Goal: Transaction & Acquisition: Purchase product/service

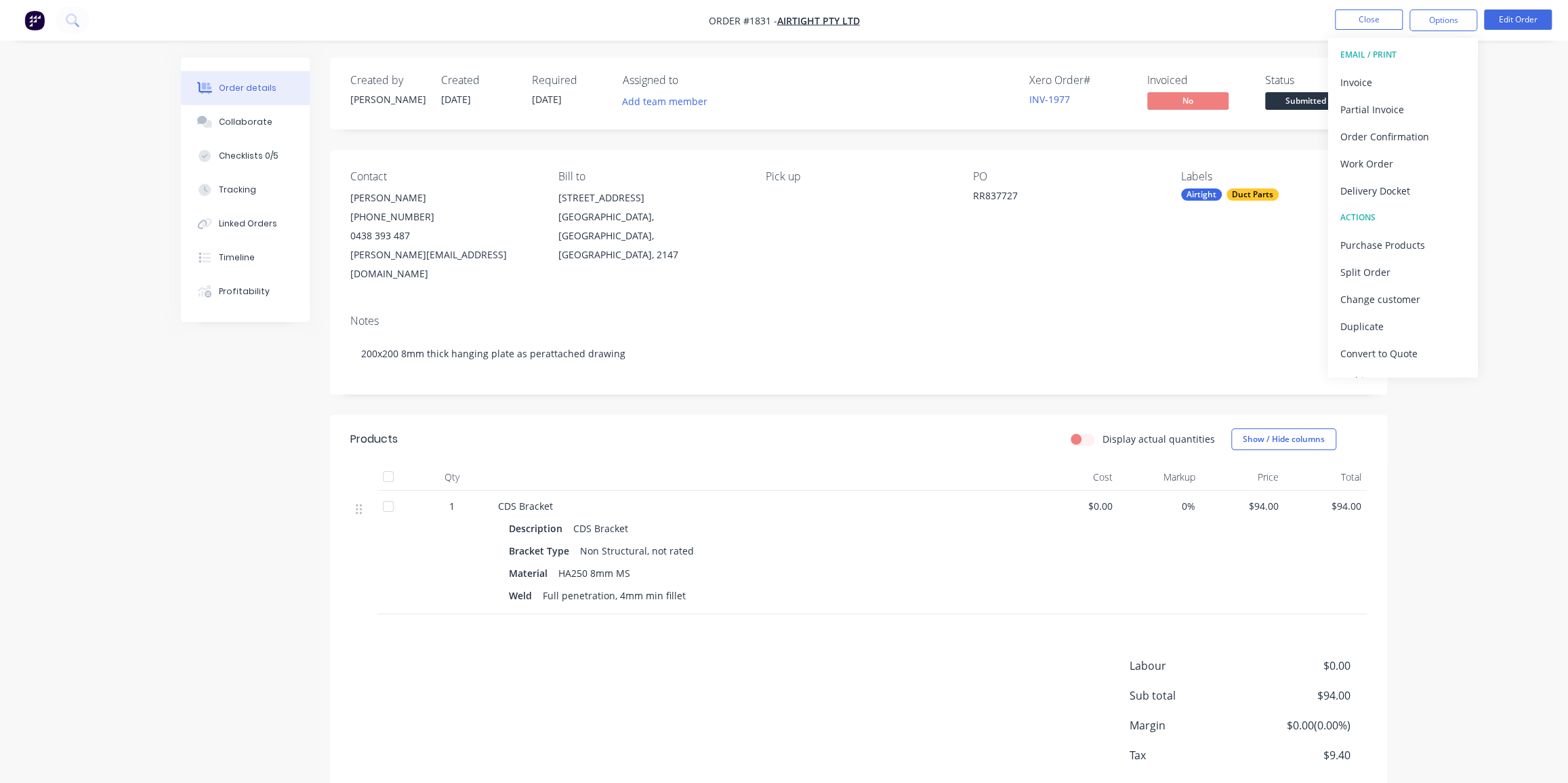
click at [1081, 27] on nav "Order #1831 - Airtight Pty Ltd Close Options EMAIL / PRINT Invoice Partial Invo…" at bounding box center [784, 20] width 1568 height 41
click at [1362, 23] on button "Close" at bounding box center [1369, 19] width 68 height 20
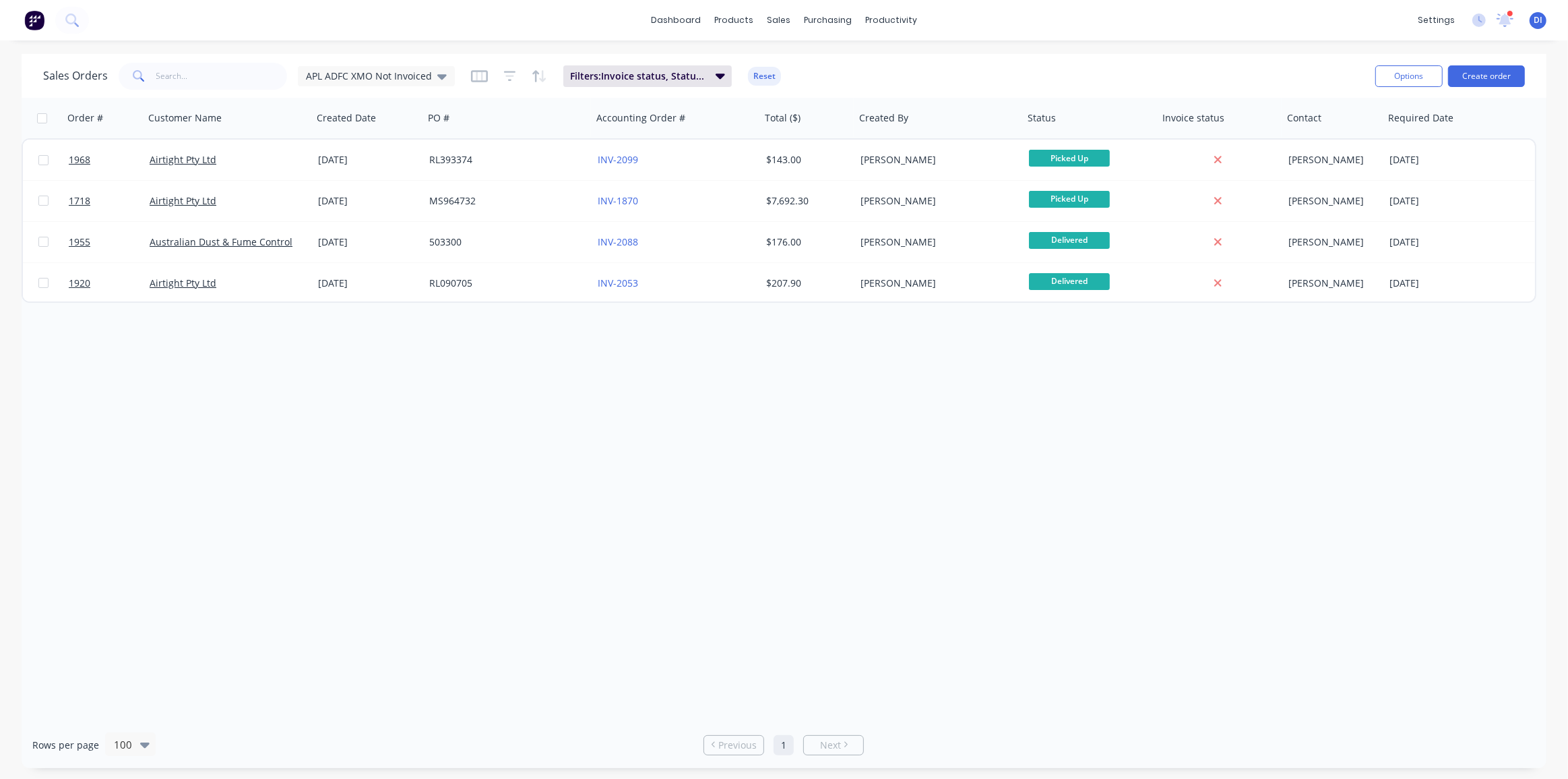
click at [41, 21] on img at bounding box center [34, 20] width 20 height 20
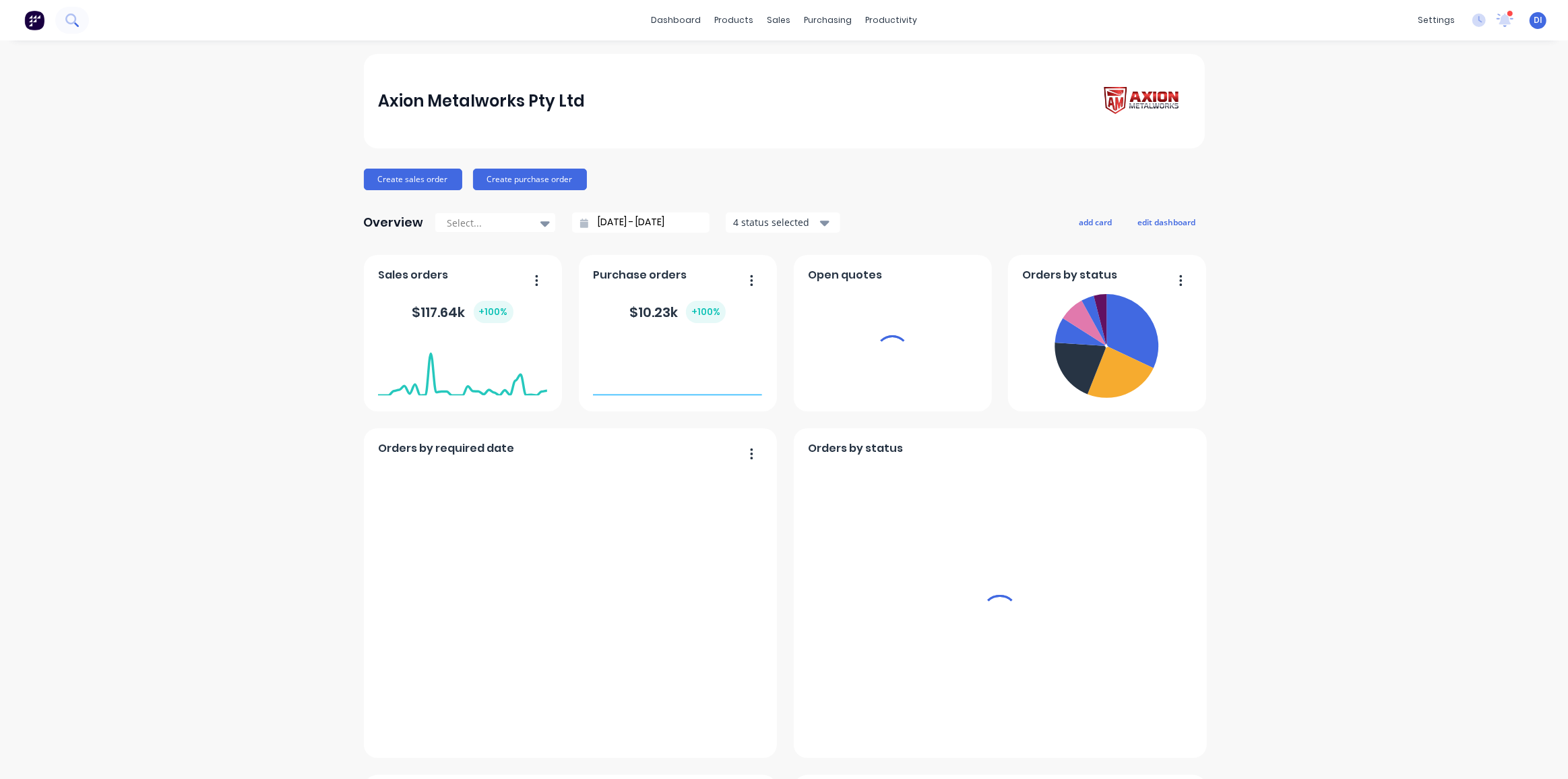
click at [74, 21] on icon at bounding box center [70, 19] width 11 height 11
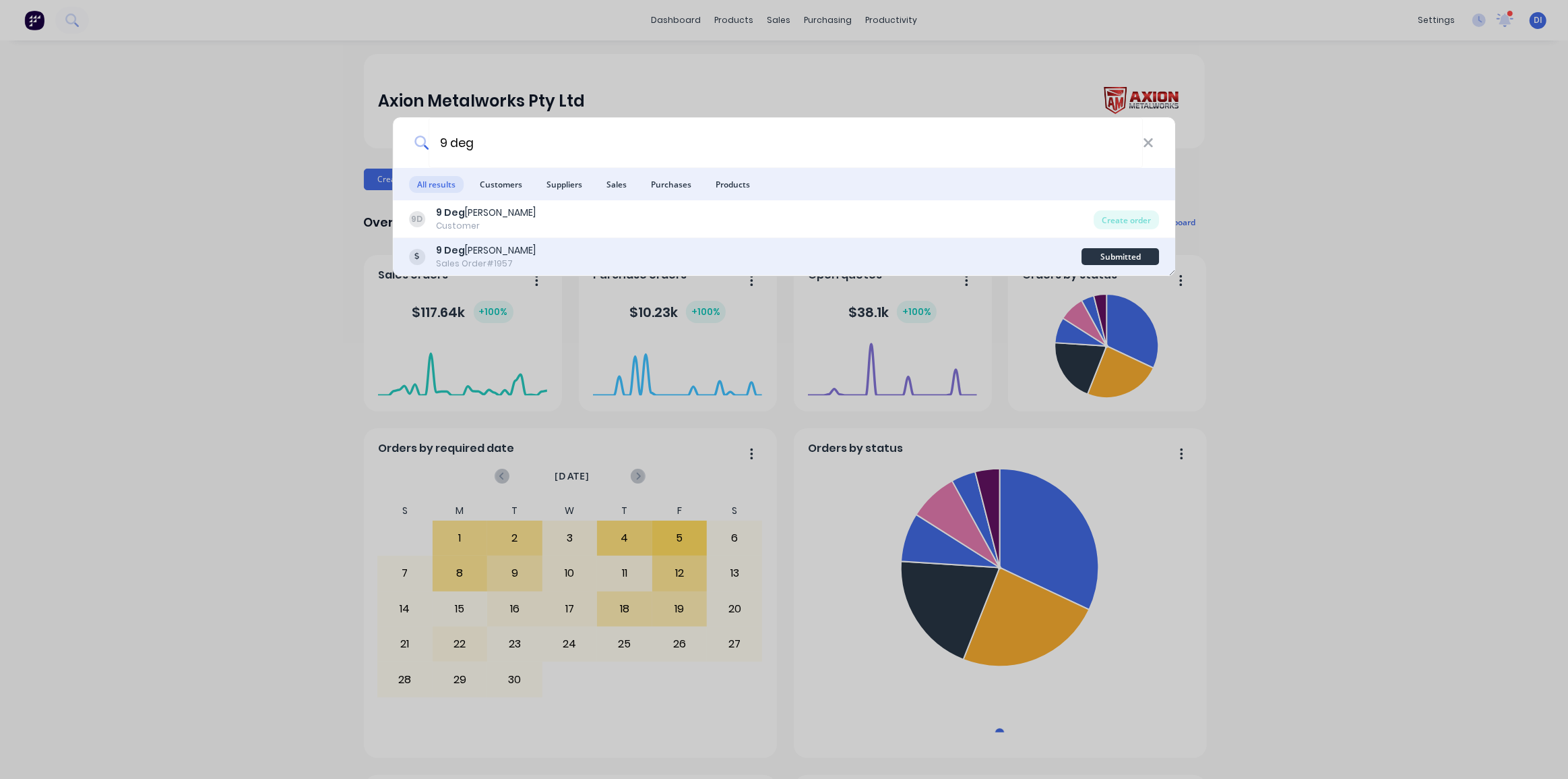
type input "9 deg"
click at [571, 253] on div "9 Deg rees Sales Order #1957" at bounding box center [746, 256] width 674 height 26
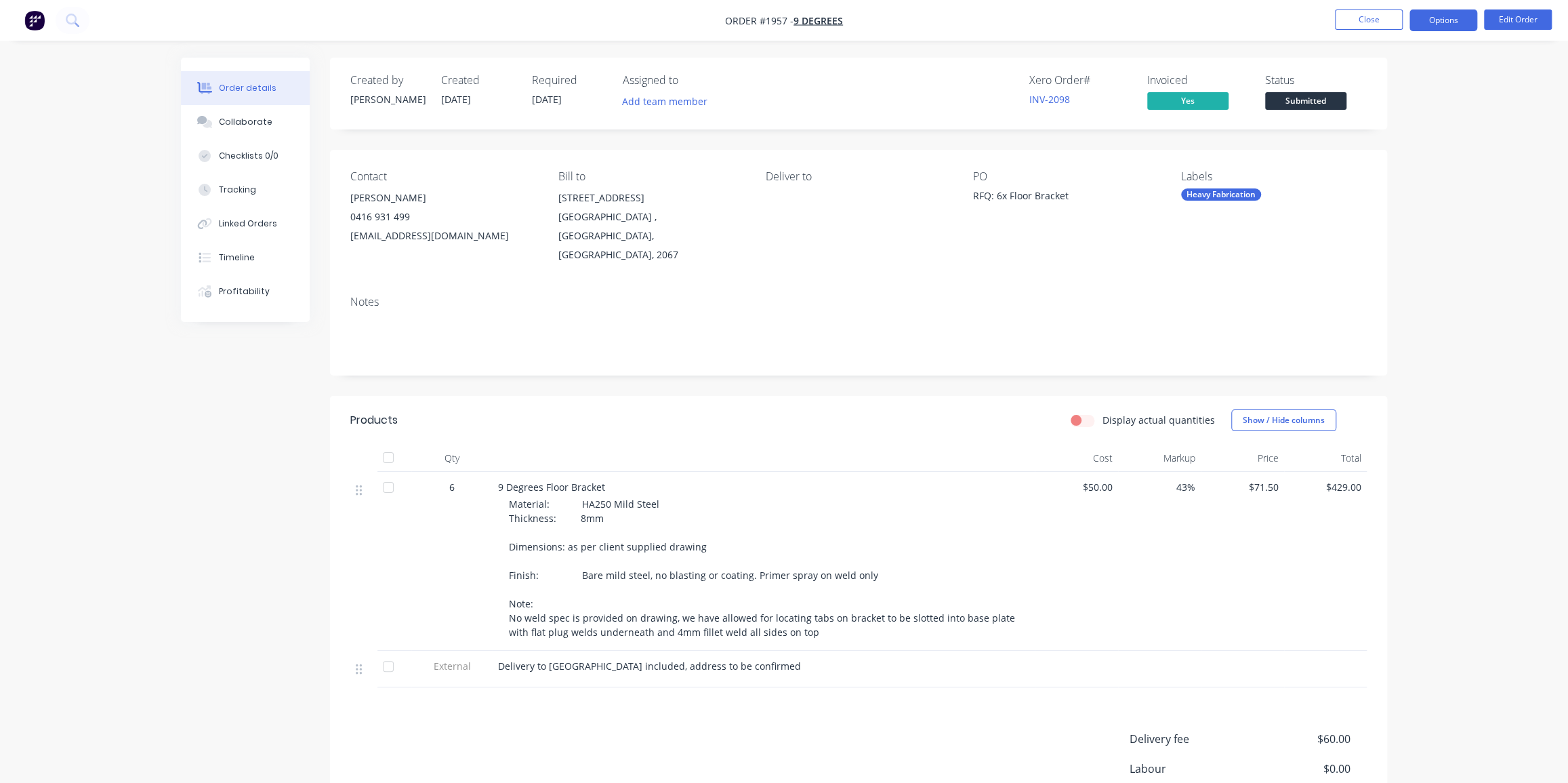
click at [1440, 19] on button "Options" at bounding box center [1444, 20] width 68 height 22
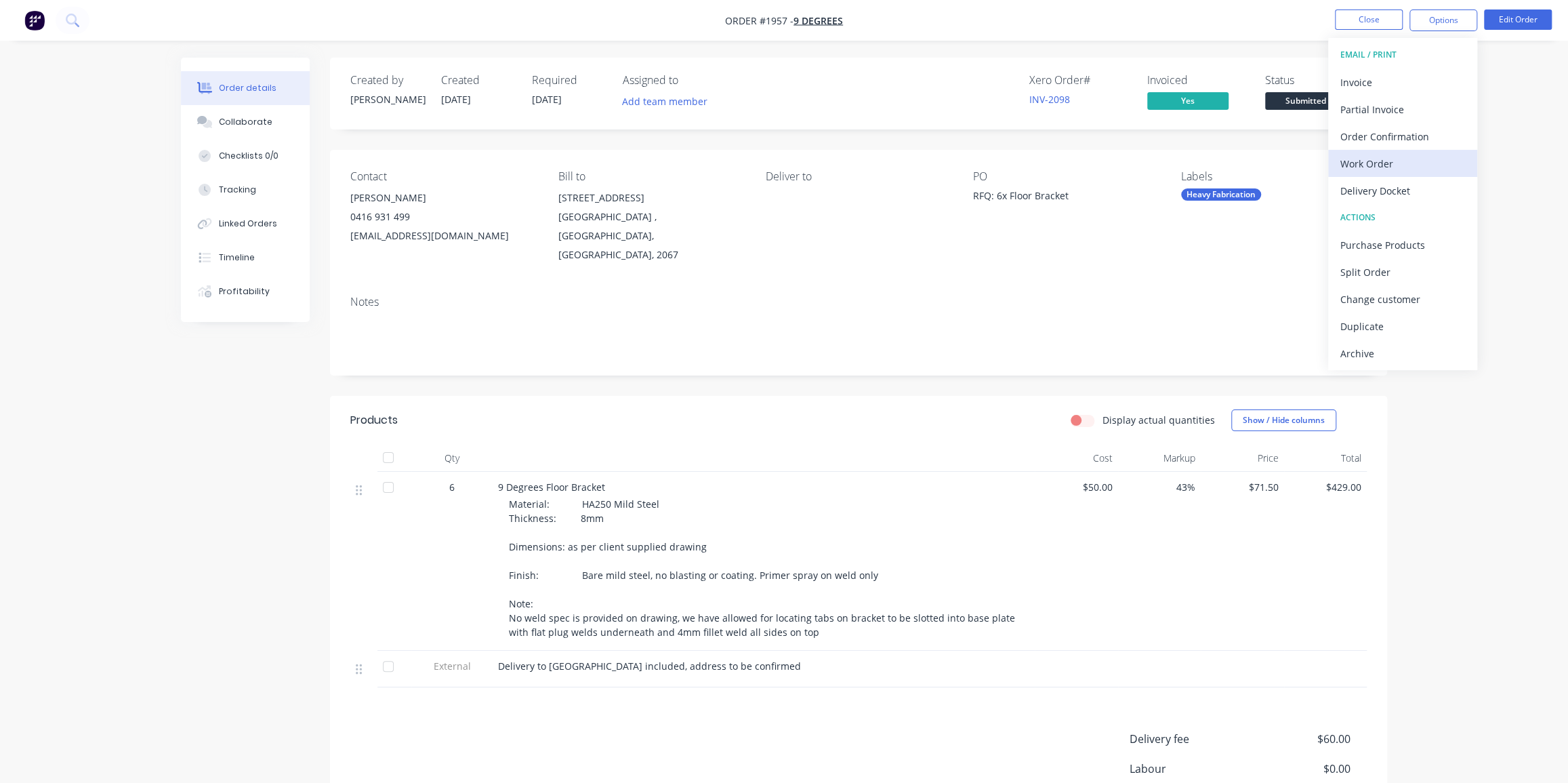
click at [1376, 164] on div "Work Order" at bounding box center [1402, 163] width 124 height 19
click at [1383, 136] on div "Without pricing" at bounding box center [1402, 136] width 124 height 19
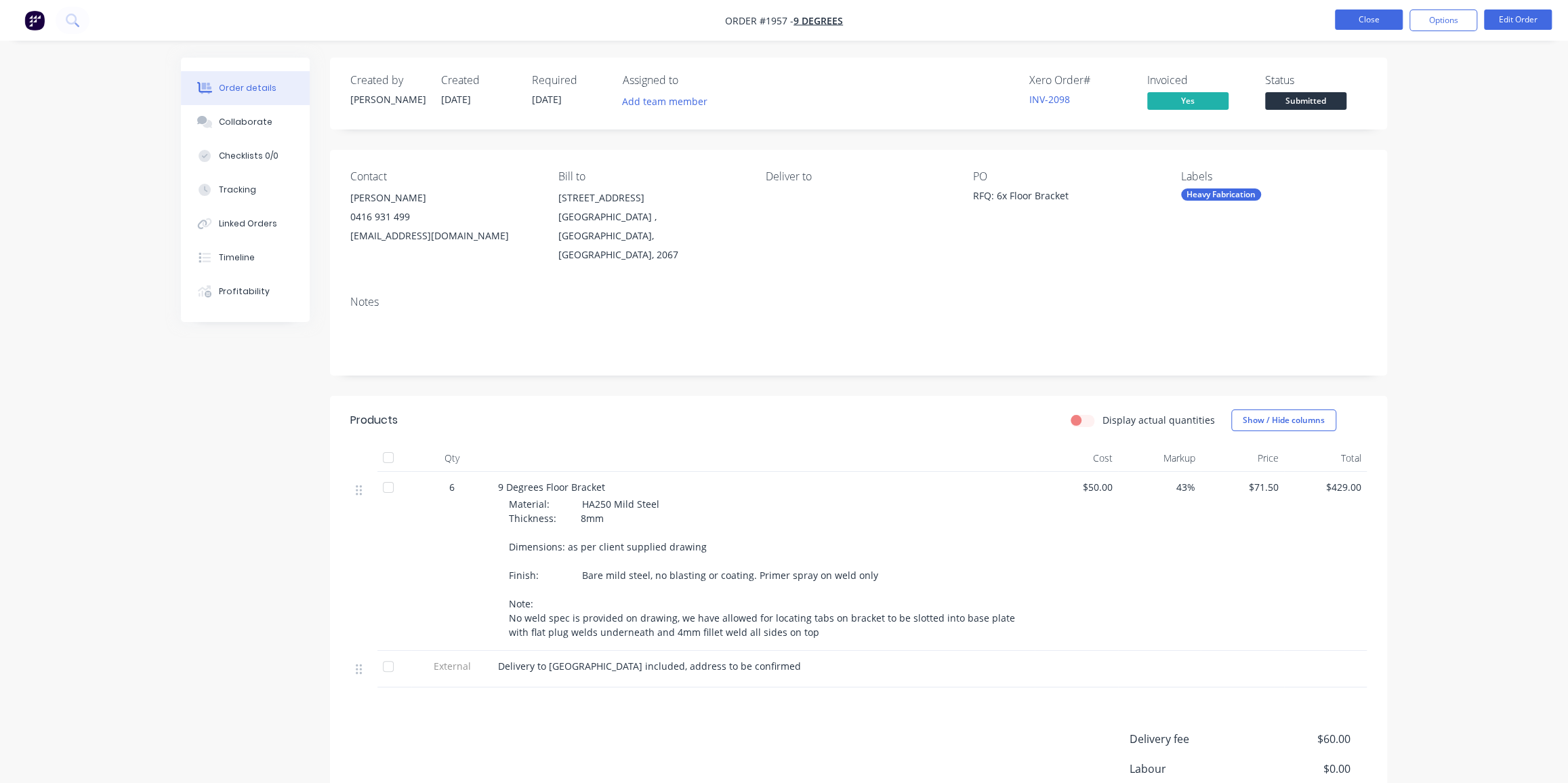
click at [1365, 13] on button "Close" at bounding box center [1369, 19] width 68 height 20
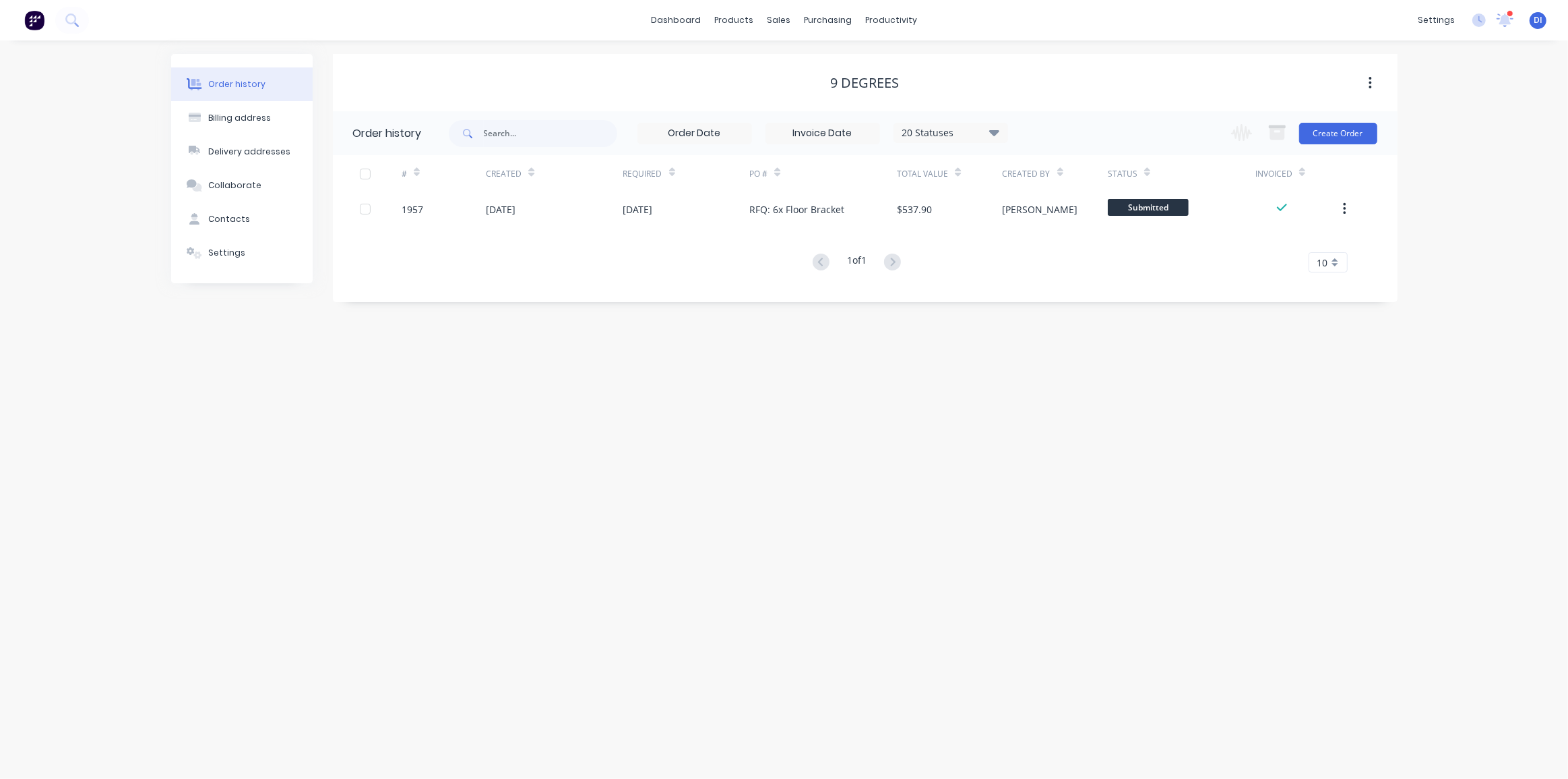
click at [1477, 135] on div "Order history Billing address Delivery addresses Collaborate Contacts Settings …" at bounding box center [784, 410] width 1568 height 738
click at [1426, 312] on div "Order history Billing address Delivery addresses Collaborate Contacts Settings …" at bounding box center [784, 410] width 1568 height 738
drag, startPoint x: 1509, startPoint y: 139, endPoint x: 286, endPoint y: 103, distance: 1223.5
click at [1505, 139] on div "Order history Billing address Delivery addresses Collaborate Contacts Settings …" at bounding box center [784, 410] width 1568 height 738
click at [39, 24] on img at bounding box center [34, 20] width 20 height 20
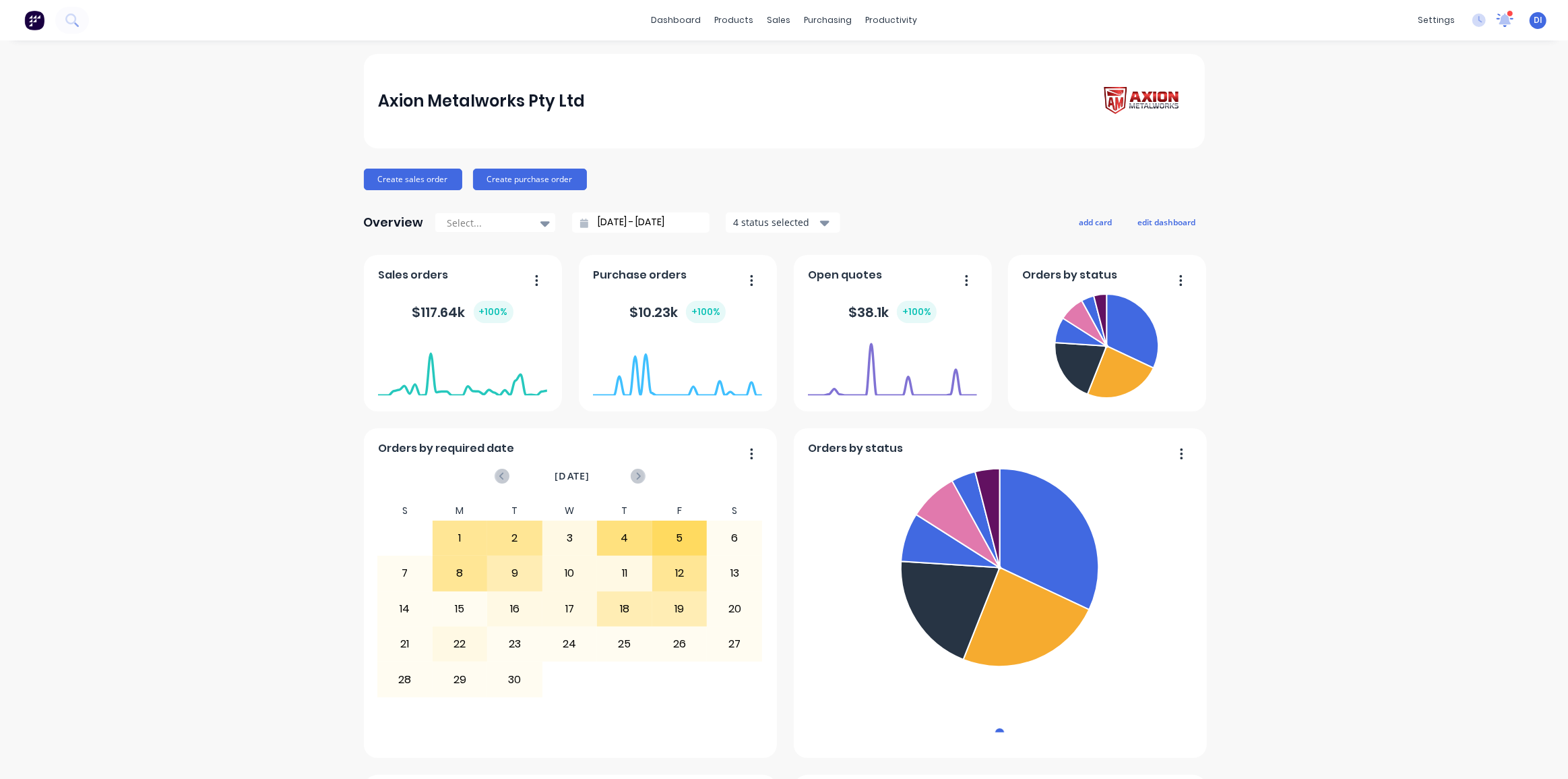
click at [1499, 20] on icon at bounding box center [1505, 18] width 13 height 12
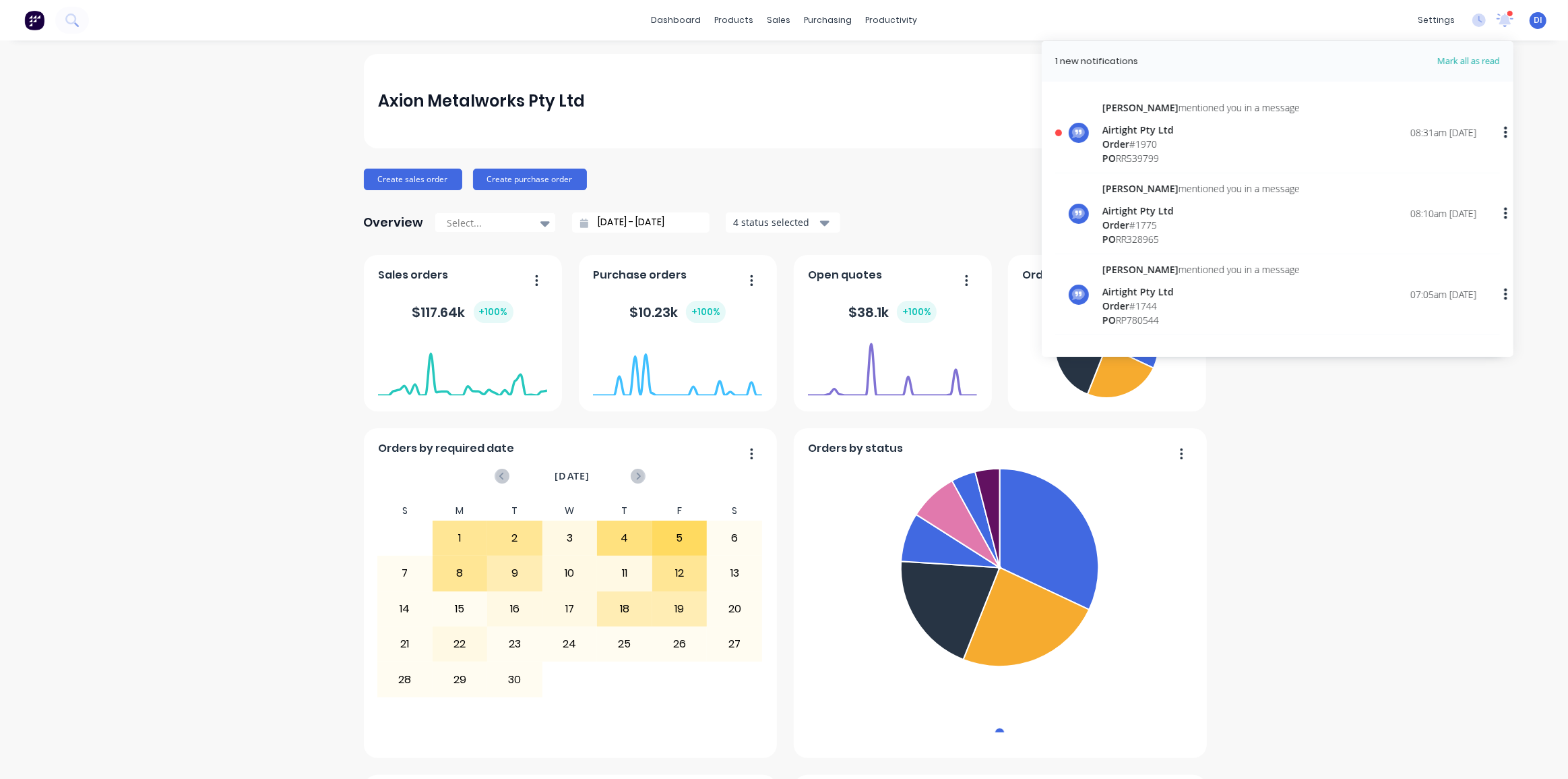
click at [1251, 139] on div "Kyle mentioned you in a message Airtight Pty Ltd Order # 1970 PO RR539799 08:31…" at bounding box center [1289, 132] width 374 height 64
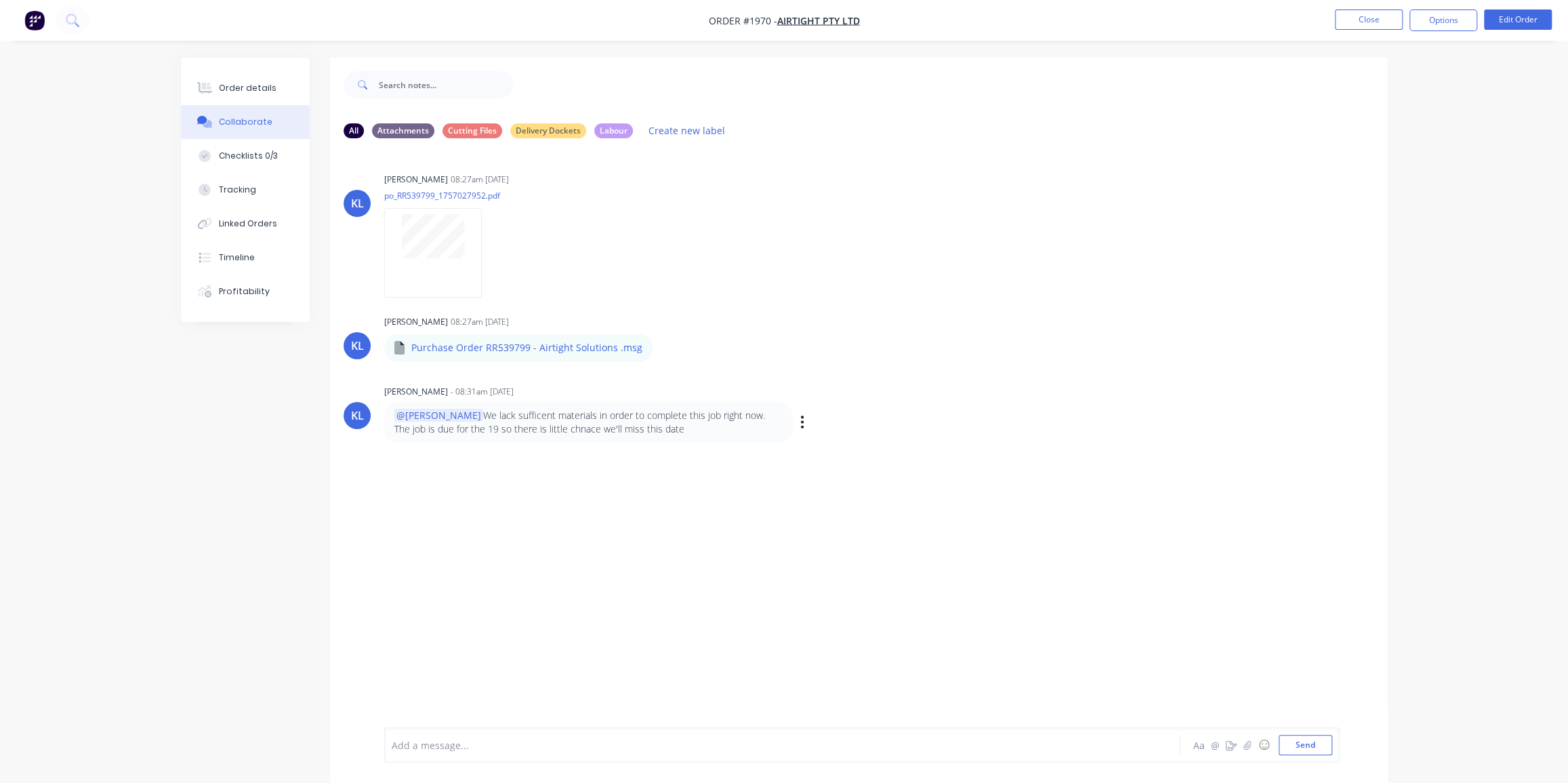
click at [578, 434] on p "@Dean We lack sufficent materials in order to complete this job right now. The …" at bounding box center [589, 422] width 388 height 28
click at [441, 263] on div at bounding box center [433, 252] width 98 height 88
click at [1353, 131] on div "All Attachments Cutting Files Delivery Dockets Labour Create new label" at bounding box center [858, 130] width 1030 height 18
click at [1393, 22] on button "Close" at bounding box center [1369, 19] width 68 height 20
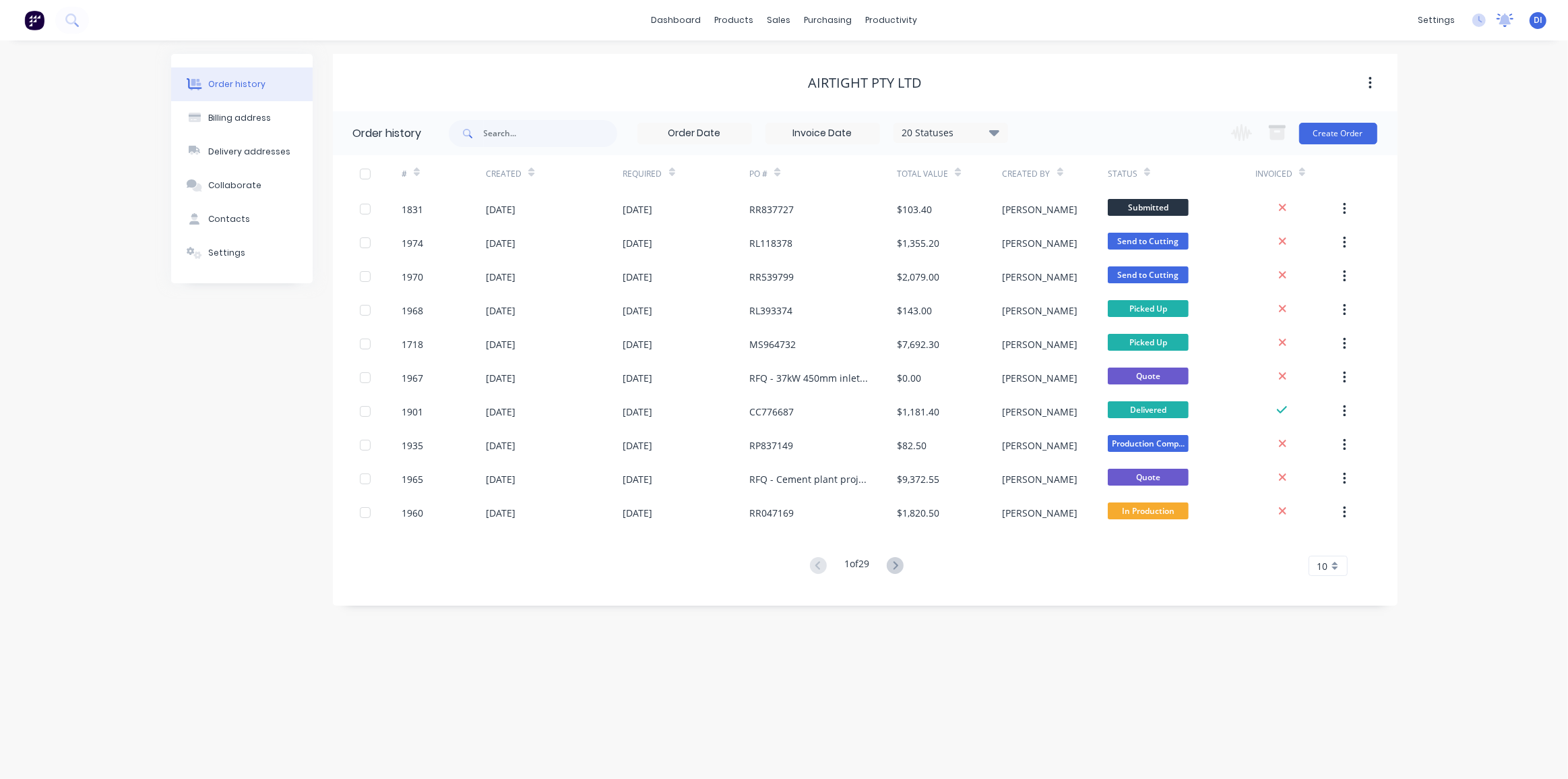
click at [1503, 18] on icon at bounding box center [1505, 19] width 12 height 11
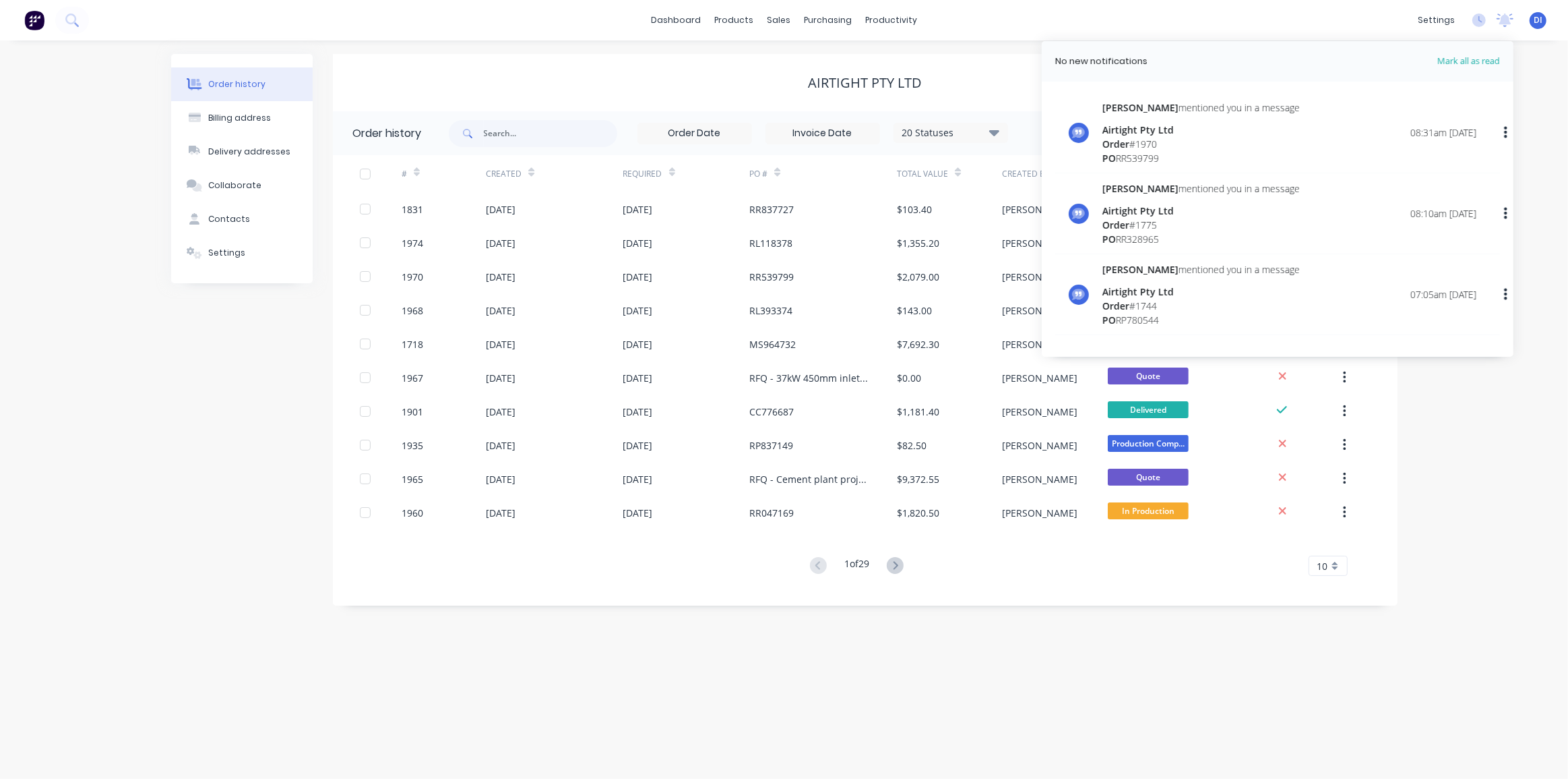
click at [1465, 405] on div "Order history Billing address Delivery addresses Collaborate Contacts Settings …" at bounding box center [784, 410] width 1568 height 738
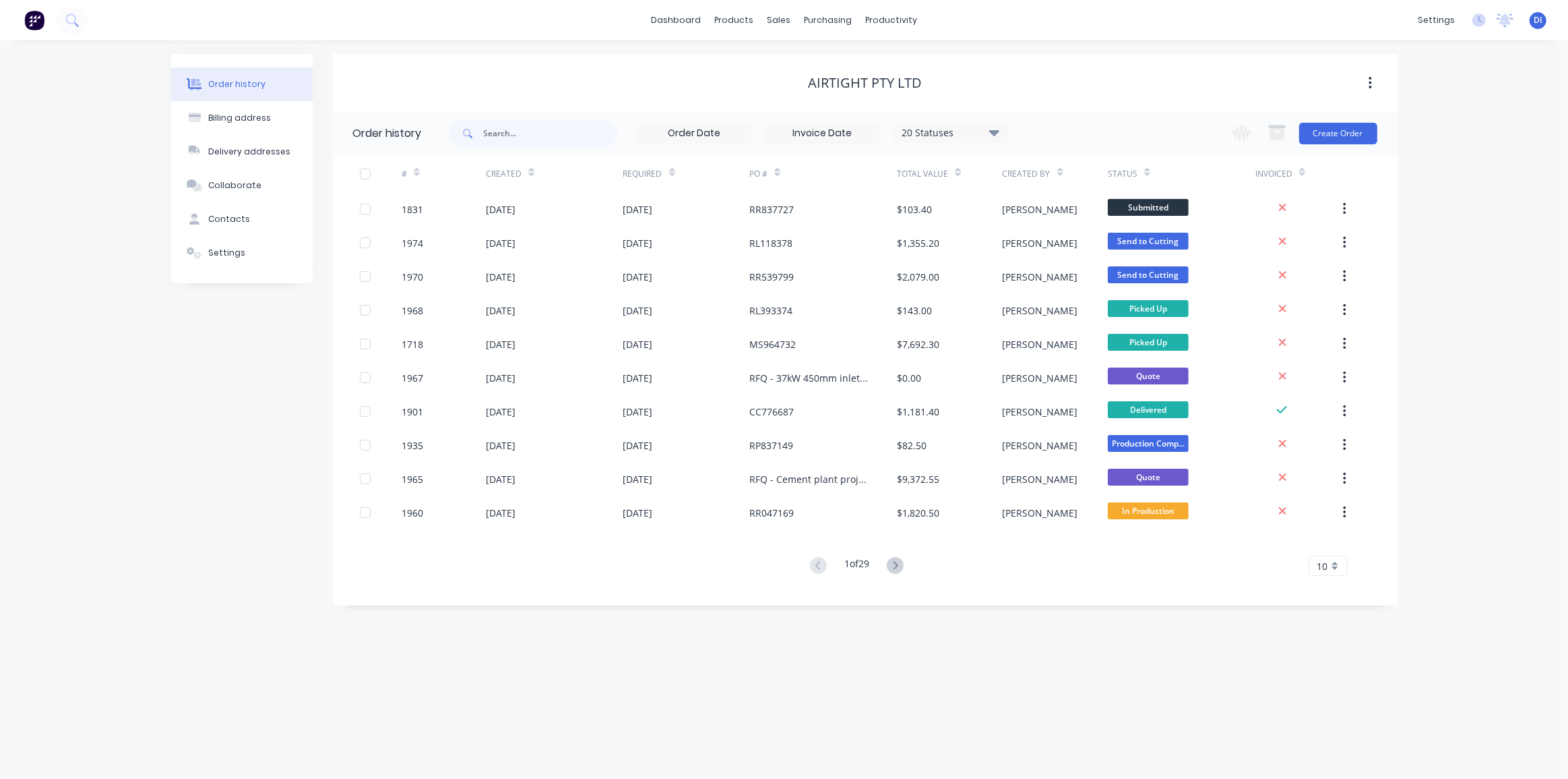
click at [1490, 287] on div "Order history Billing address Delivery addresses Collaborate Contacts Settings …" at bounding box center [784, 410] width 1568 height 738
click at [68, 9] on button at bounding box center [72, 20] width 34 height 27
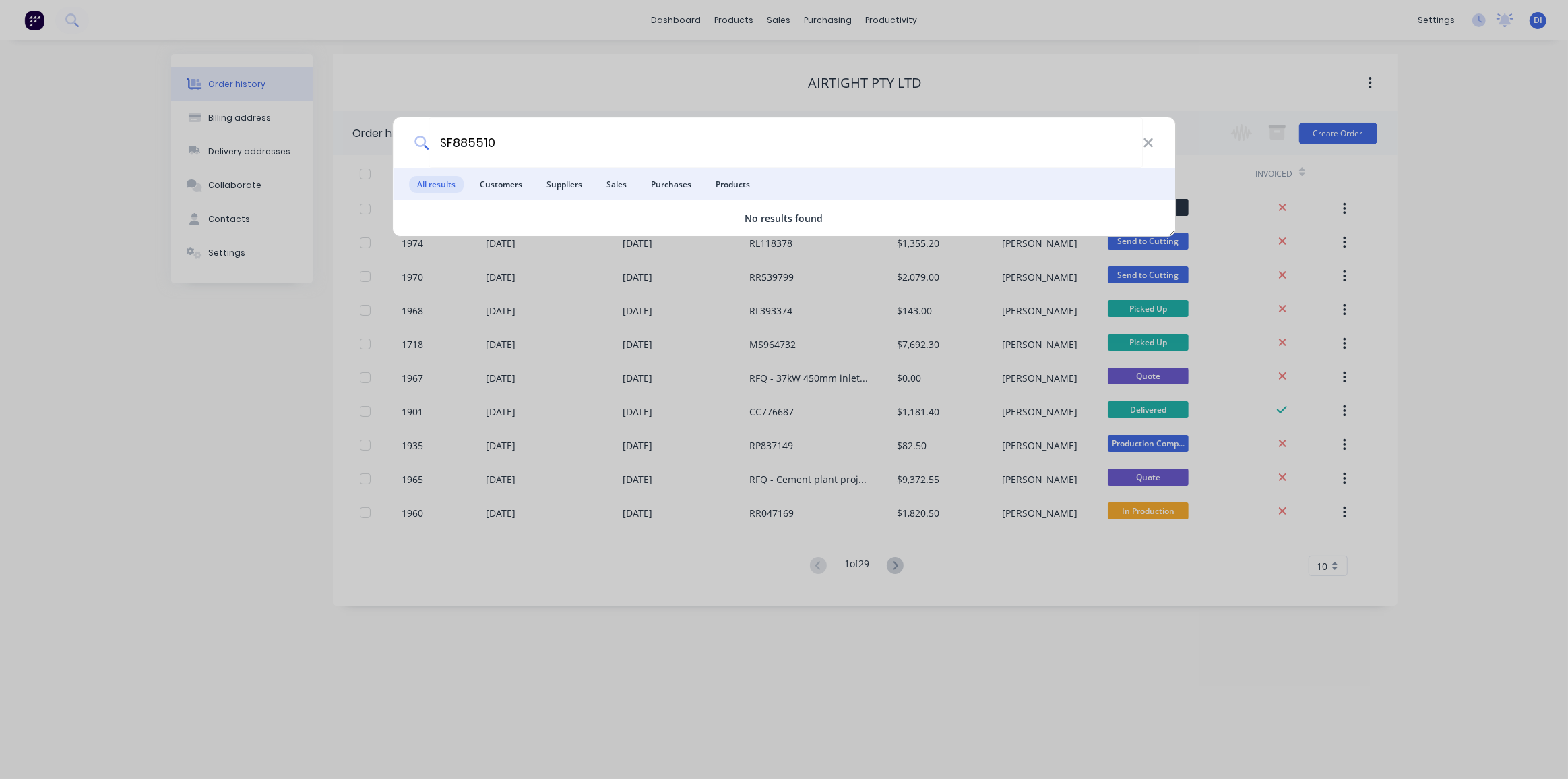
type input "SF885510"
click at [1235, 86] on div "SF885510 All results Customers Suppliers Sales Purchases Products No results fo…" at bounding box center [784, 389] width 1568 height 779
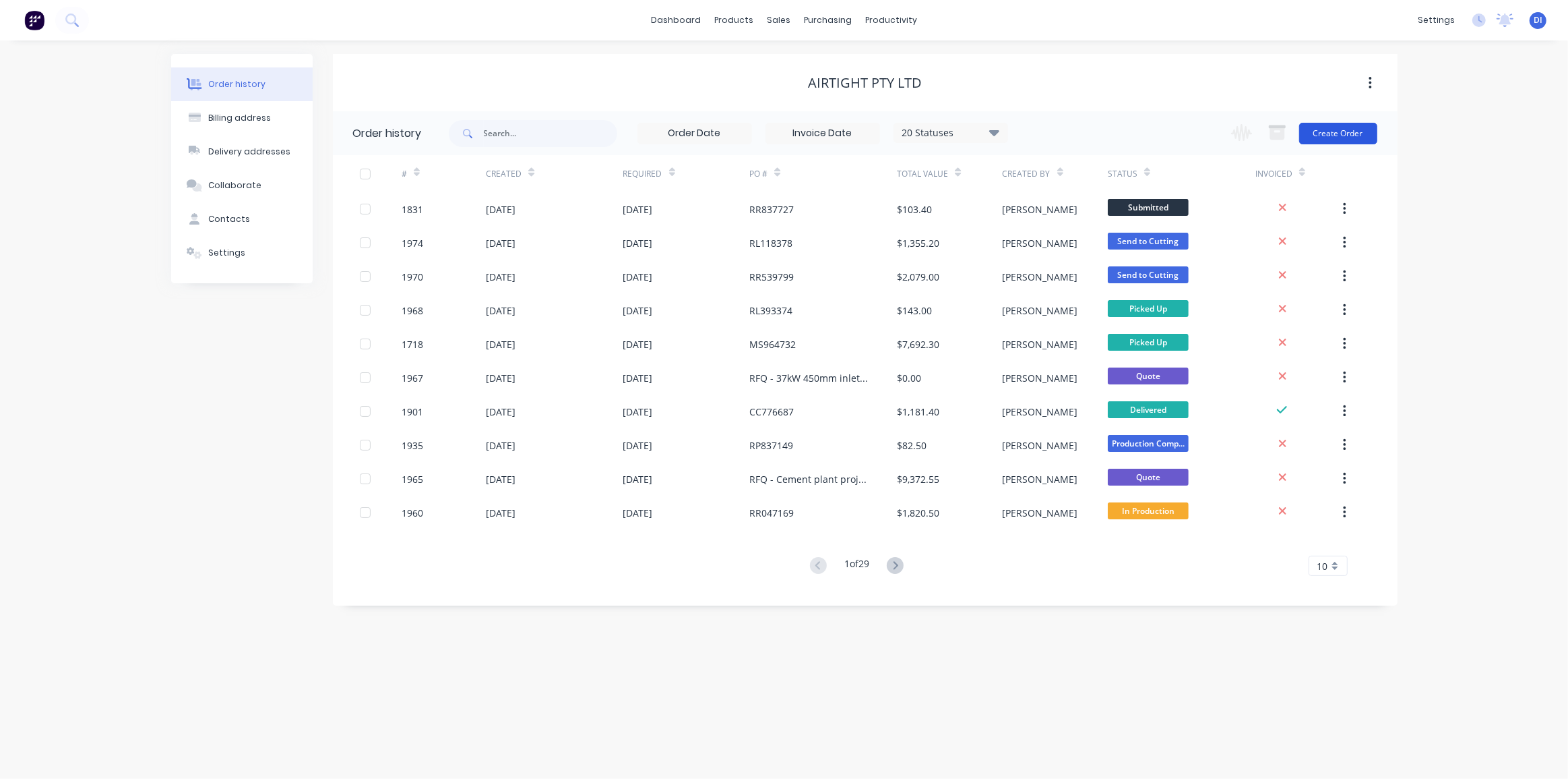
click at [1327, 127] on button "Create Order" at bounding box center [1338, 134] width 78 height 21
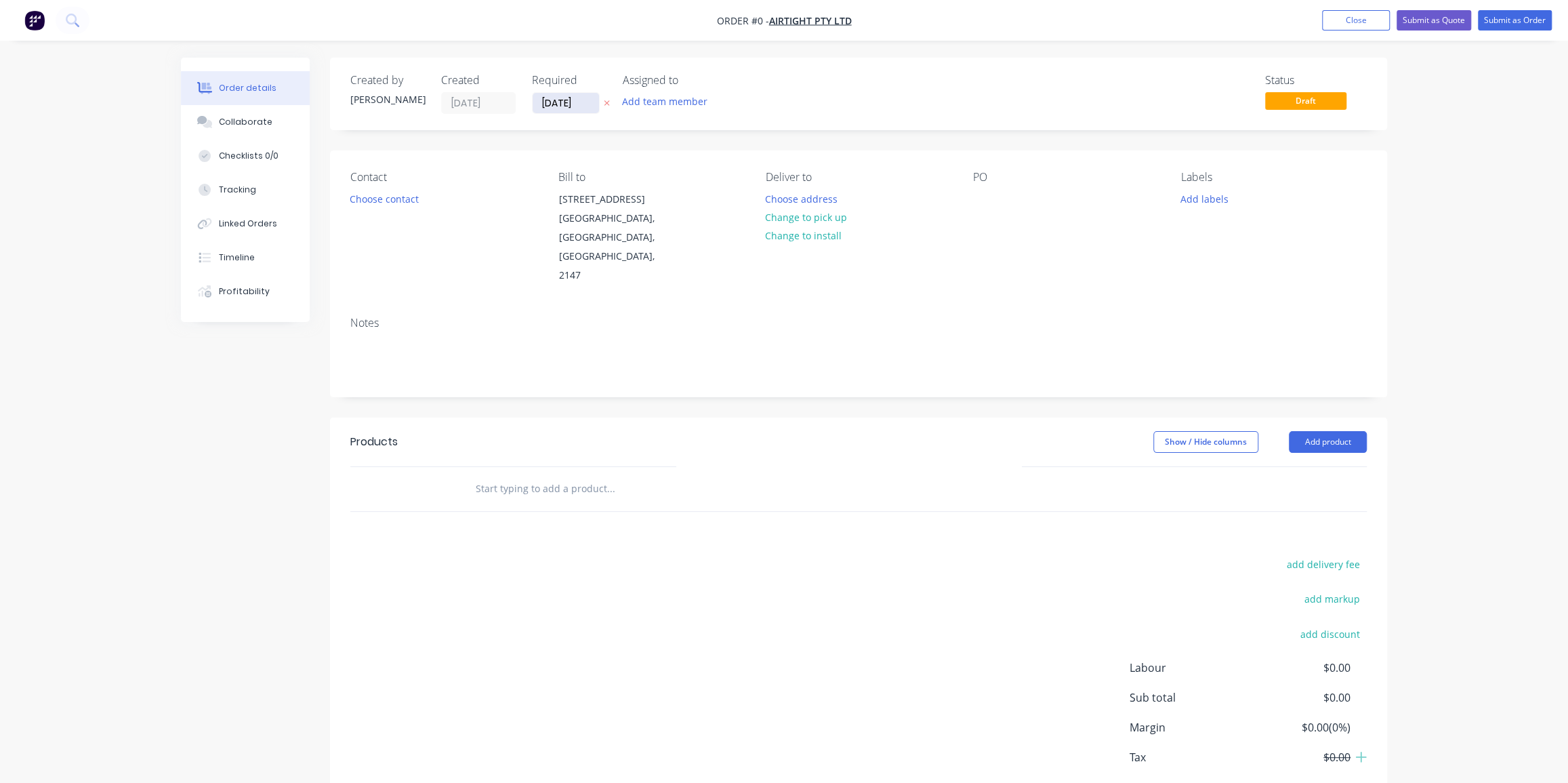
click at [574, 101] on input "[DATE]" at bounding box center [566, 103] width 66 height 20
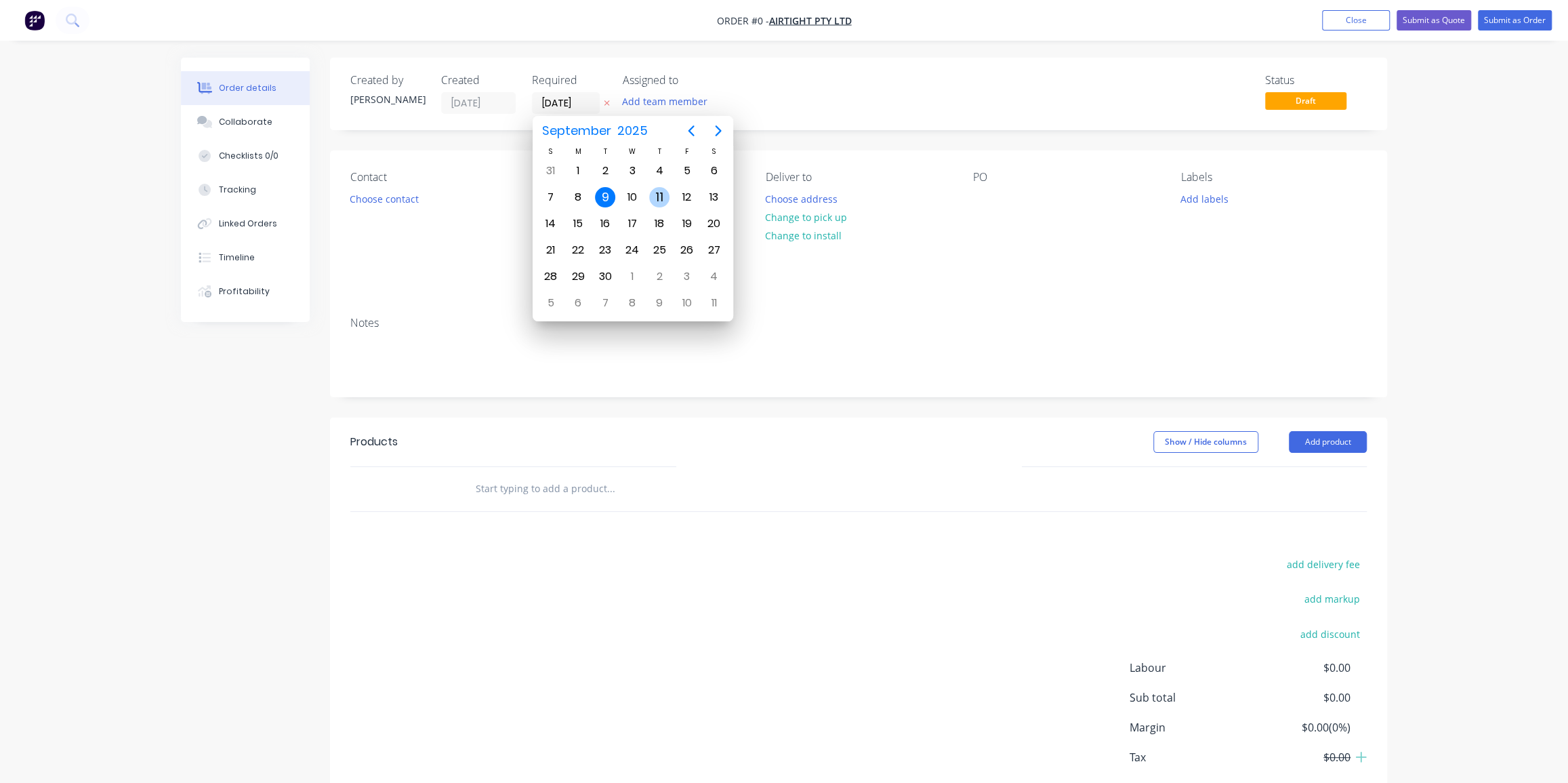
click at [659, 193] on div "11" at bounding box center [659, 197] width 20 height 20
type input "11/09/25"
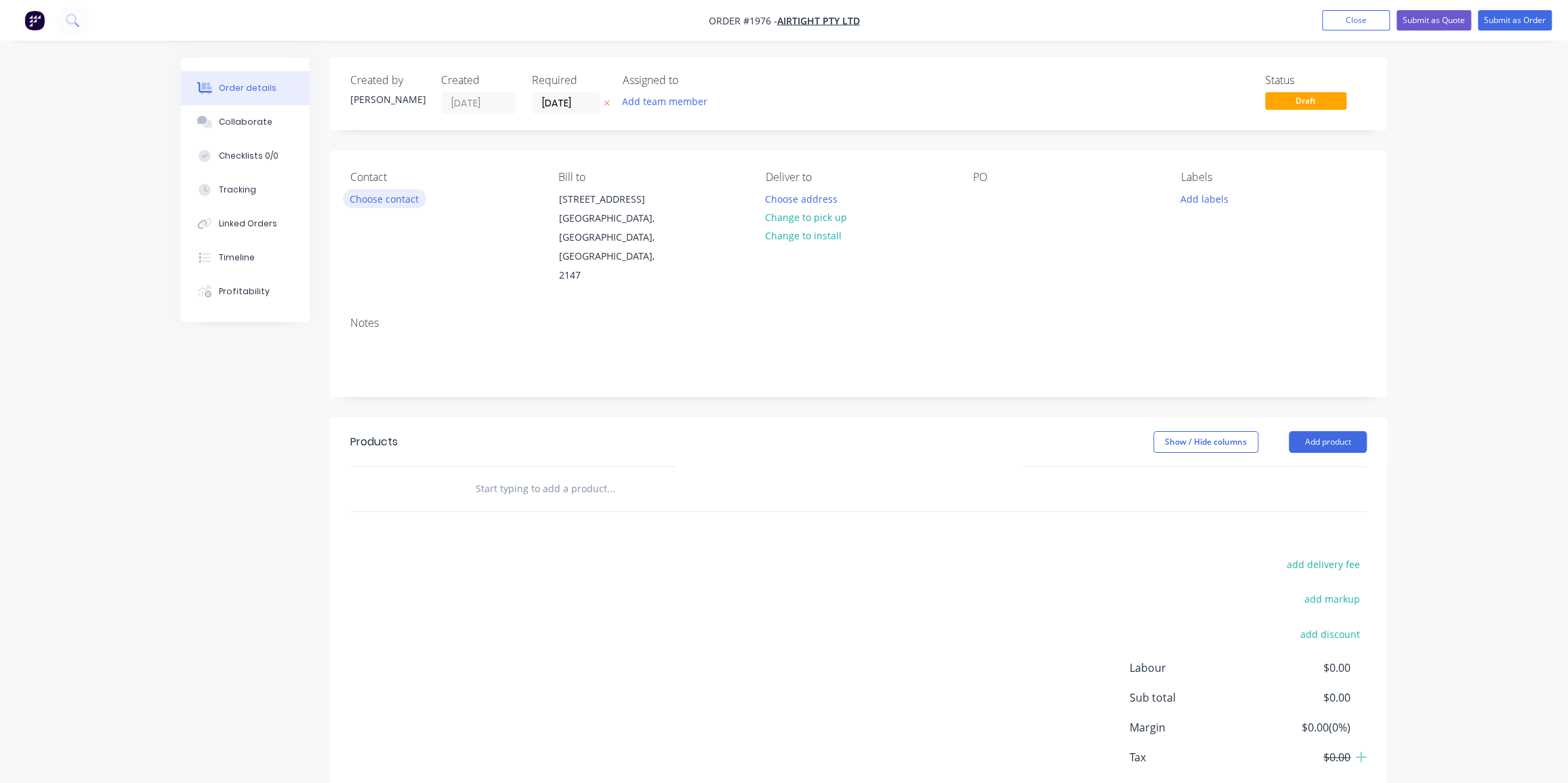
click at [393, 200] on button "Choose contact" at bounding box center [385, 198] width 83 height 18
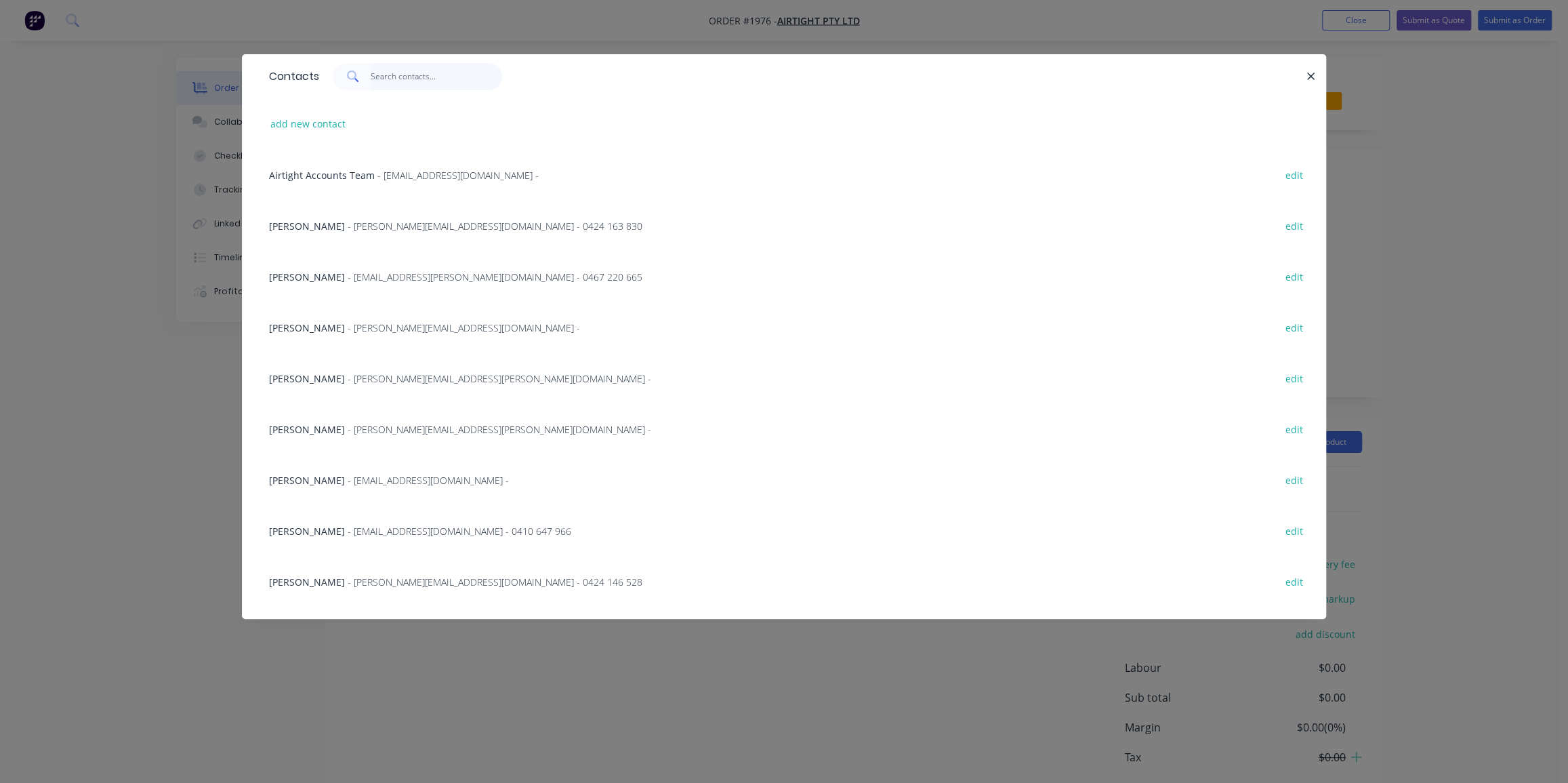
click at [382, 73] on input "text" at bounding box center [437, 77] width 132 height 27
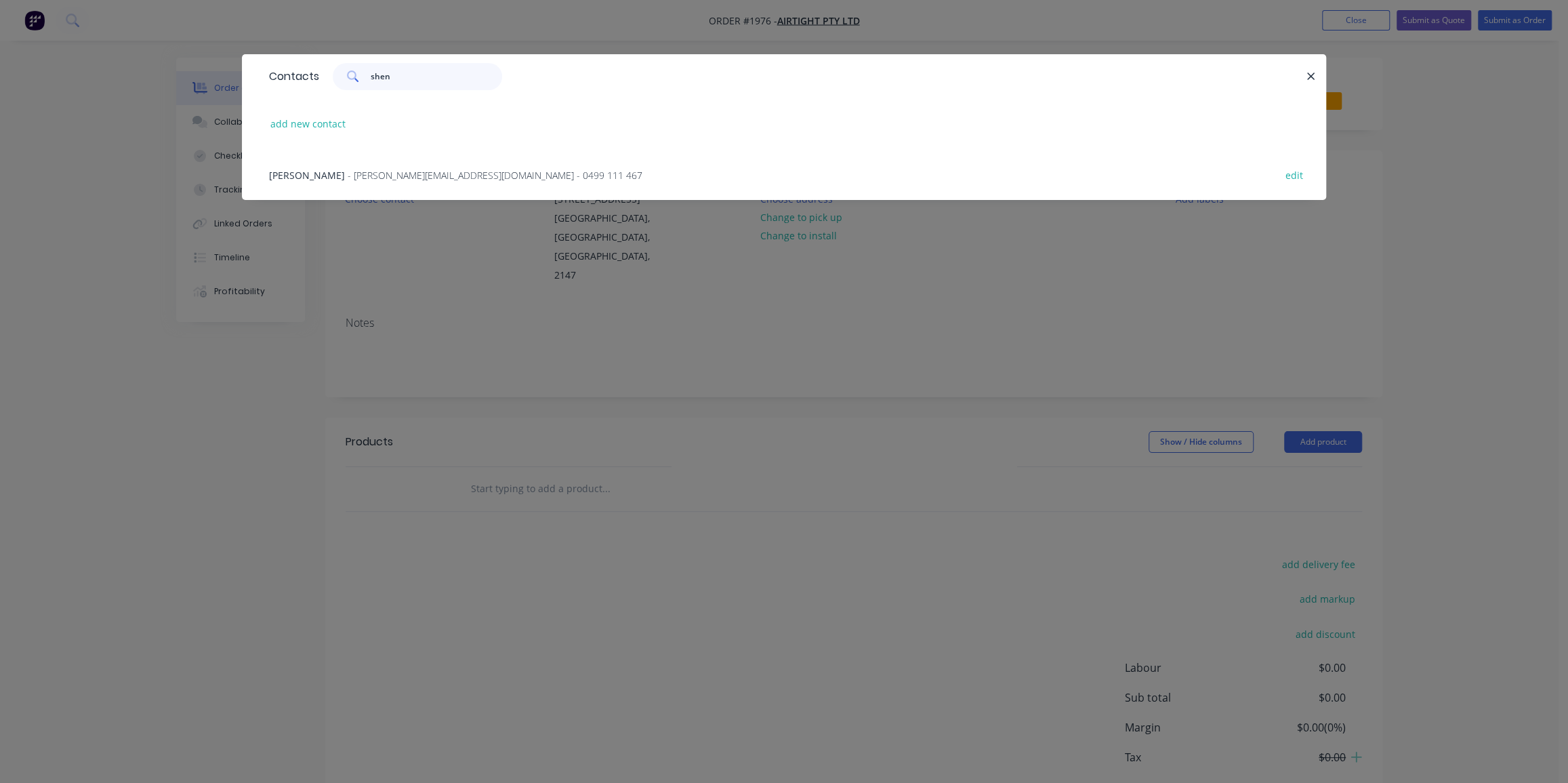
type input "shen"
click at [399, 158] on div "Shenelle Forbes - Shenelle@airtight.com.au - 0499 111 467 edit" at bounding box center [784, 174] width 1044 height 51
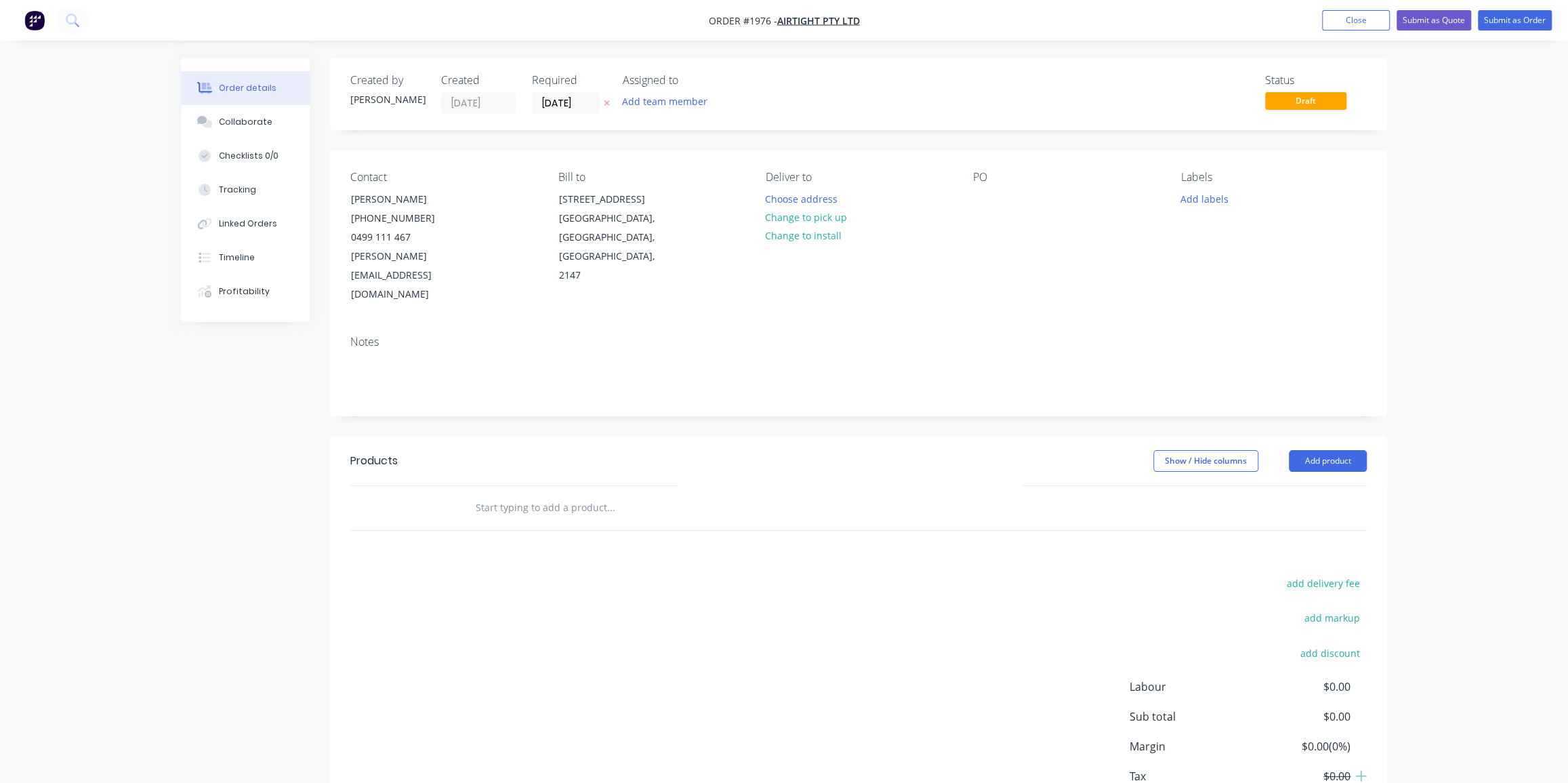
click at [981, 181] on div "PO" at bounding box center [1066, 178] width 185 height 13
click at [988, 194] on div at bounding box center [984, 198] width 22 height 19
paste div
click at [812, 217] on button "Change to pick up" at bounding box center [807, 216] width 96 height 18
click at [1197, 198] on button "Add labels" at bounding box center [1204, 198] width 63 height 18
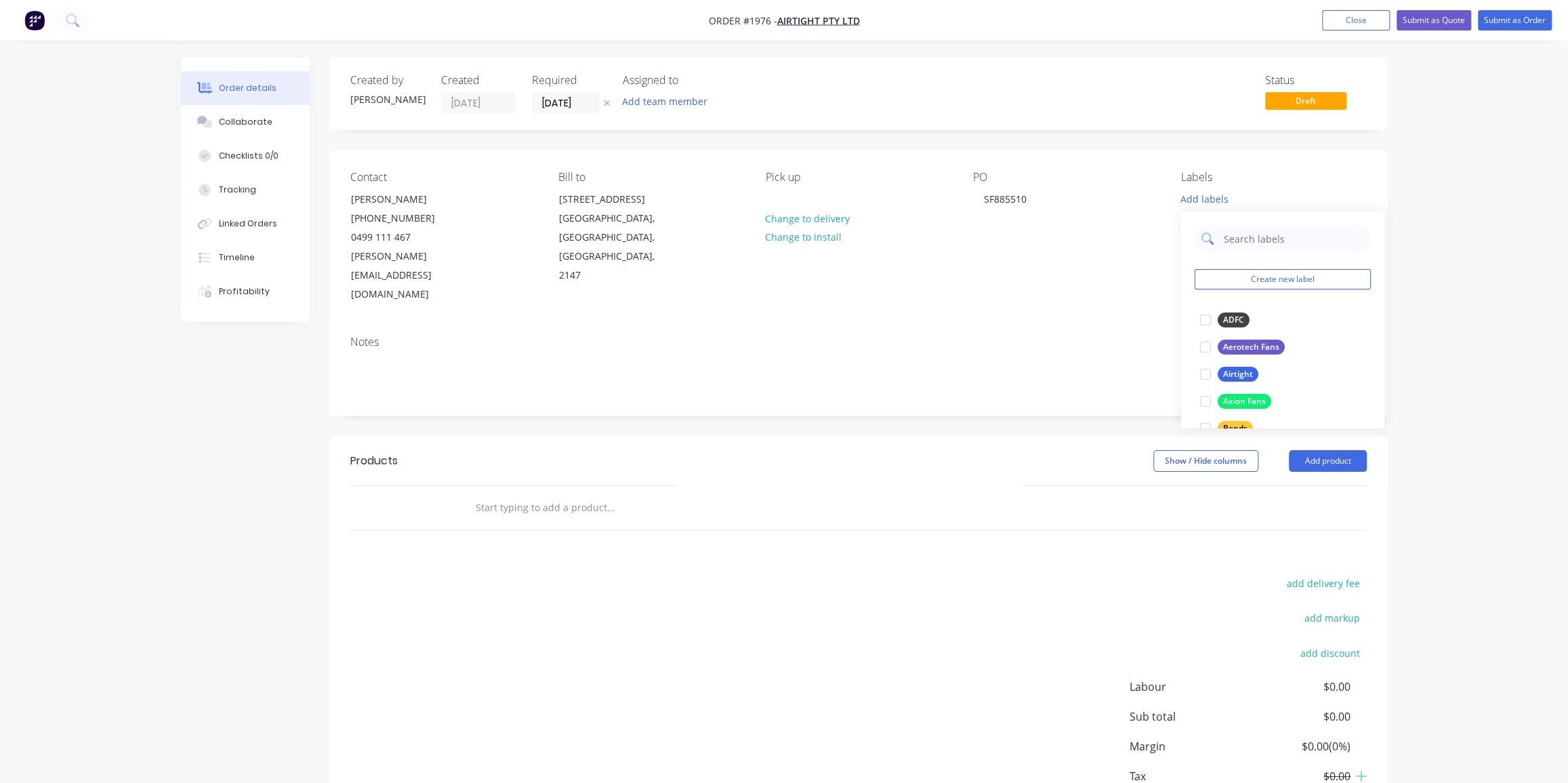
click at [1230, 244] on input "text" at bounding box center [1293, 239] width 142 height 27
click at [1233, 237] on input "cds" at bounding box center [1293, 239] width 142 height 27
click at [1260, 234] on input "exp" at bounding box center [1293, 239] width 142 height 27
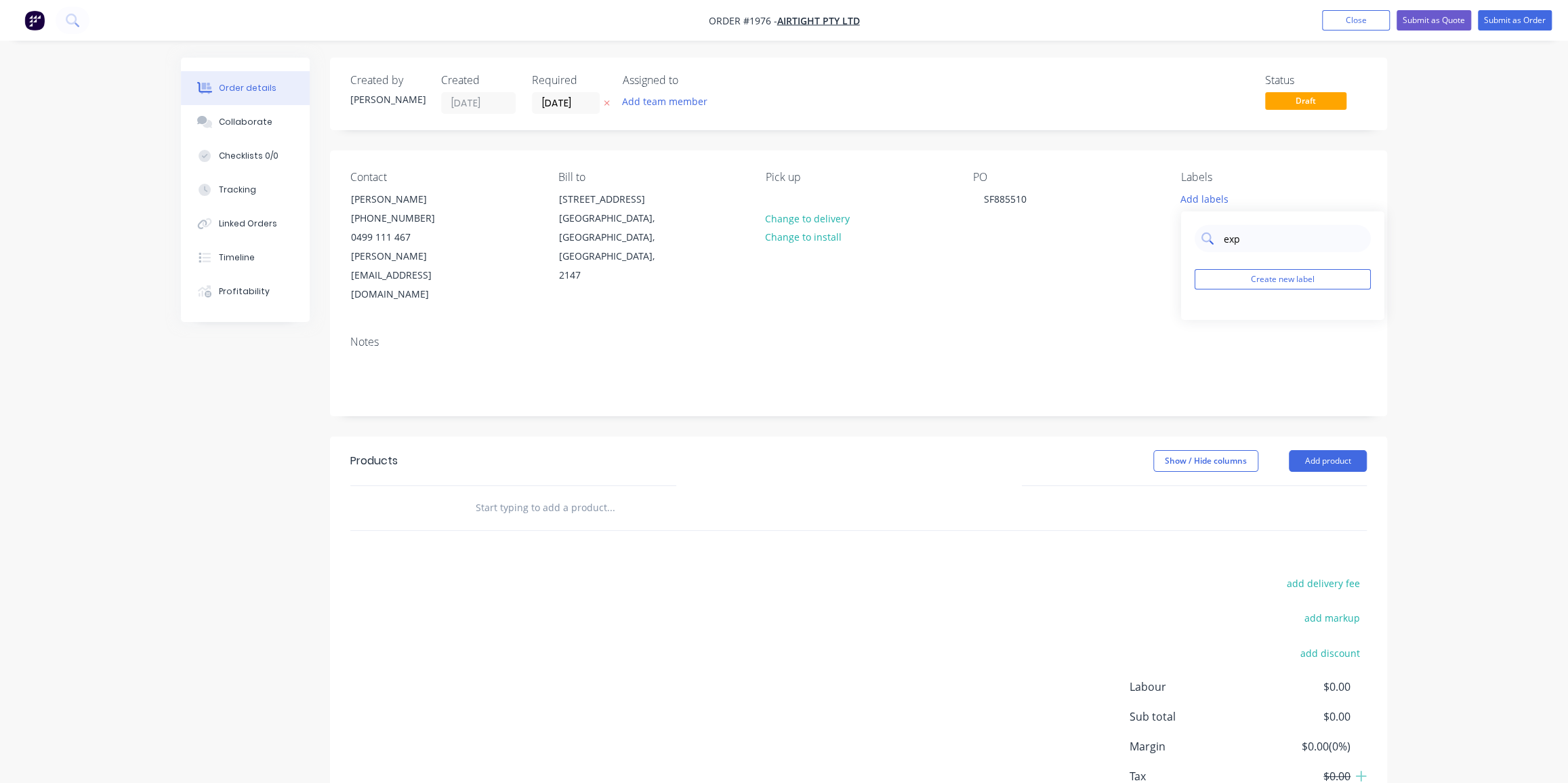
click at [1260, 234] on input "exp" at bounding box center [1293, 239] width 142 height 27
type input "duc"
click at [1239, 318] on div "Duct Parts" at bounding box center [1244, 320] width 52 height 15
click at [1235, 232] on input "duc" at bounding box center [1293, 232] width 142 height 27
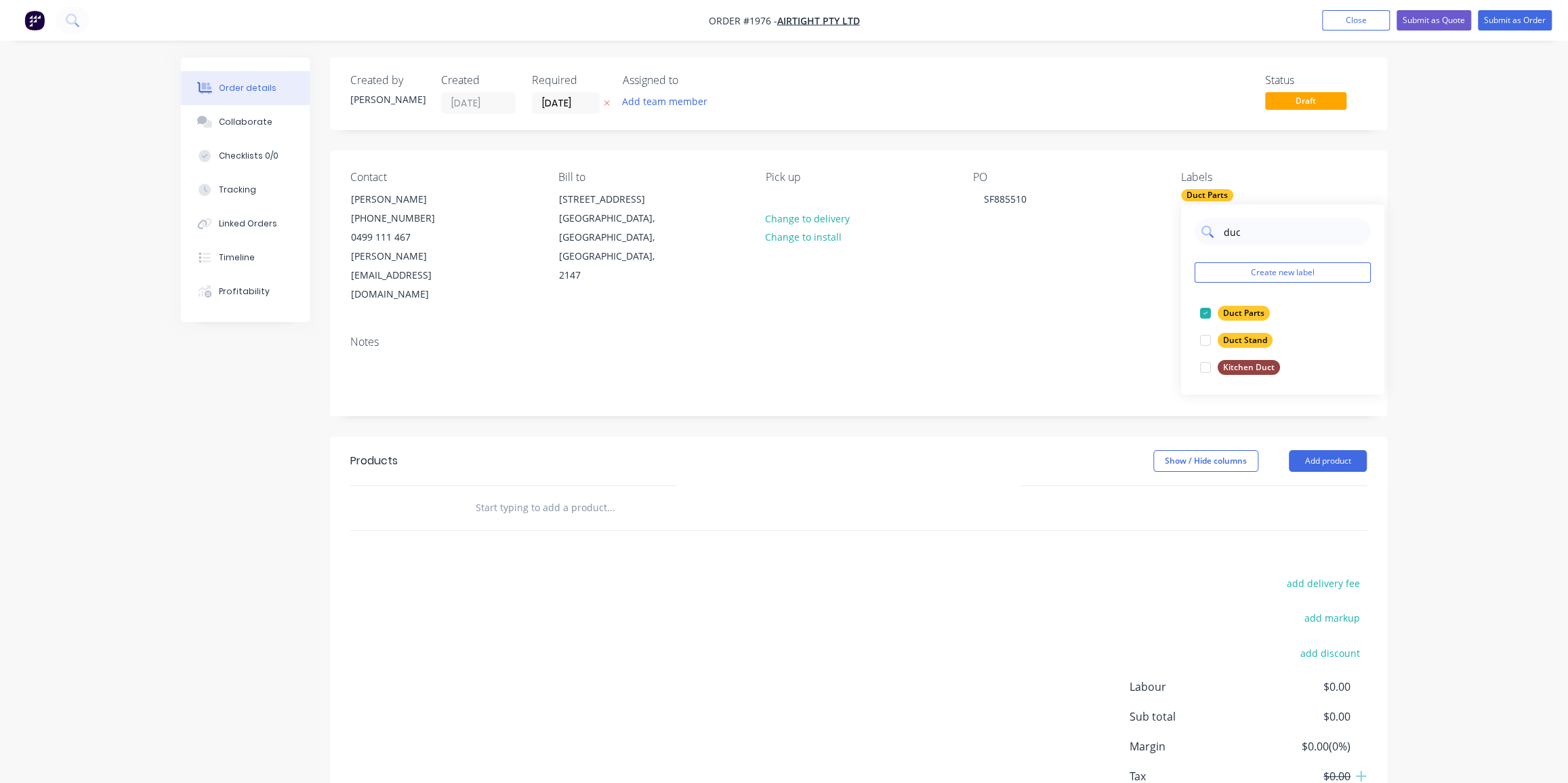
click at [1235, 232] on input "duc" at bounding box center [1293, 232] width 142 height 27
click at [1444, 213] on div "Order details Collaborate Checklists 0/0 Tracking Linked Orders Timeline Profit…" at bounding box center [784, 438] width 1568 height 876
click at [1217, 196] on div "Duct Parts" at bounding box center [1207, 195] width 52 height 12
click at [1203, 392] on div at bounding box center [1206, 395] width 27 height 27
click at [1479, 306] on div "Order details Collaborate Checklists 0/0 Tracking Linked Orders Timeline Profit…" at bounding box center [784, 438] width 1568 height 876
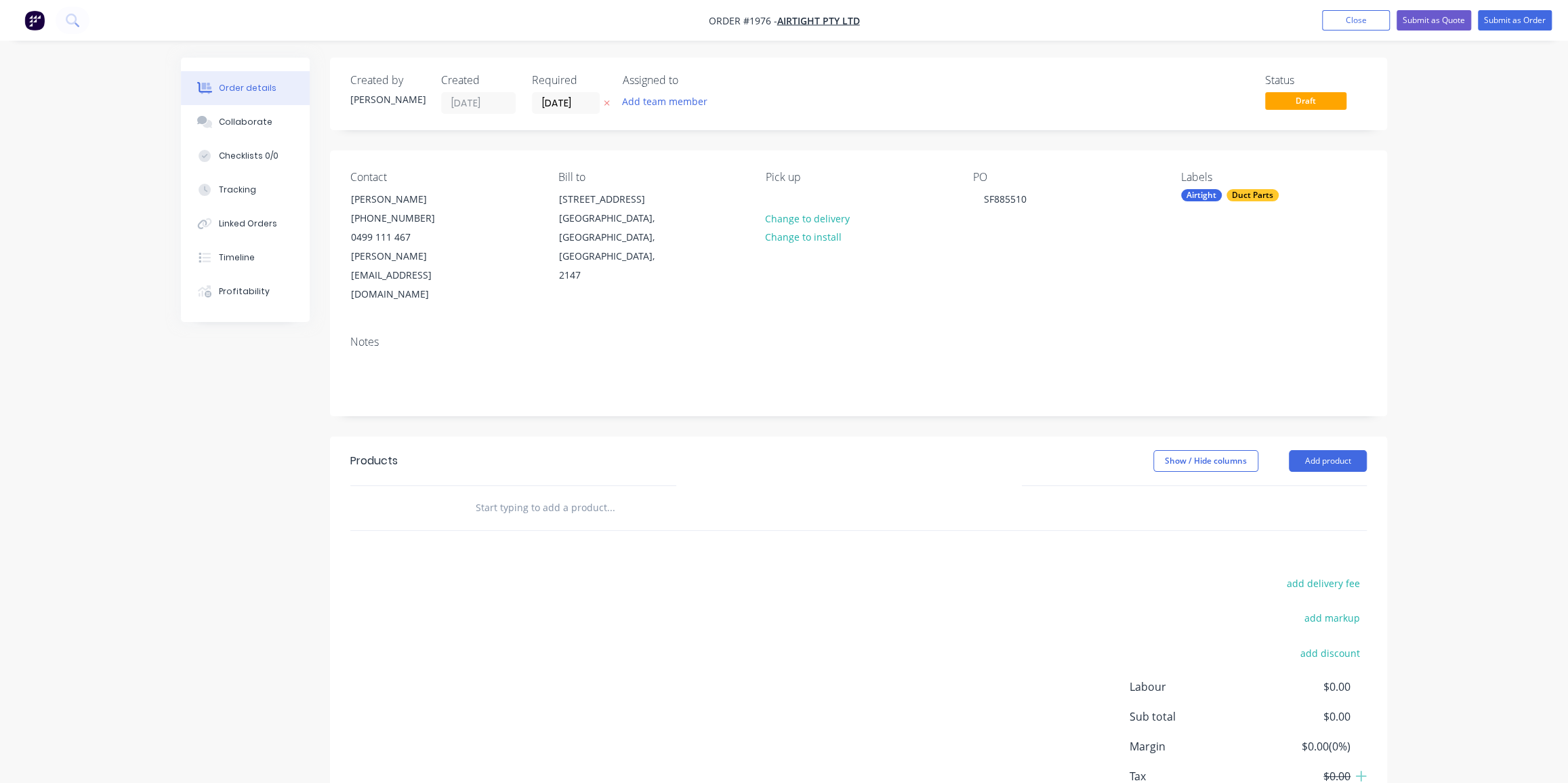
click at [536, 494] on input "text" at bounding box center [610, 508] width 271 height 27
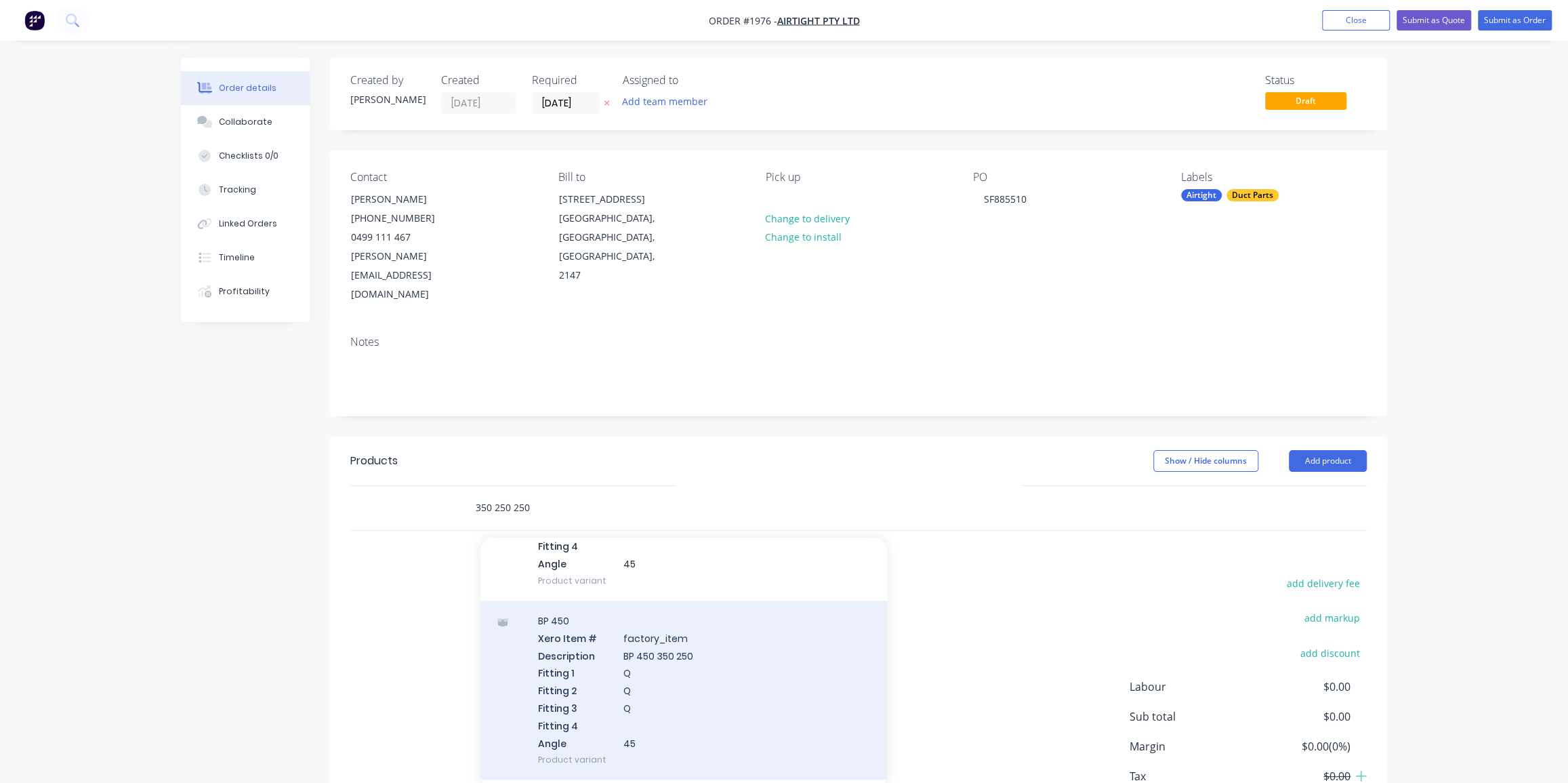
scroll to position [986, 0]
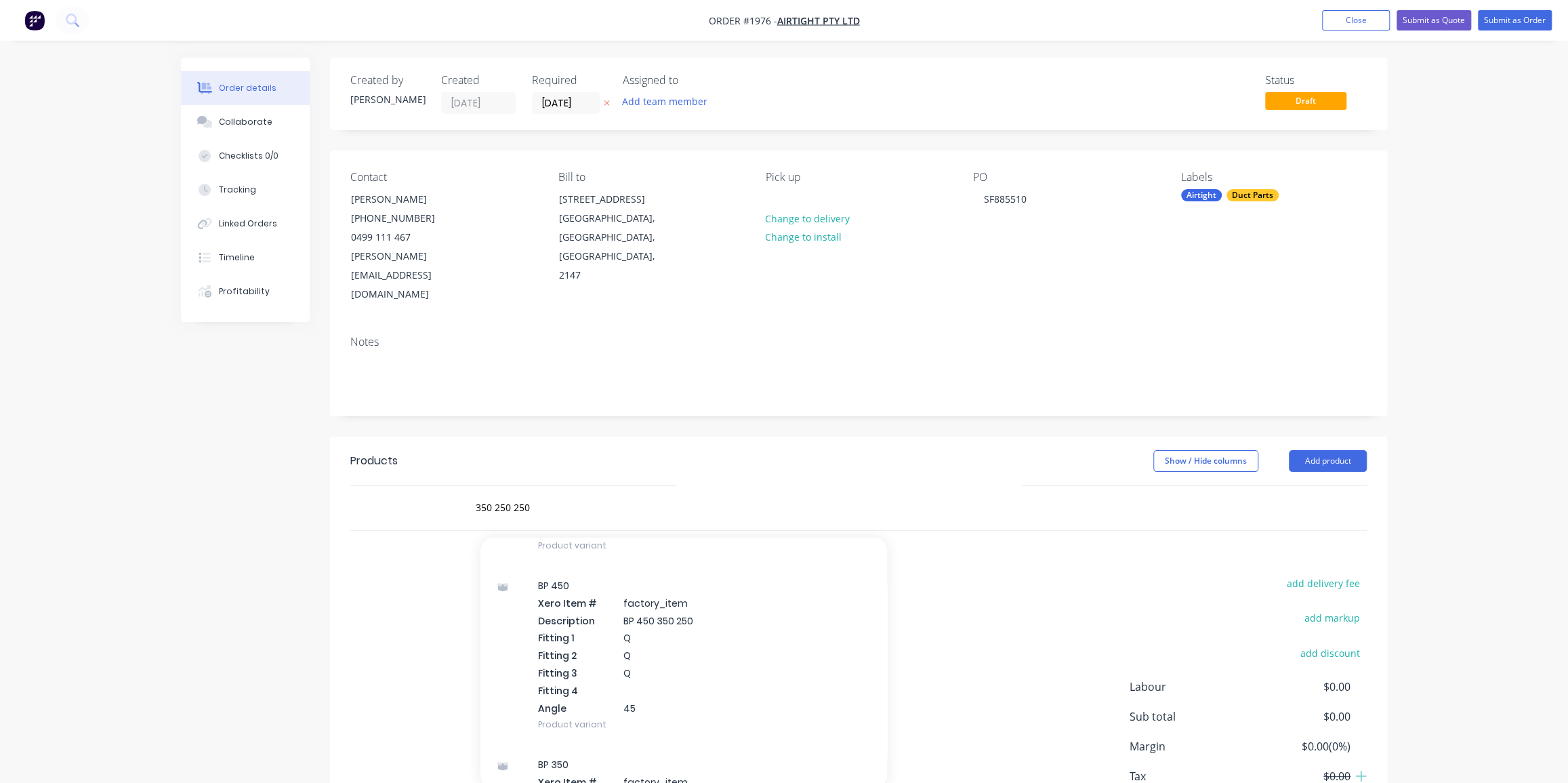
click at [472, 494] on div "350 250 250 Add 350 250 250 to order BP 350 Xero Item # factory_item Descriptio…" at bounding box center [668, 508] width 407 height 27
click at [475, 494] on input "350 250 250" at bounding box center [610, 508] width 271 height 27
click at [1416, 338] on div "Order details Collaborate Checklists 0/0 Tracking Linked Orders Timeline Profit…" at bounding box center [784, 438] width 1568 height 876
drag, startPoint x: 1343, startPoint y: 418, endPoint x: 1395, endPoint y: 370, distance: 70.8
click at [1395, 370] on div "Order details Collaborate Checklists 0/0 Tracking Linked Orders Timeline Profit…" at bounding box center [784, 467] width 1233 height 819
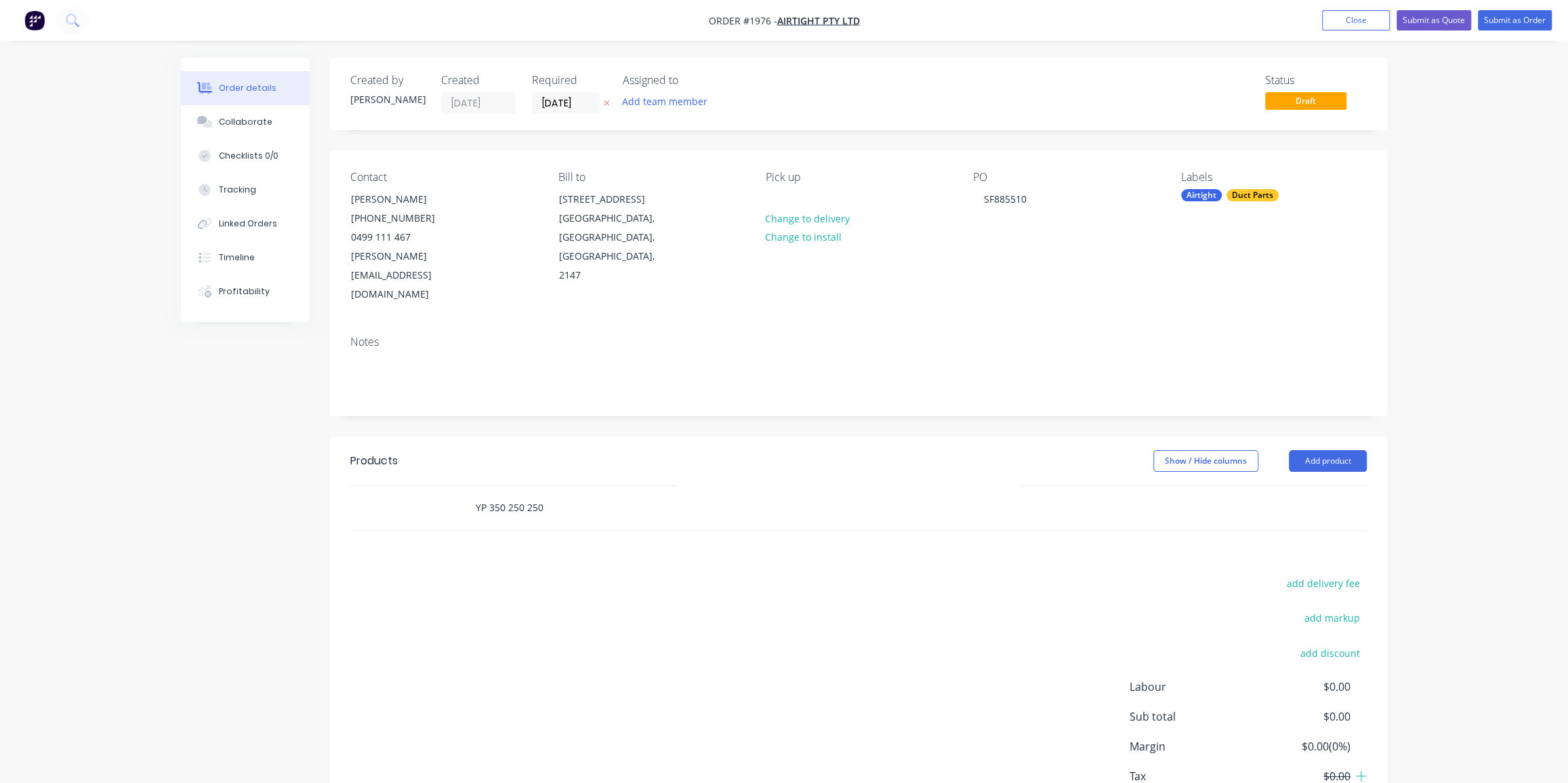
click at [502, 494] on input "YP 350 250 250" at bounding box center [610, 508] width 271 height 27
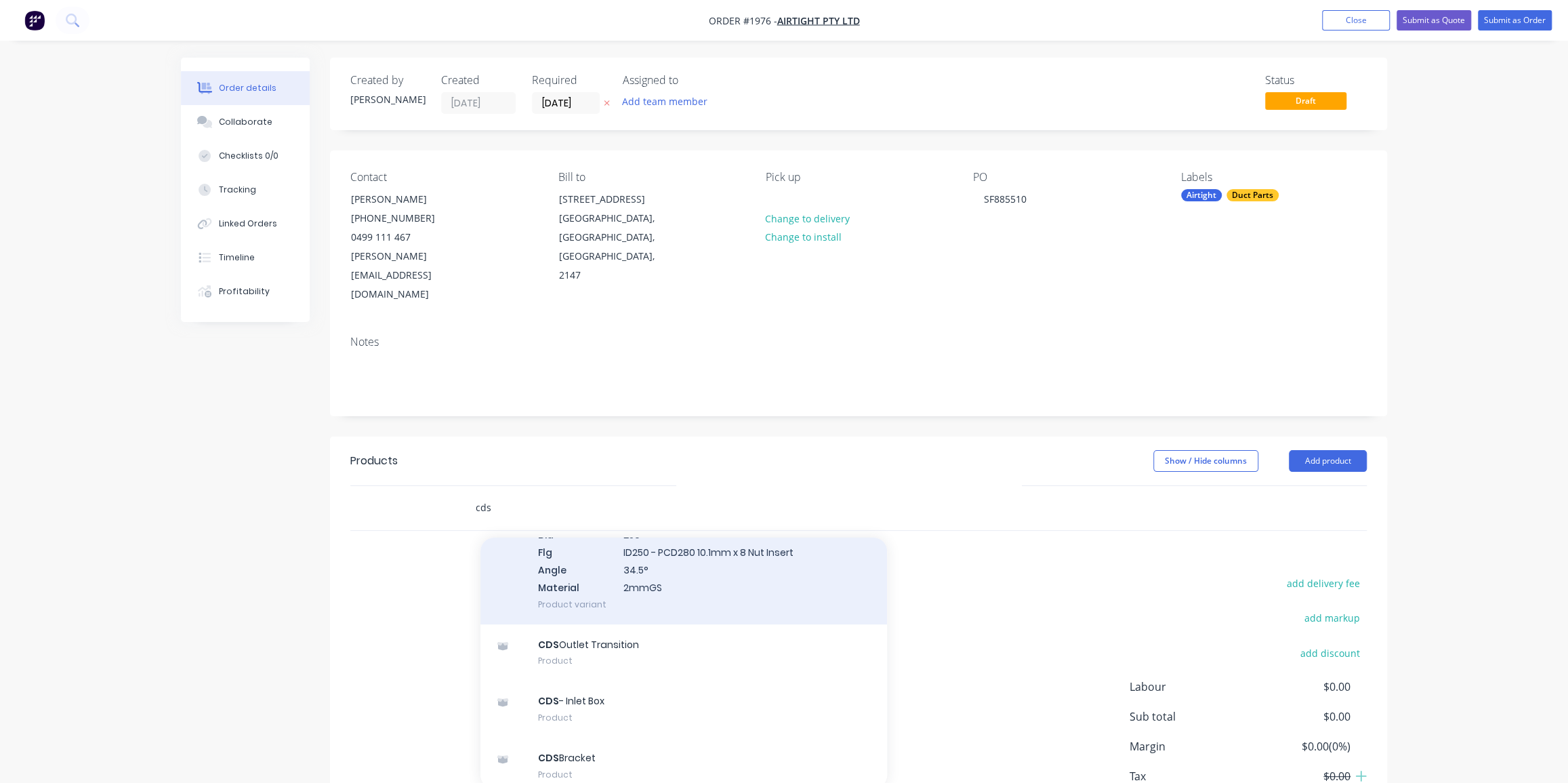
scroll to position [753, 0]
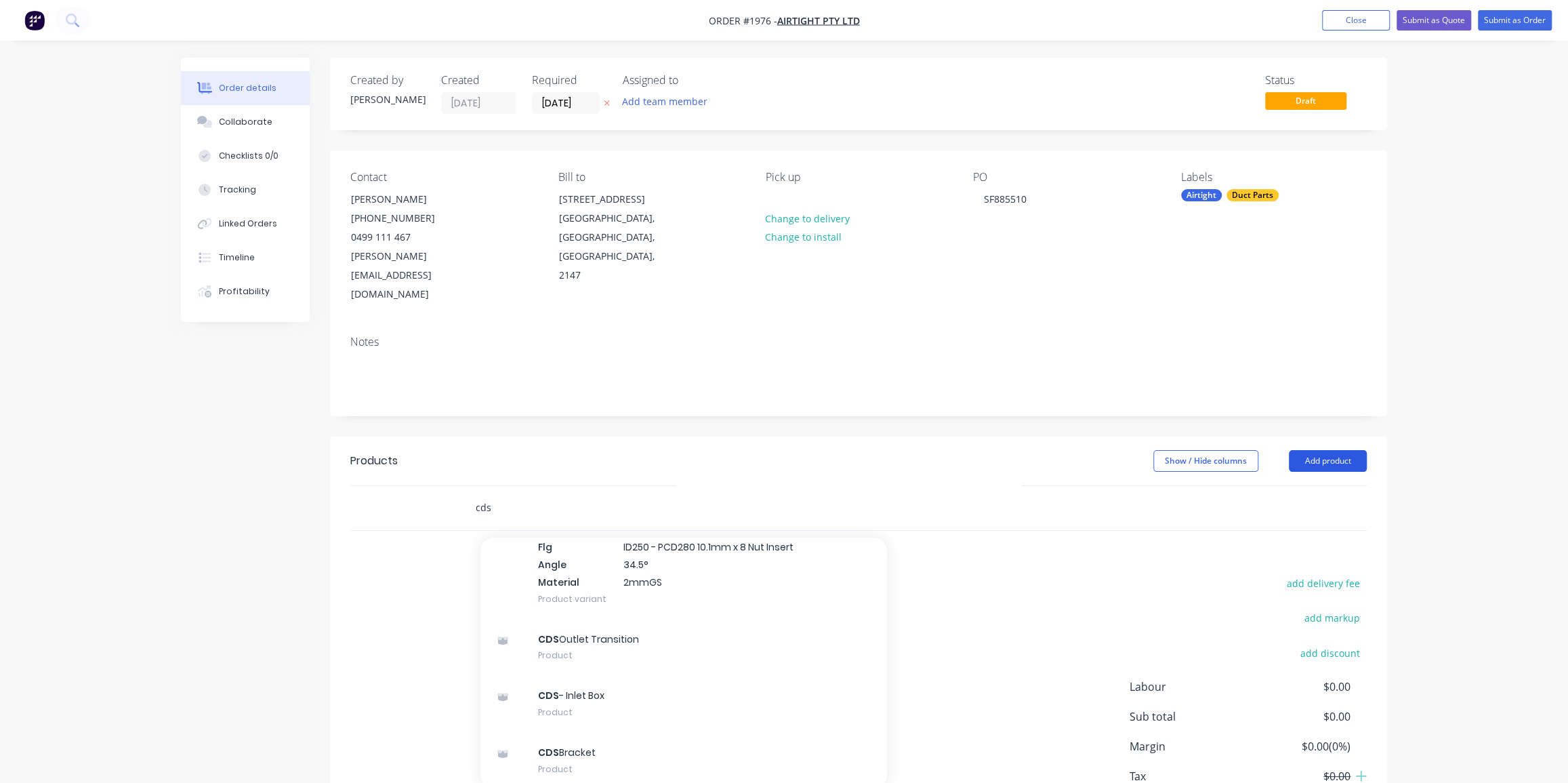
type input "cds"
click at [1324, 450] on button "Add product" at bounding box center [1328, 461] width 78 height 22
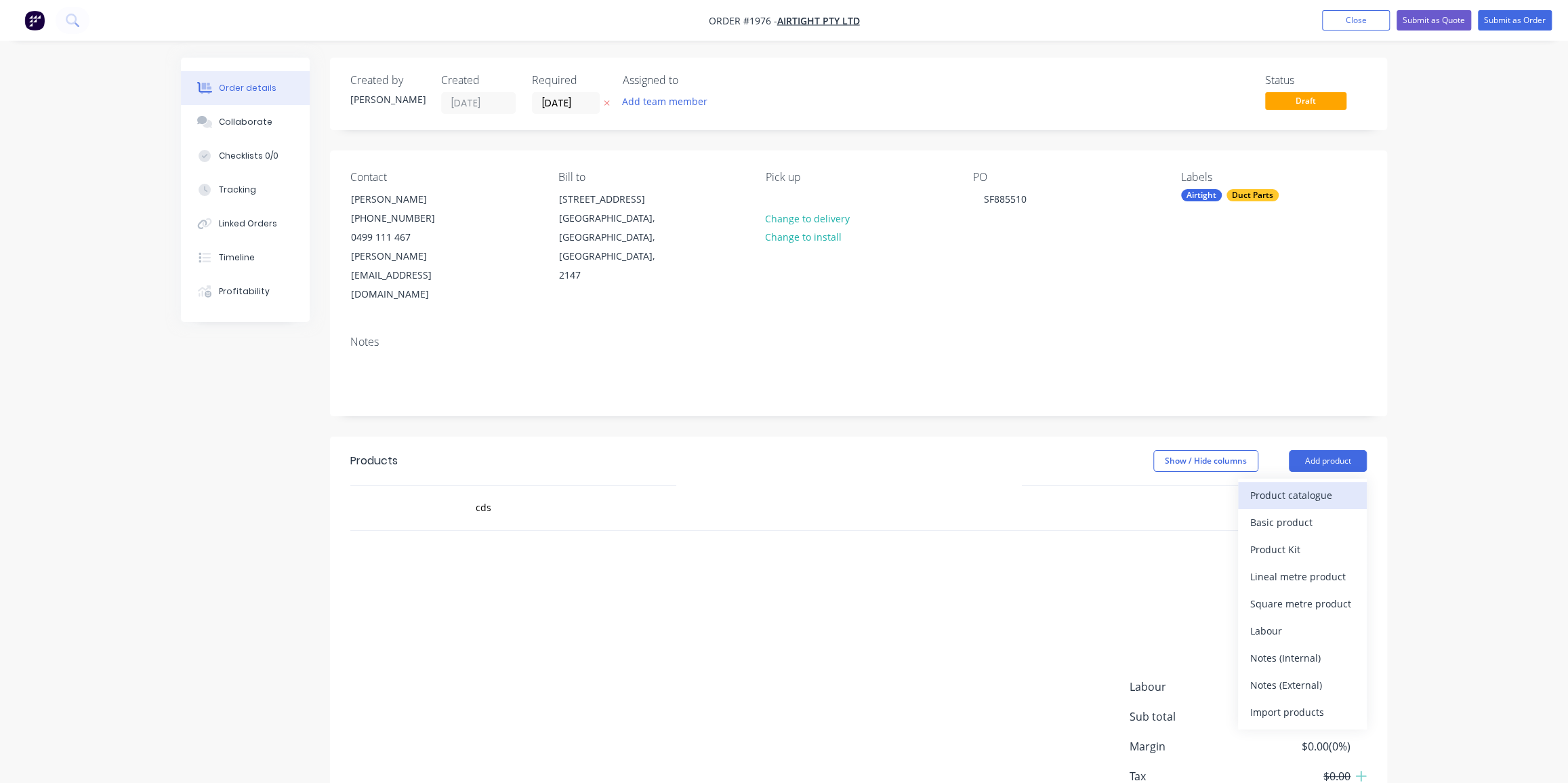
click at [1293, 485] on div "Product catalogue" at bounding box center [1302, 495] width 104 height 19
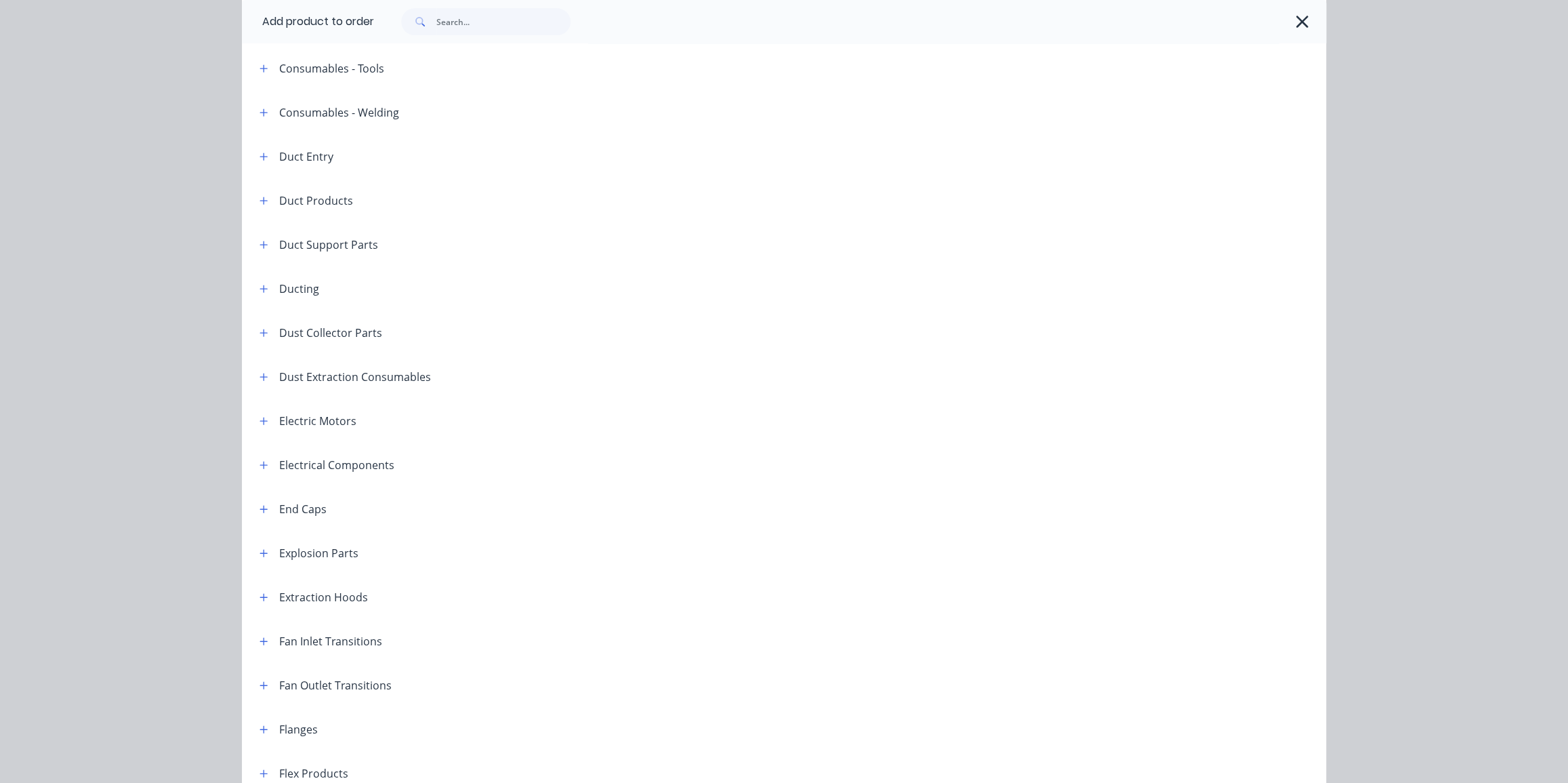
scroll to position [493, 0]
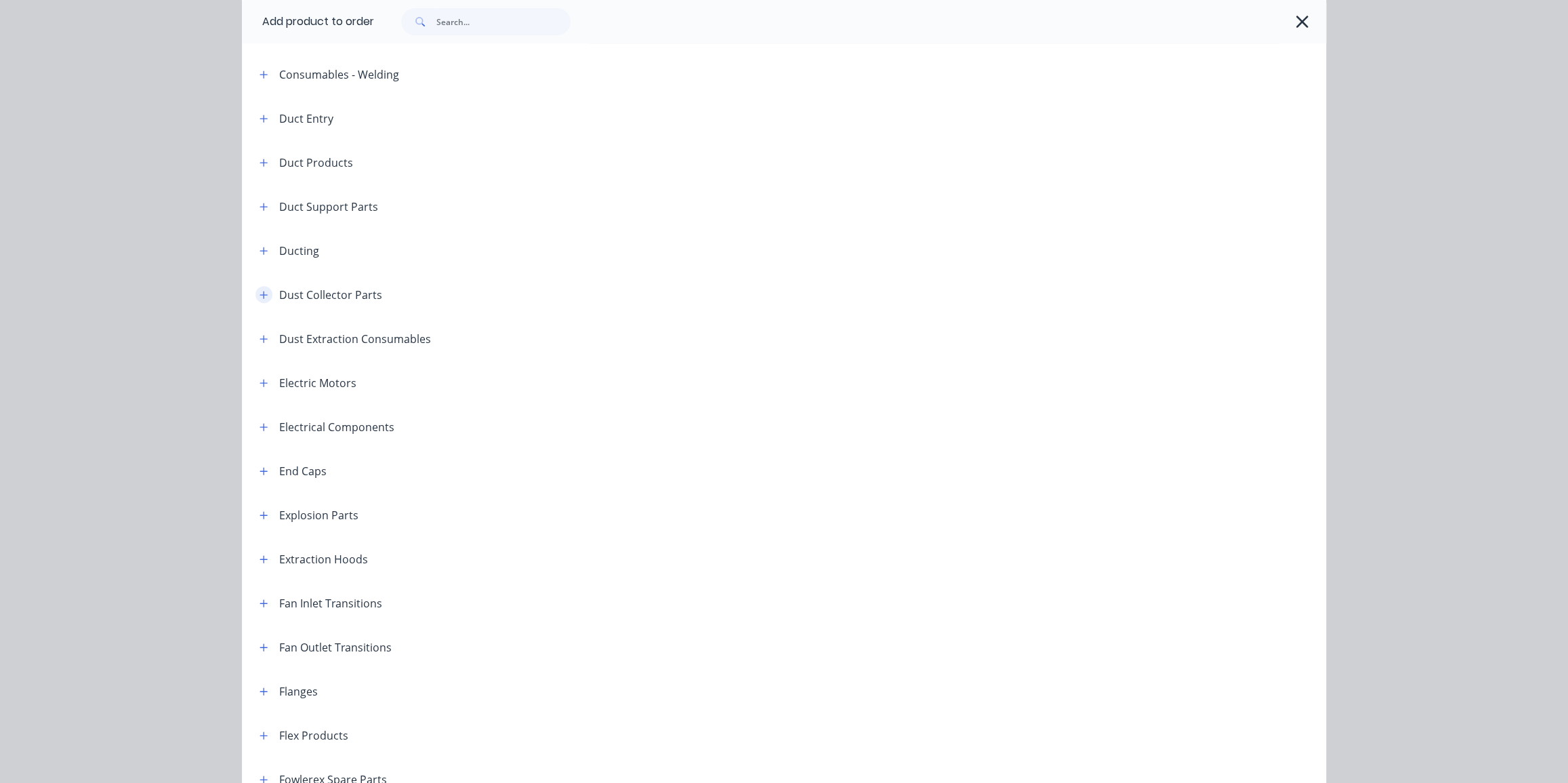
click at [260, 298] on icon "button" at bounding box center [263, 294] width 8 height 9
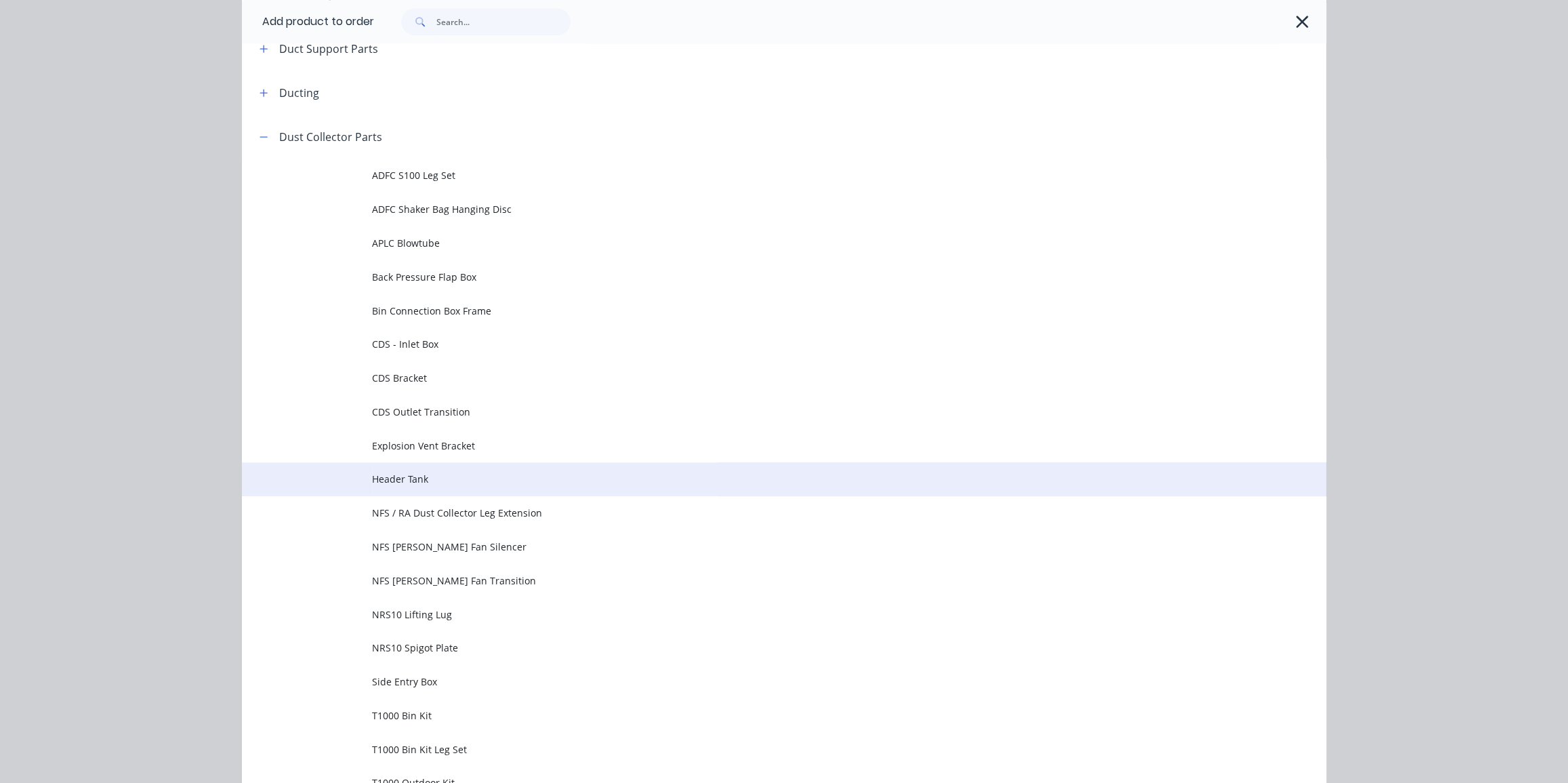
scroll to position [678, 0]
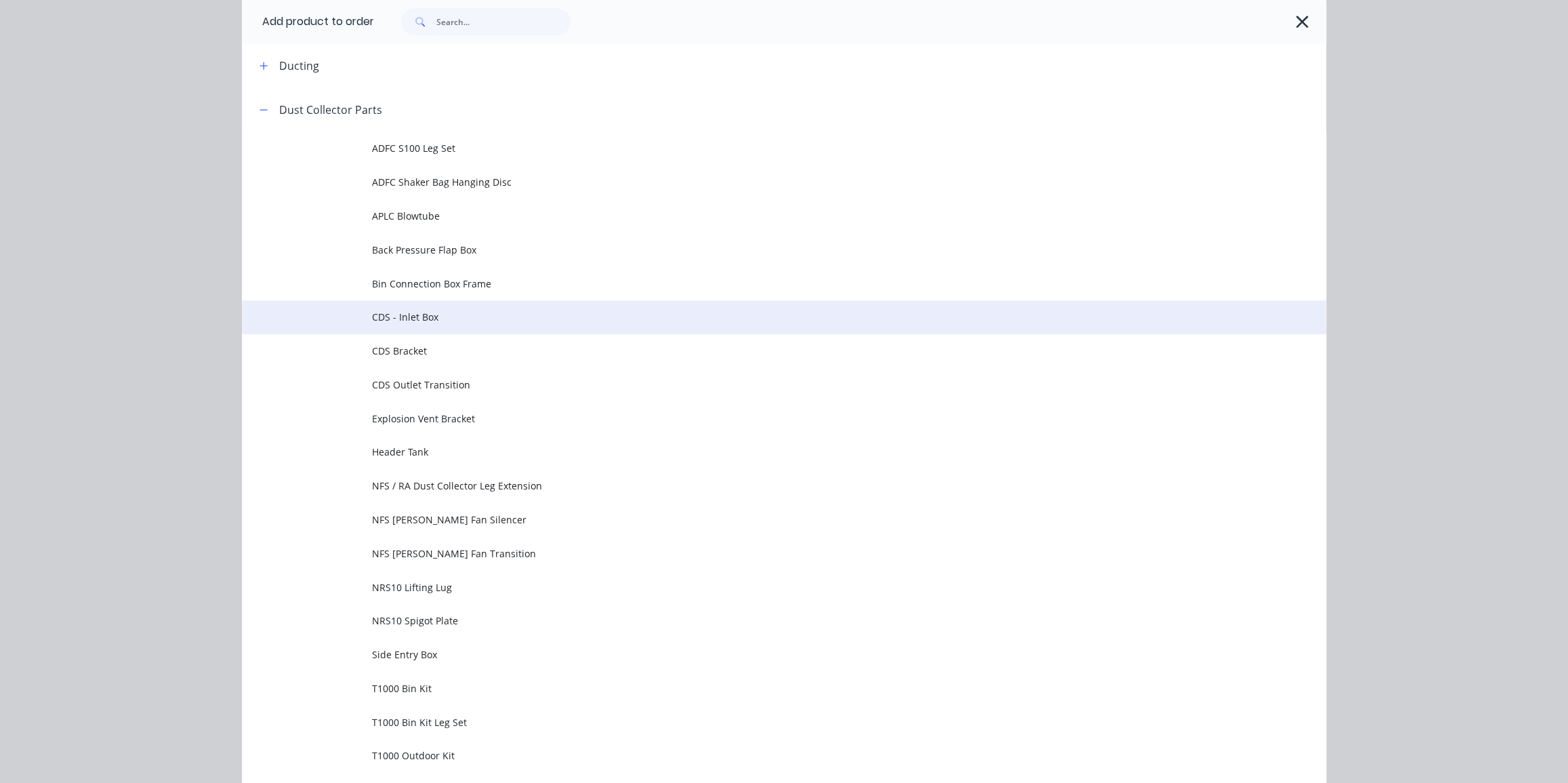
click at [543, 318] on span "CDS - Inlet Box" at bounding box center [753, 317] width 763 height 14
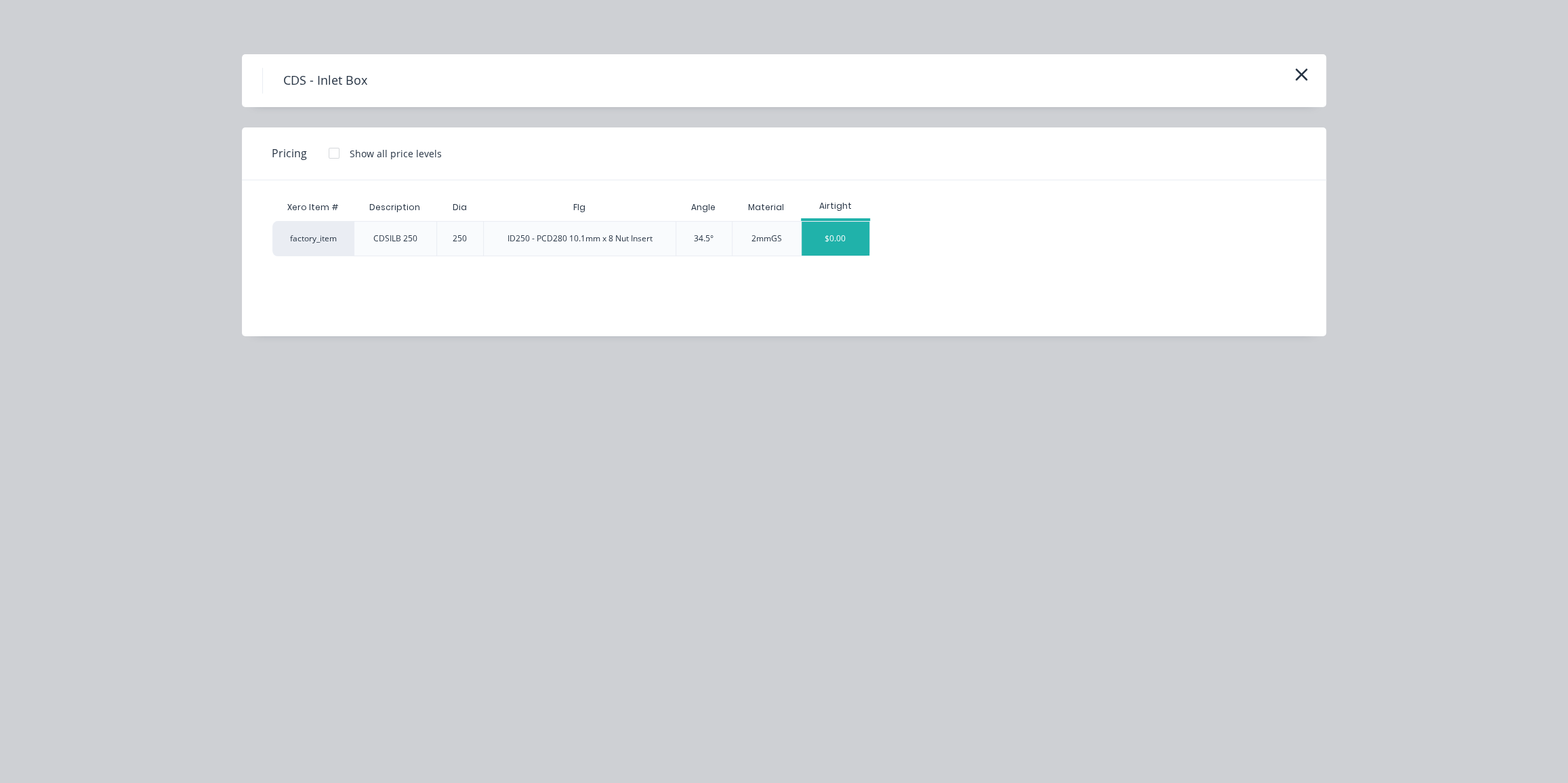
click at [831, 239] on div "$0.00" at bounding box center [835, 238] width 68 height 34
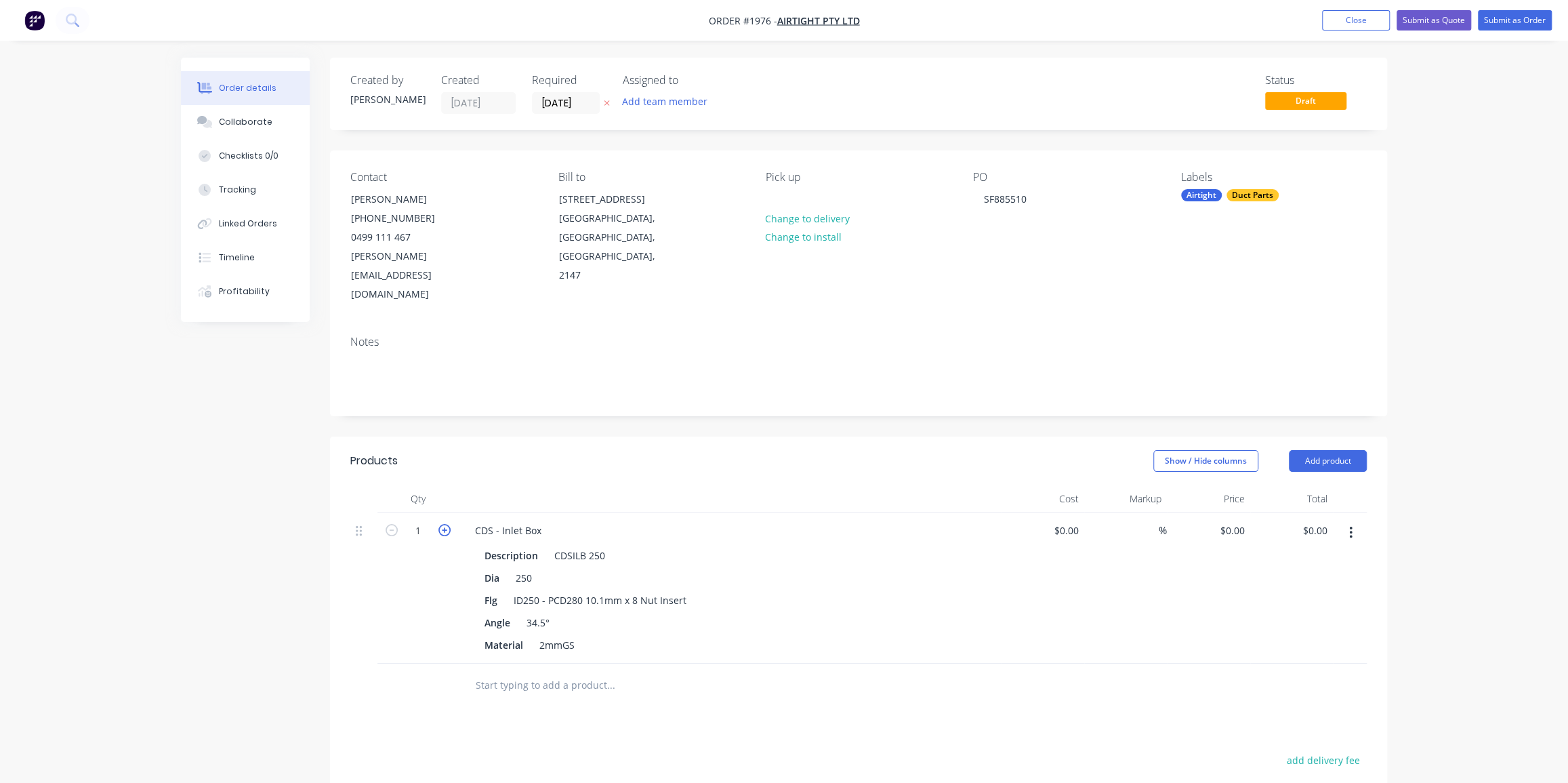
click at [444, 524] on icon "button" at bounding box center [444, 530] width 12 height 12
type input "2"
click at [412, 583] on div "2" at bounding box center [418, 588] width 81 height 151
click at [576, 635] on div "2mmGS" at bounding box center [557, 644] width 46 height 19
click at [1528, 395] on div "Order details Collaborate Checklists 0/0 Tracking Linked Orders Timeline Profit…" at bounding box center [784, 526] width 1568 height 1053
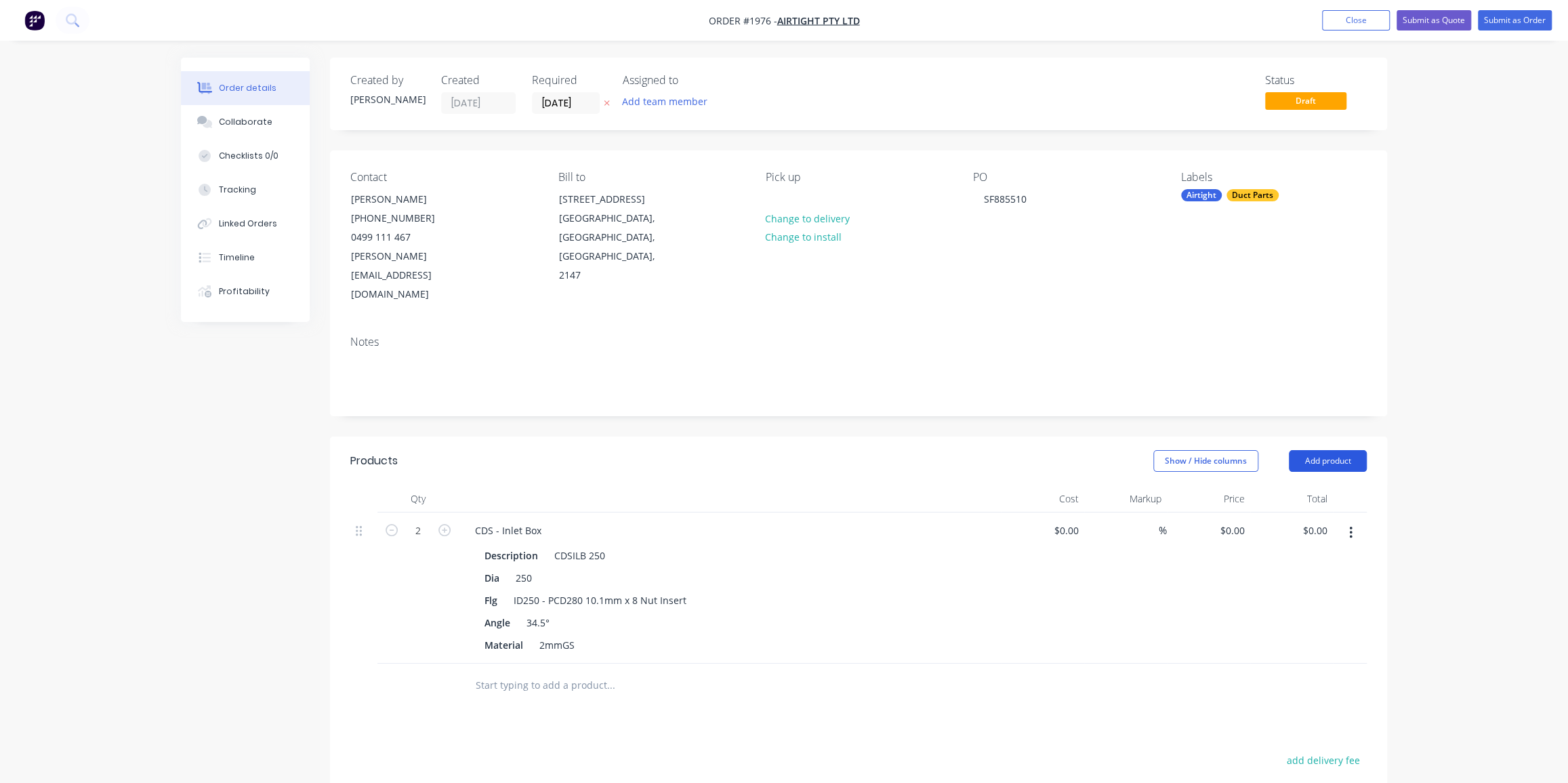
click at [1331, 450] on button "Add product" at bounding box center [1328, 461] width 78 height 22
click at [1314, 675] on div "Notes (External)" at bounding box center [1302, 684] width 104 height 19
click at [530, 672] on div at bounding box center [513, 681] width 98 height 19
click at [692, 672] on div "NOTE: CDS Inlet box is custom to suit site required" at bounding box center [590, 681] width 252 height 19
click at [698, 672] on div "NOTE: CDS Inlet box is custom to suit site required" at bounding box center [590, 681] width 252 height 19
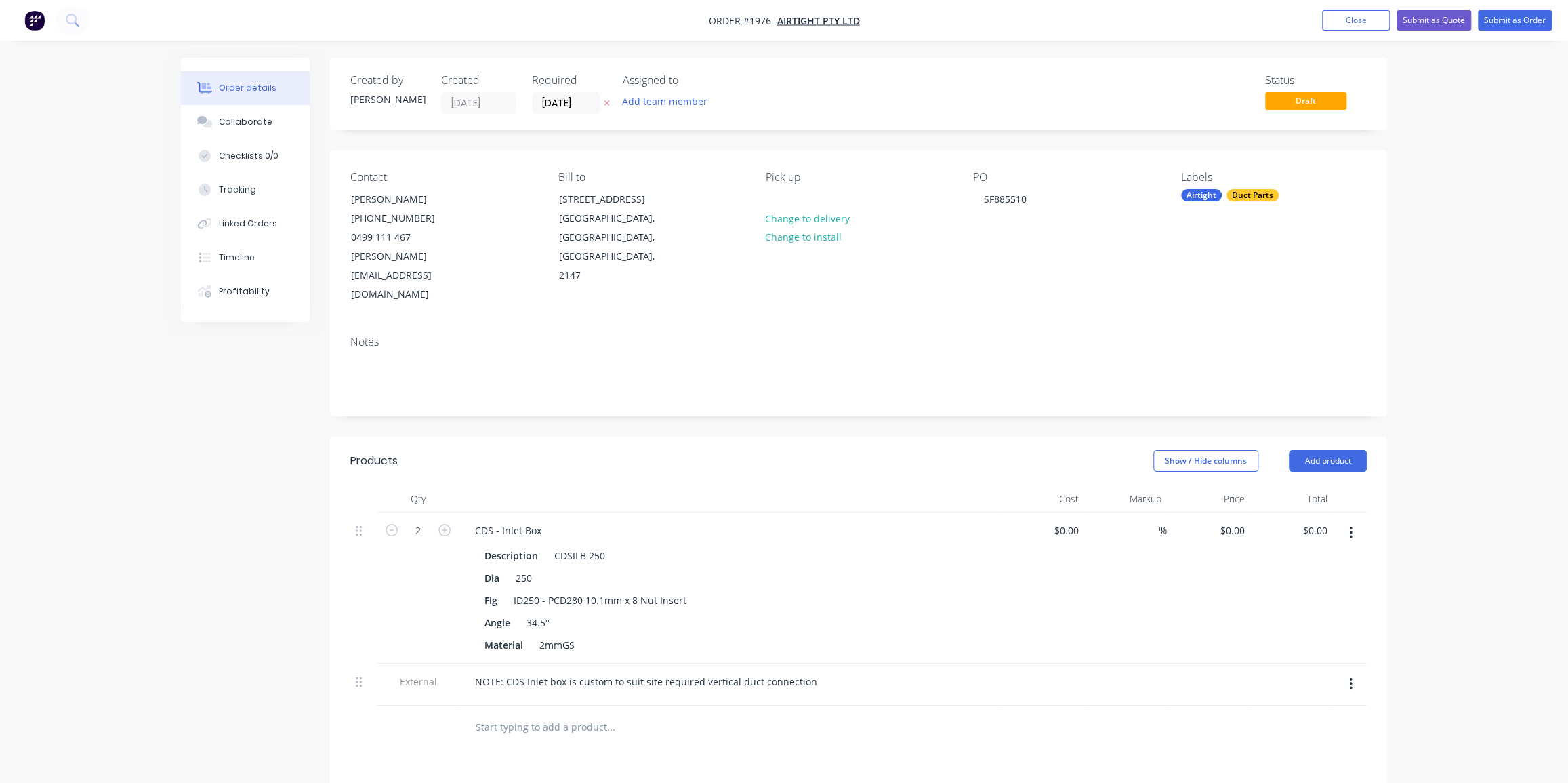
click at [702, 714] on input "text" at bounding box center [610, 728] width 271 height 27
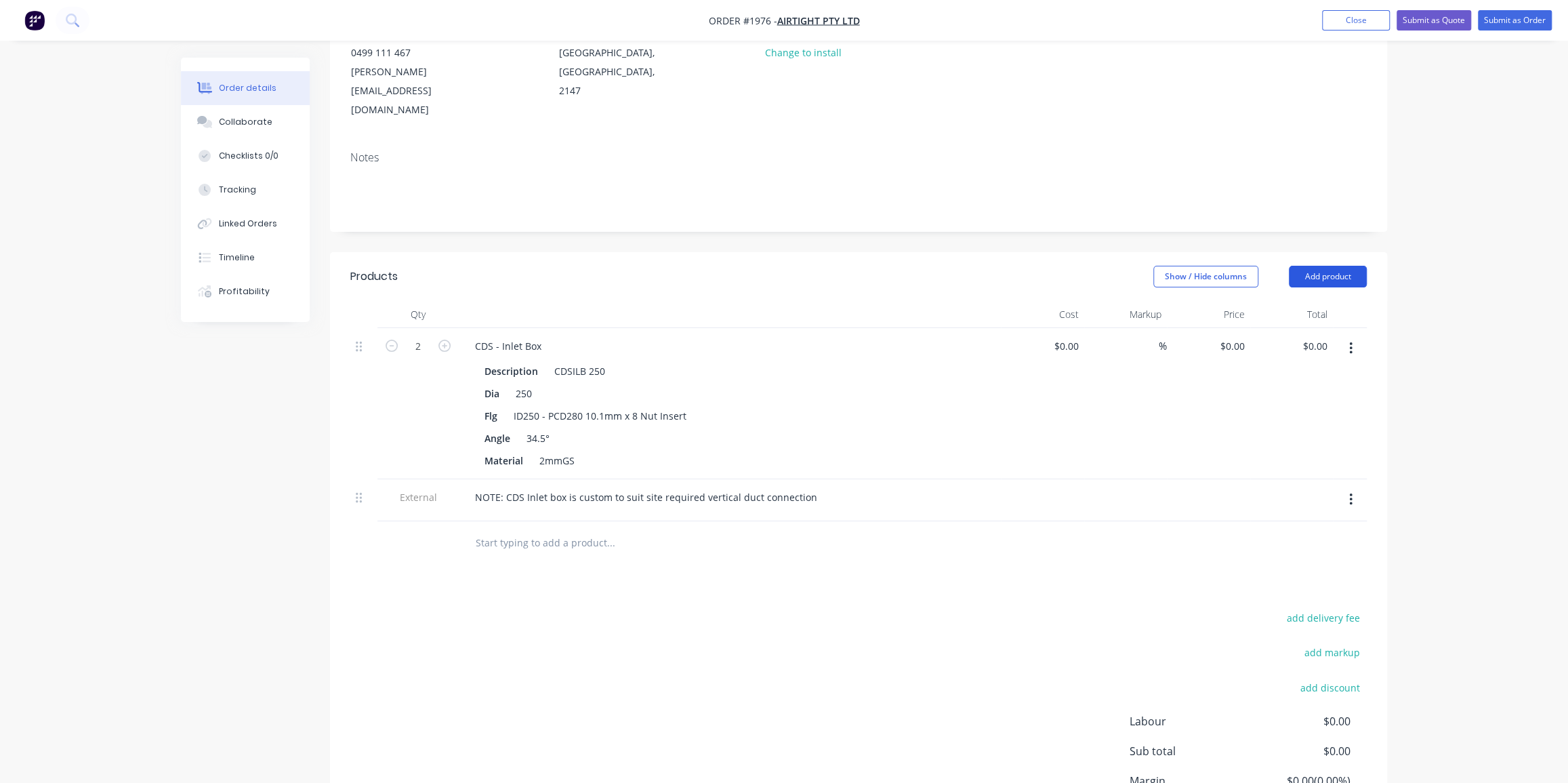
click at [1321, 265] on button "Add product" at bounding box center [1328, 276] width 78 height 22
click at [1282, 301] on div "Product catalogue" at bounding box center [1302, 311] width 104 height 19
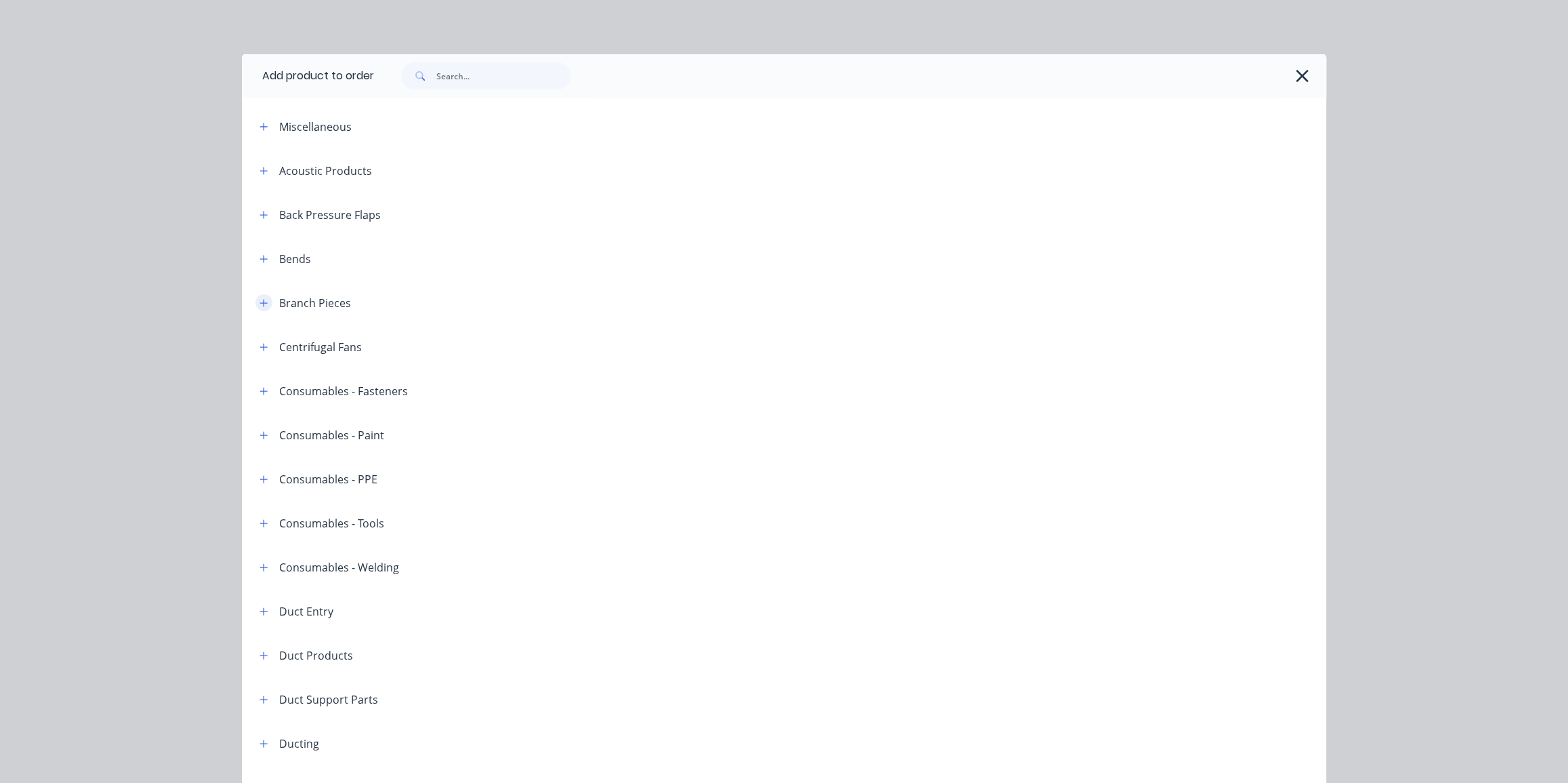
click at [261, 307] on button "button" at bounding box center [264, 303] width 17 height 17
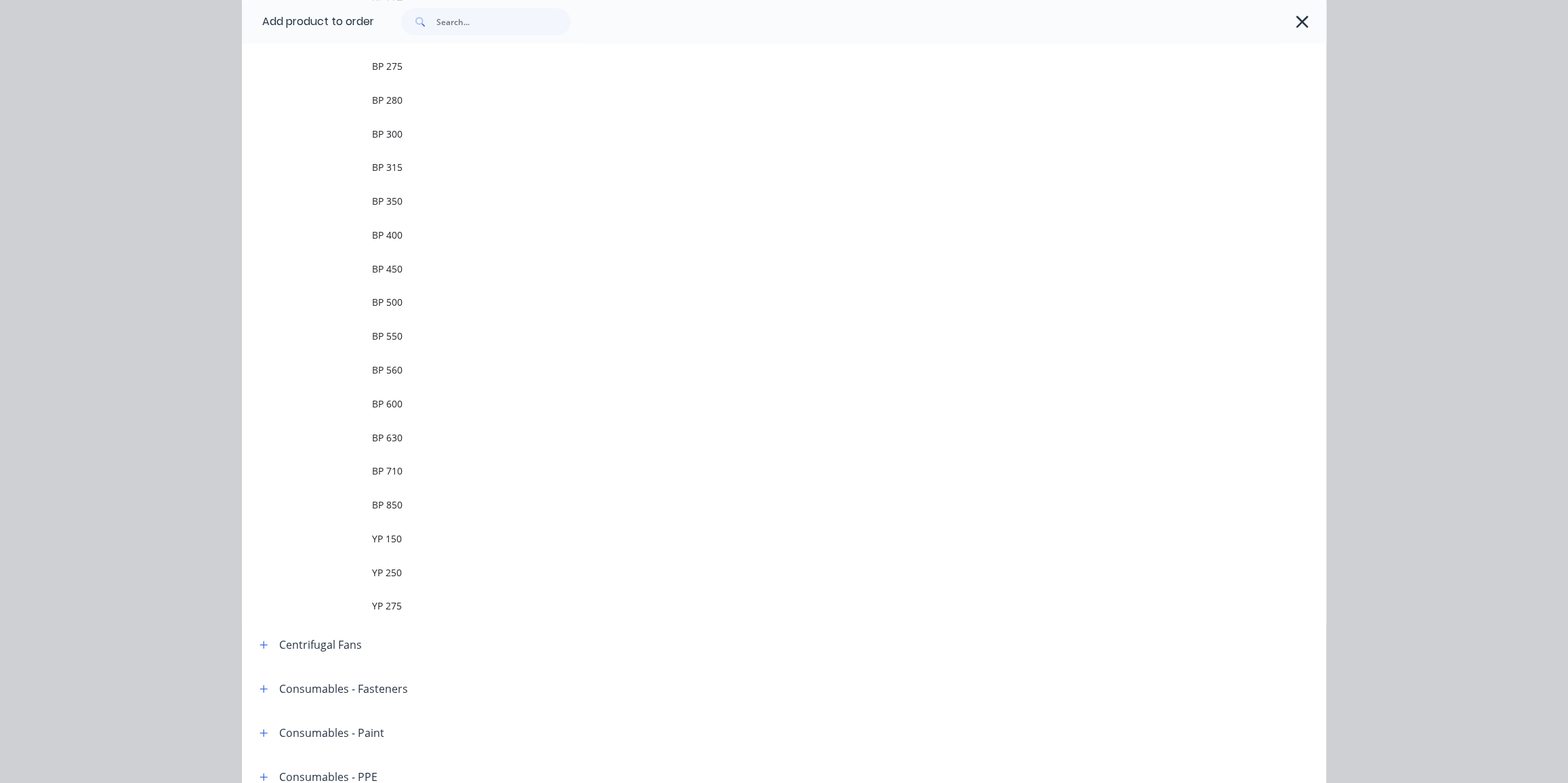
scroll to position [554, 0]
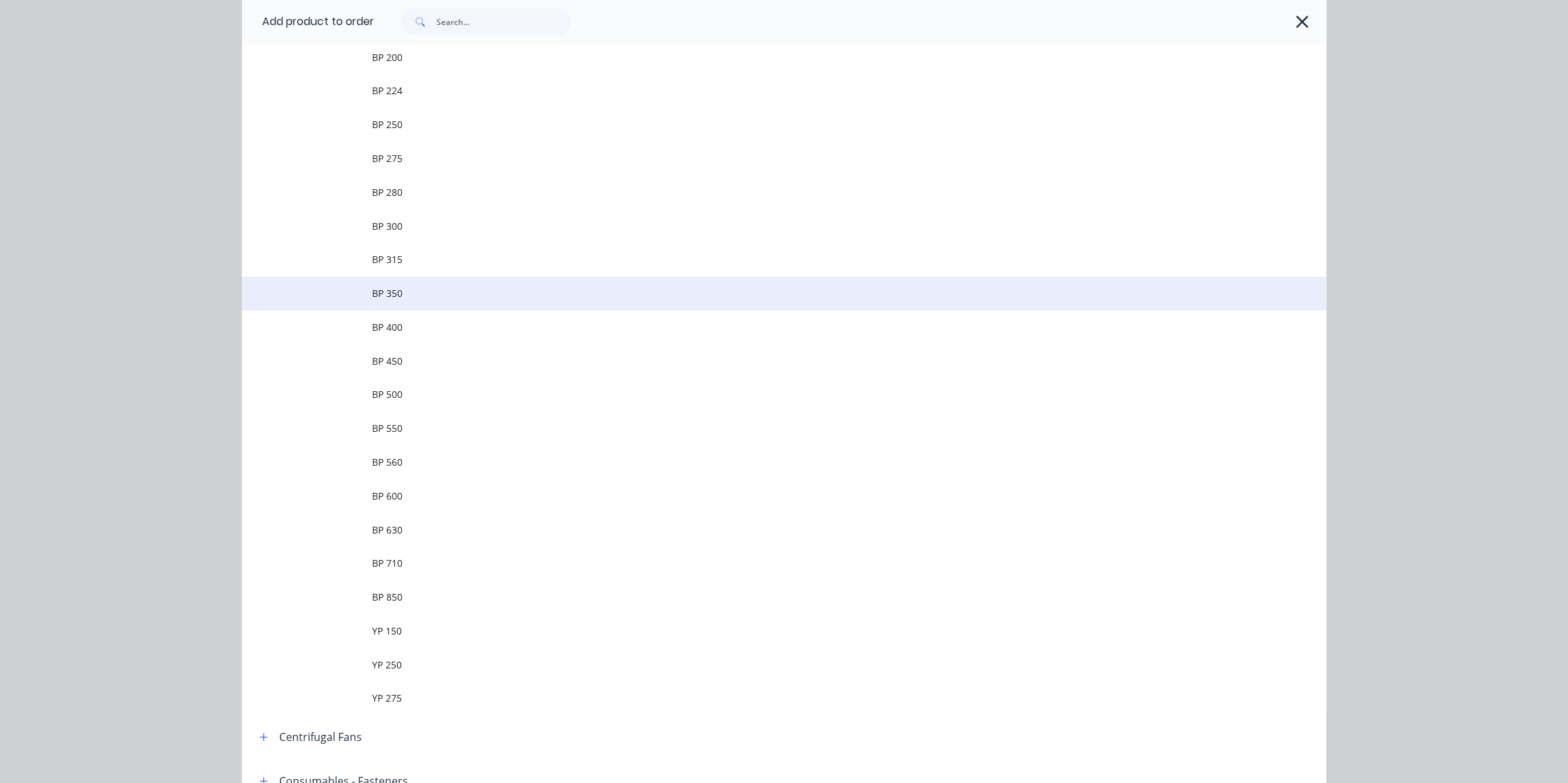
click at [499, 298] on span "BP 350" at bounding box center [753, 293] width 763 height 14
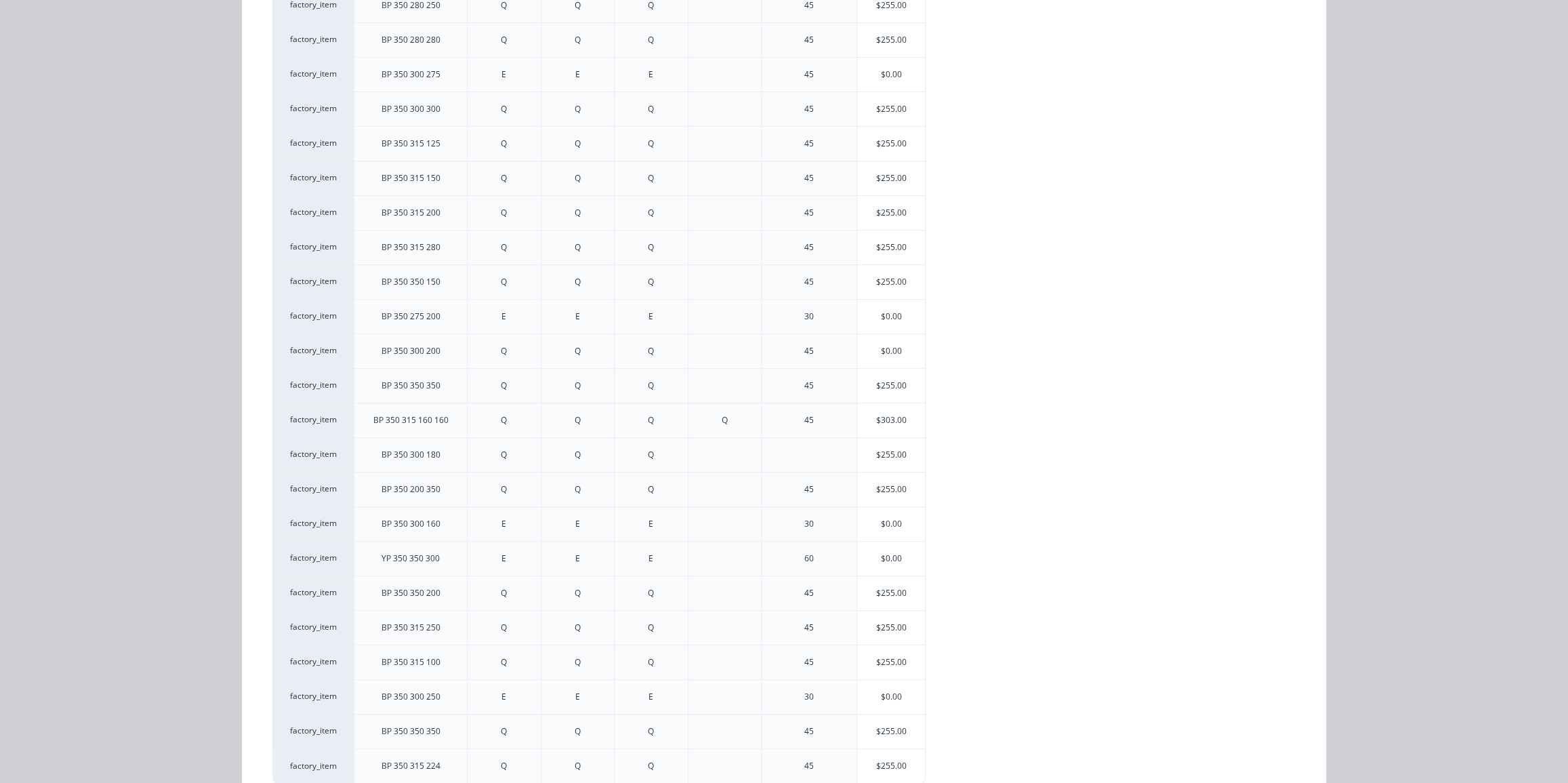
scroll to position [442, 0]
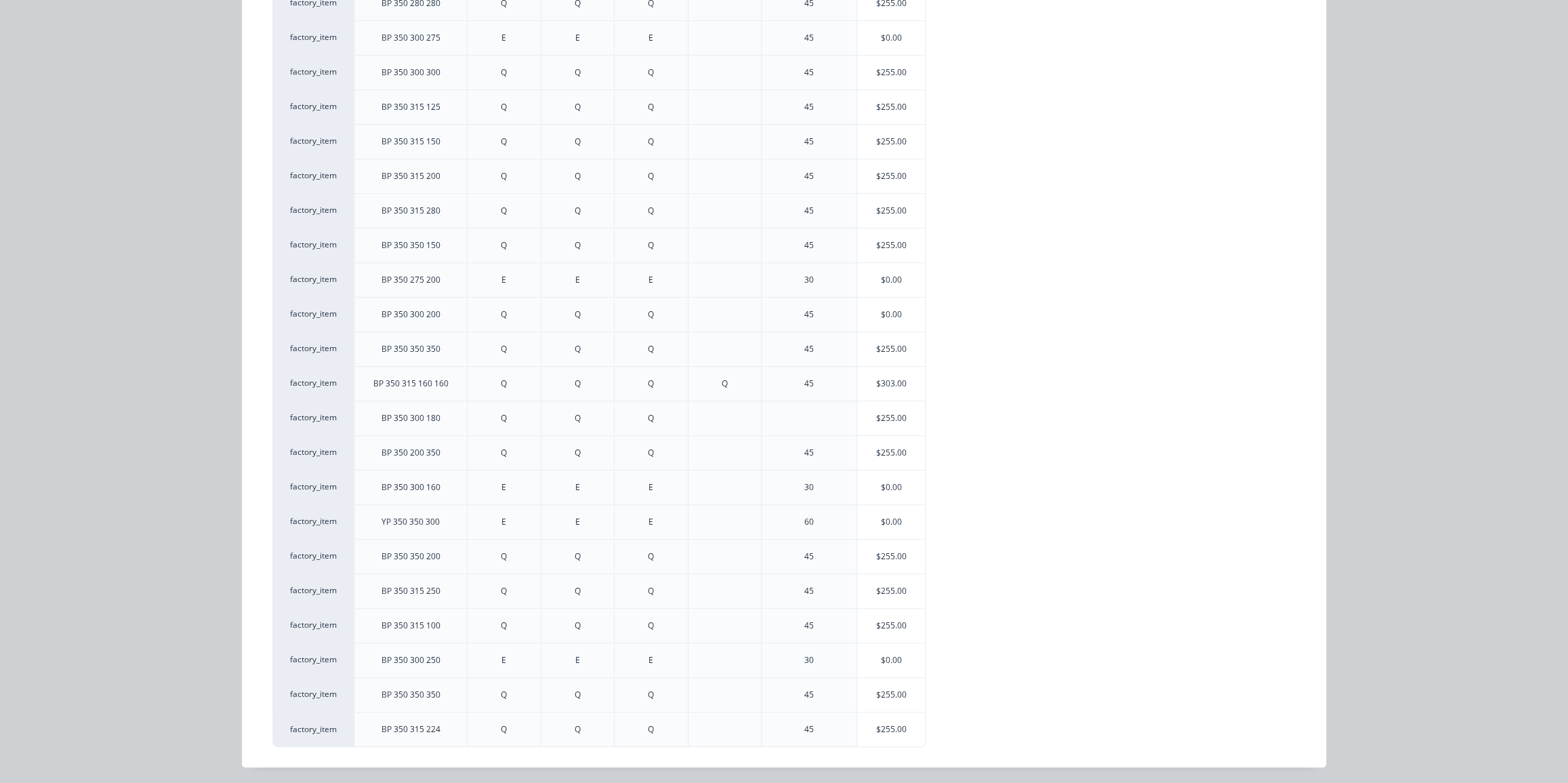
click at [879, 690] on div "$255.00" at bounding box center [891, 695] width 68 height 34
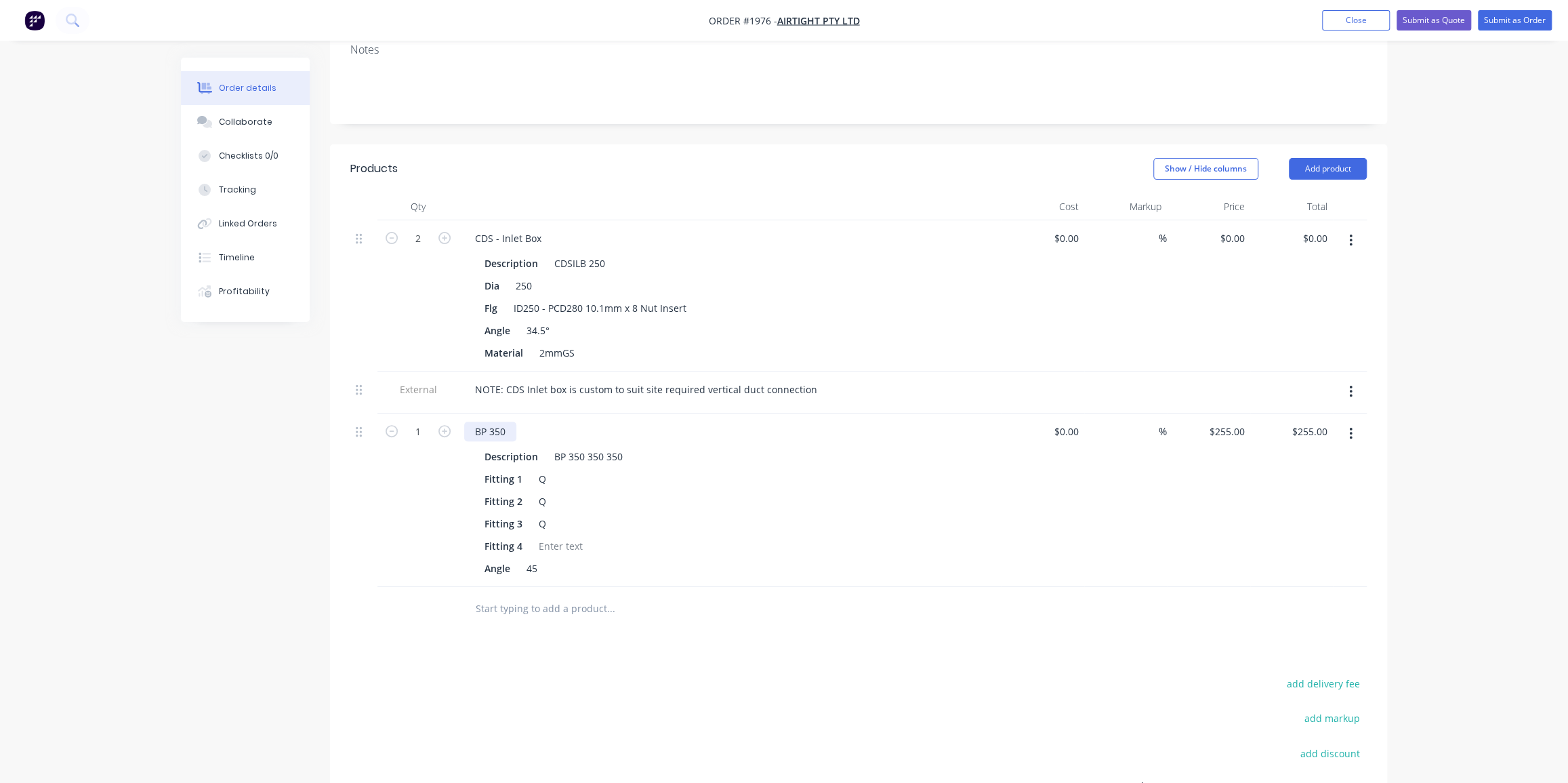
click at [480, 421] on div "BP 350" at bounding box center [490, 431] width 52 height 19
click at [558, 447] on div "BP 350 350 350" at bounding box center [588, 456] width 79 height 19
click at [559, 447] on div "BP 350 350 350" at bounding box center [588, 456] width 79 height 19
click at [609, 447] on div "YP 350 350 350" at bounding box center [587, 456] width 78 height 19
click at [592, 447] on div "YP 350 350 250" at bounding box center [587, 456] width 78 height 19
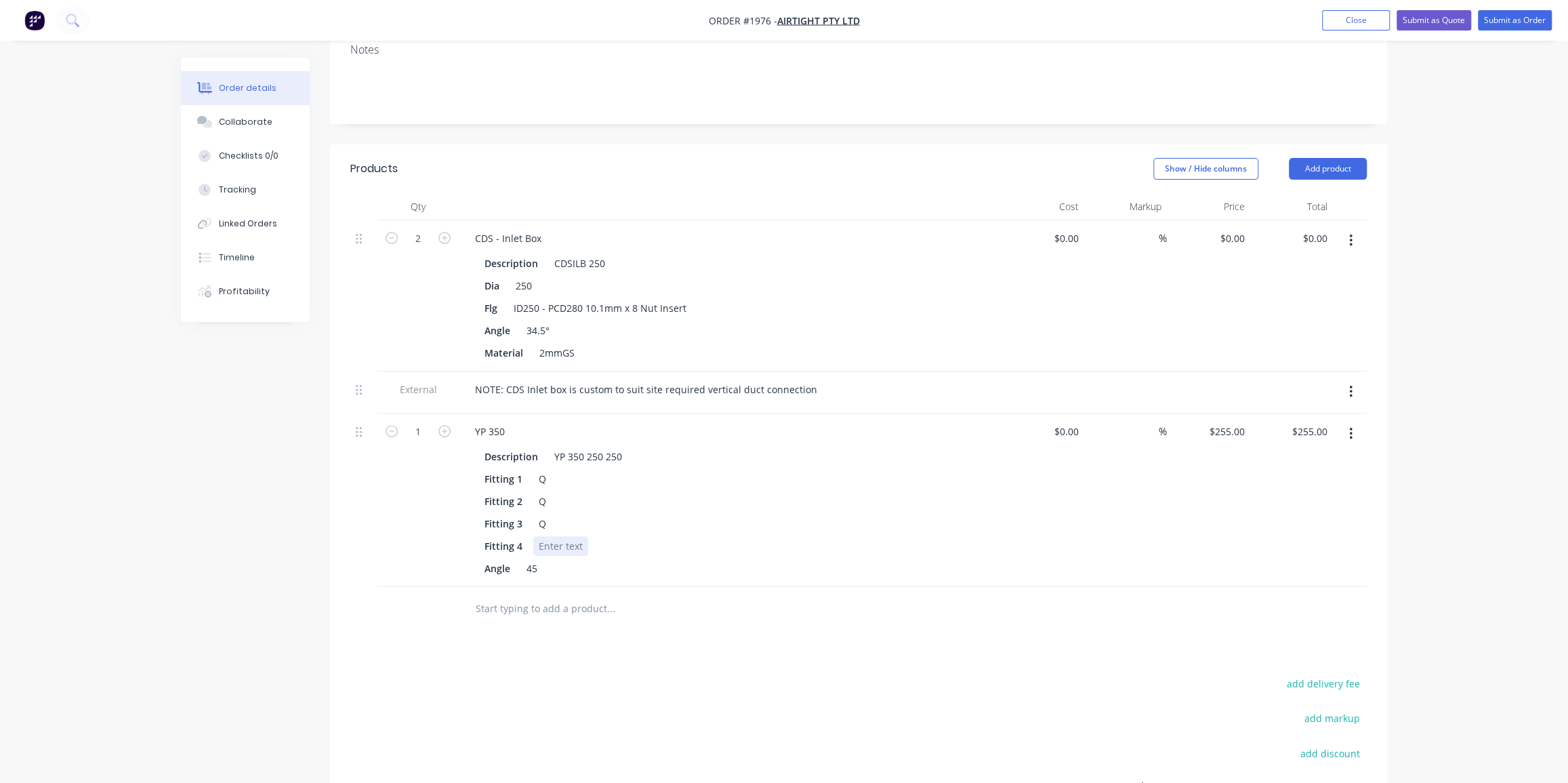
click at [552, 536] on div at bounding box center [561, 546] width 55 height 19
click at [515, 421] on div "YP 350" at bounding box center [490, 431] width 52 height 19
click at [1381, 193] on div "Qty Cost Markup Price Total 2 CDS - Inlet Box Description CDSILB 250 Dia 250 Fl…" at bounding box center [858, 412] width 1057 height 438
click at [1330, 158] on button "Add product" at bounding box center [1328, 169] width 78 height 22
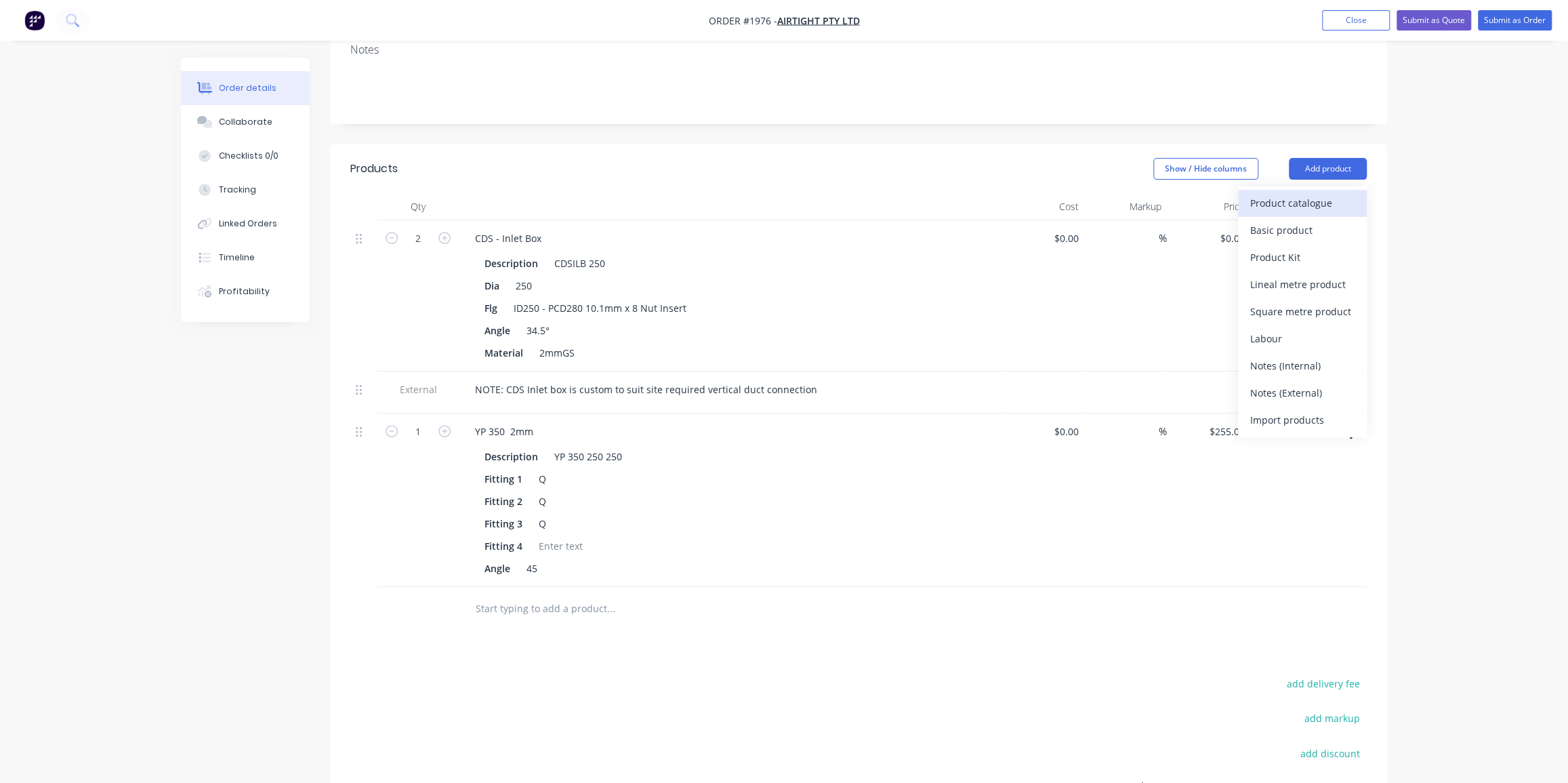
click at [1298, 193] on div "Product catalogue" at bounding box center [1302, 203] width 104 height 19
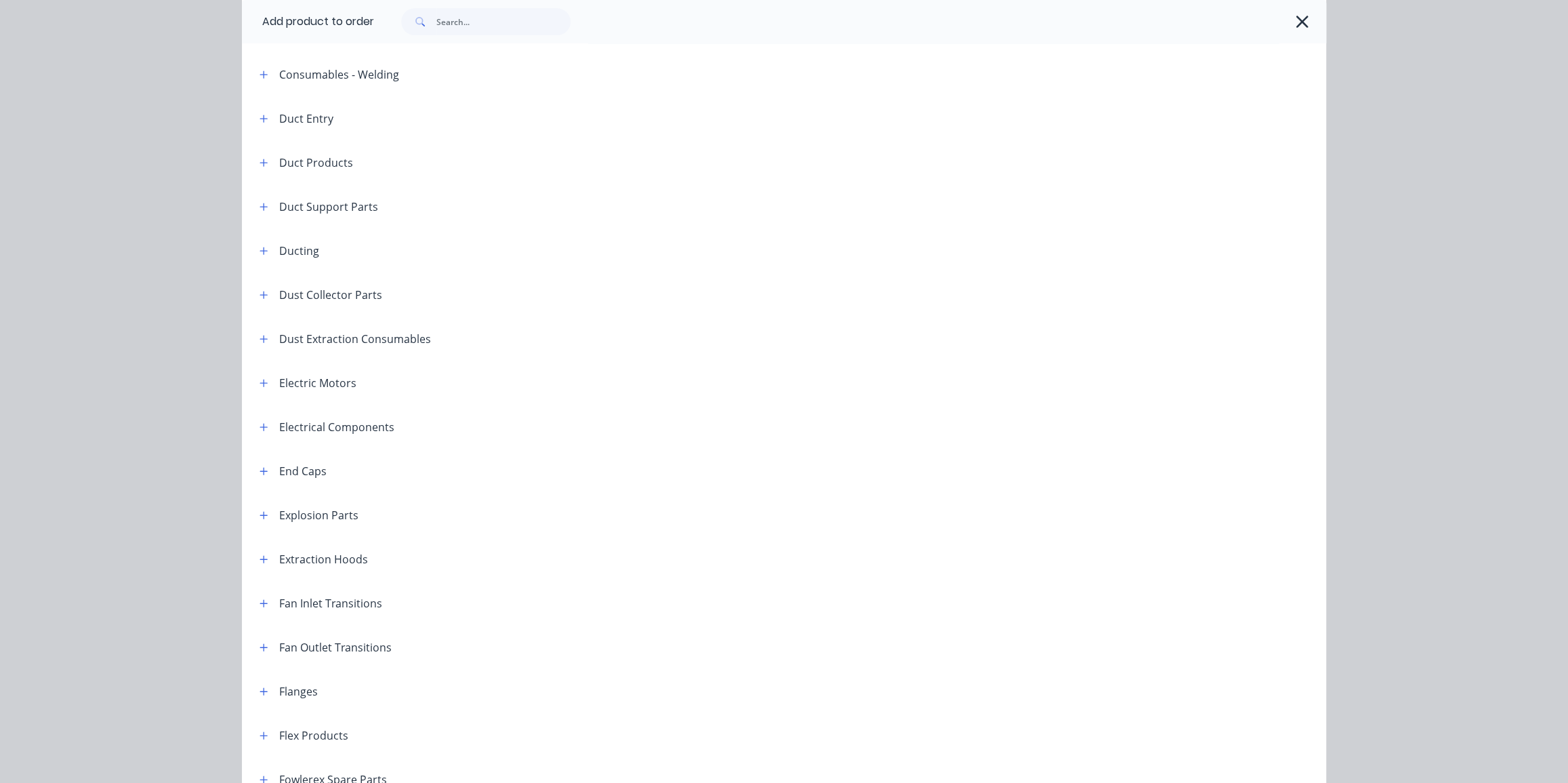
scroll to position [554, 0]
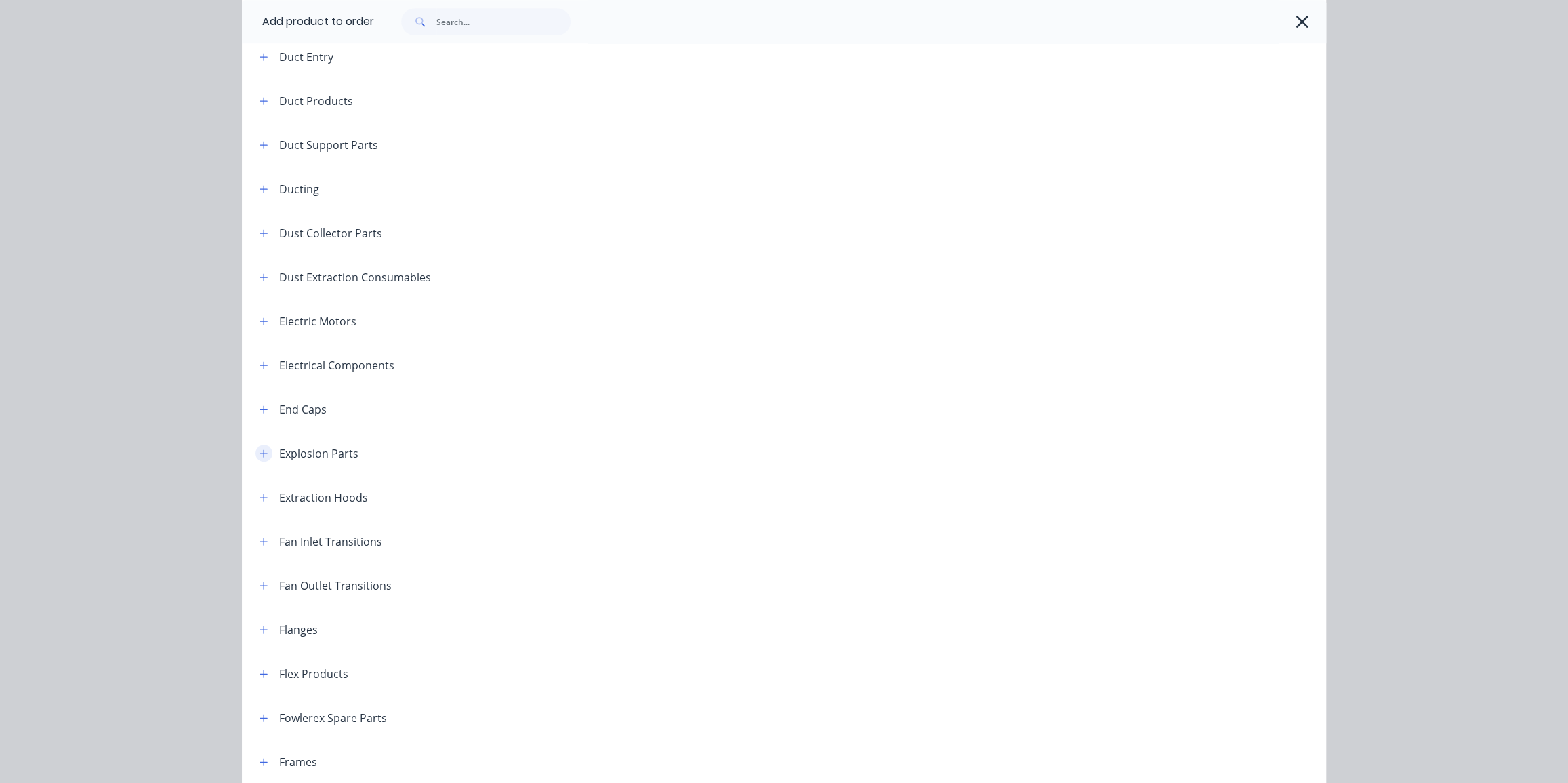
click at [260, 456] on icon "button" at bounding box center [263, 453] width 8 height 9
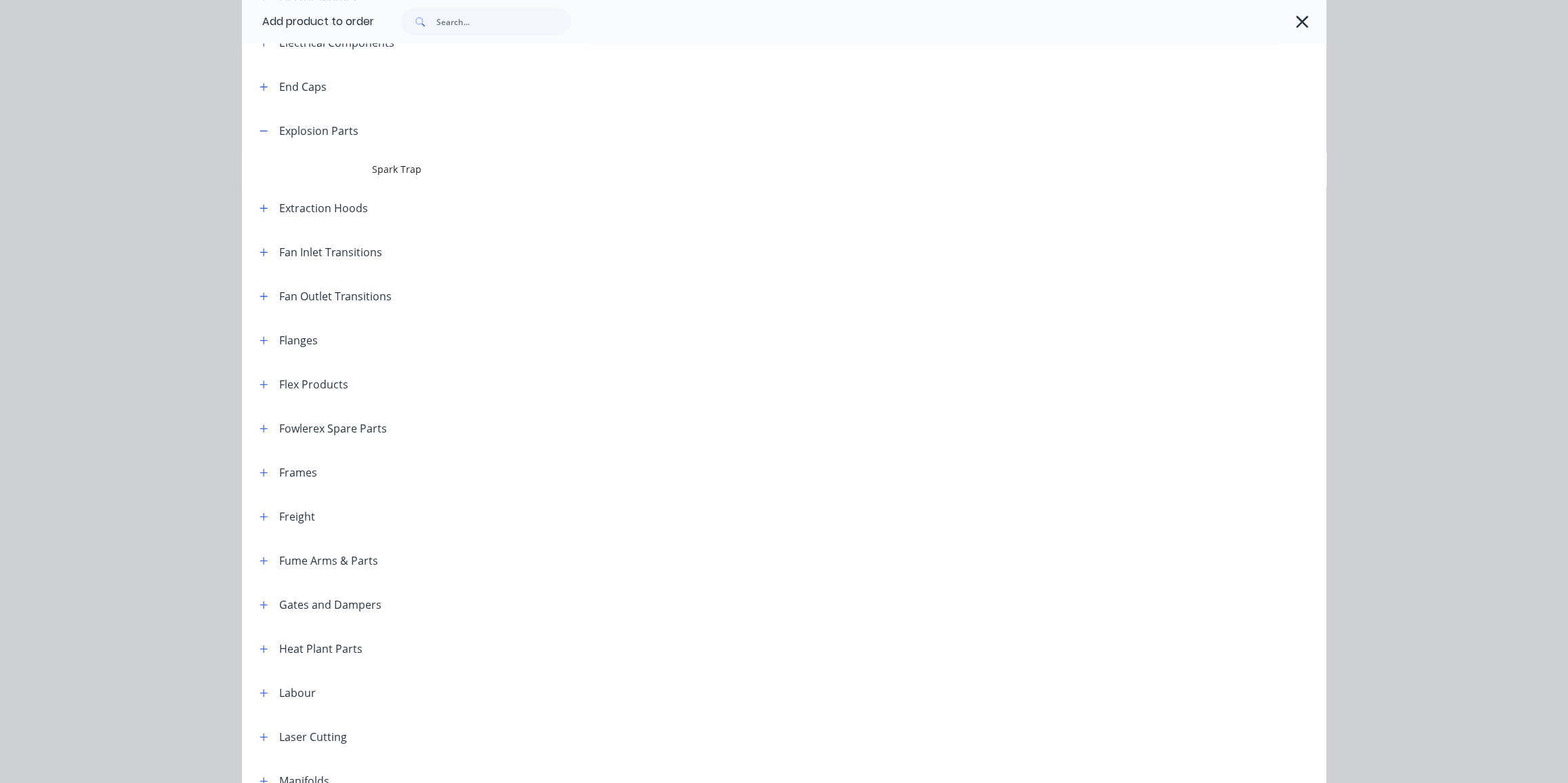
scroll to position [851, 0]
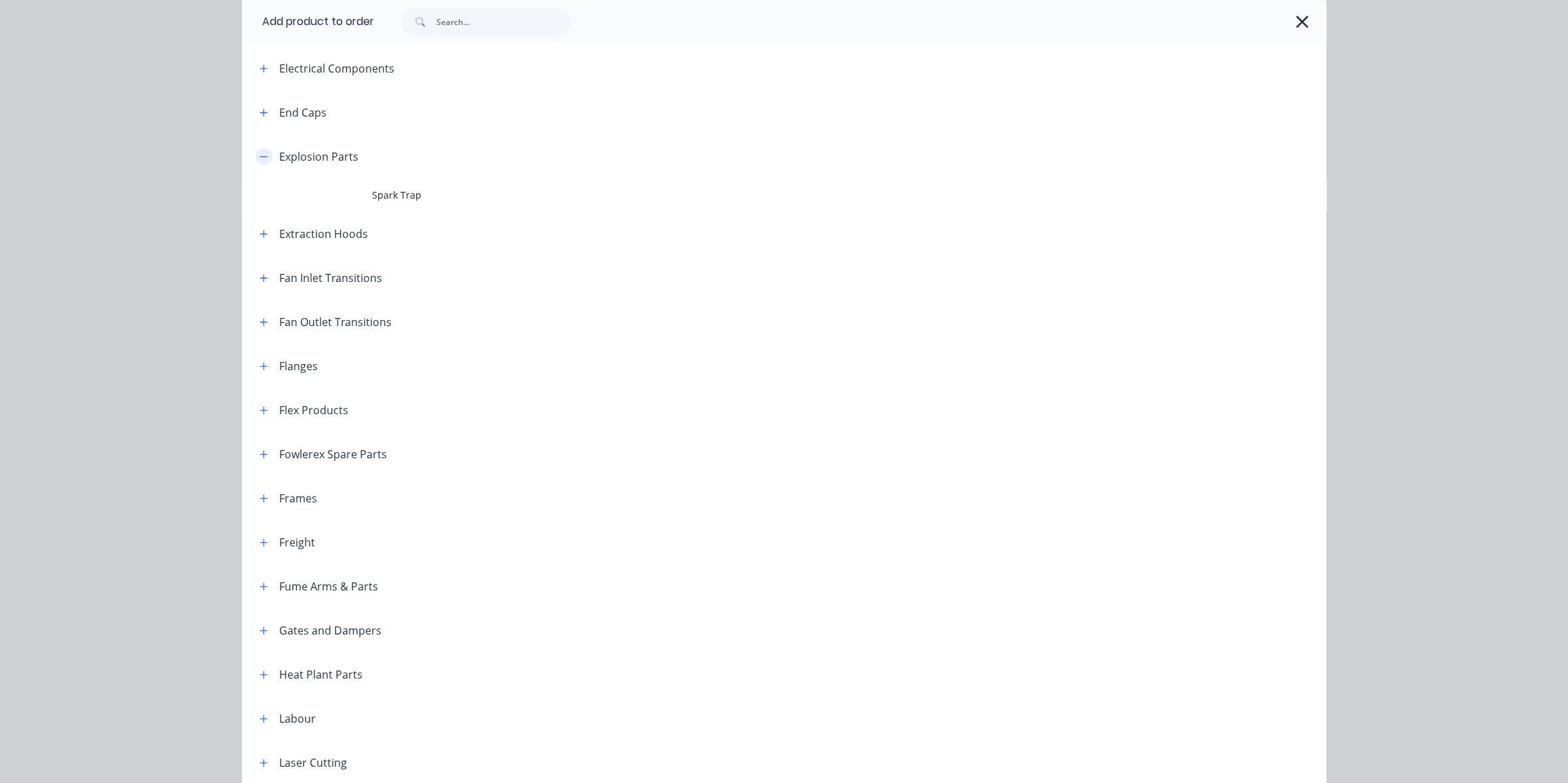
click at [260, 156] on icon "button" at bounding box center [264, 156] width 7 height 1
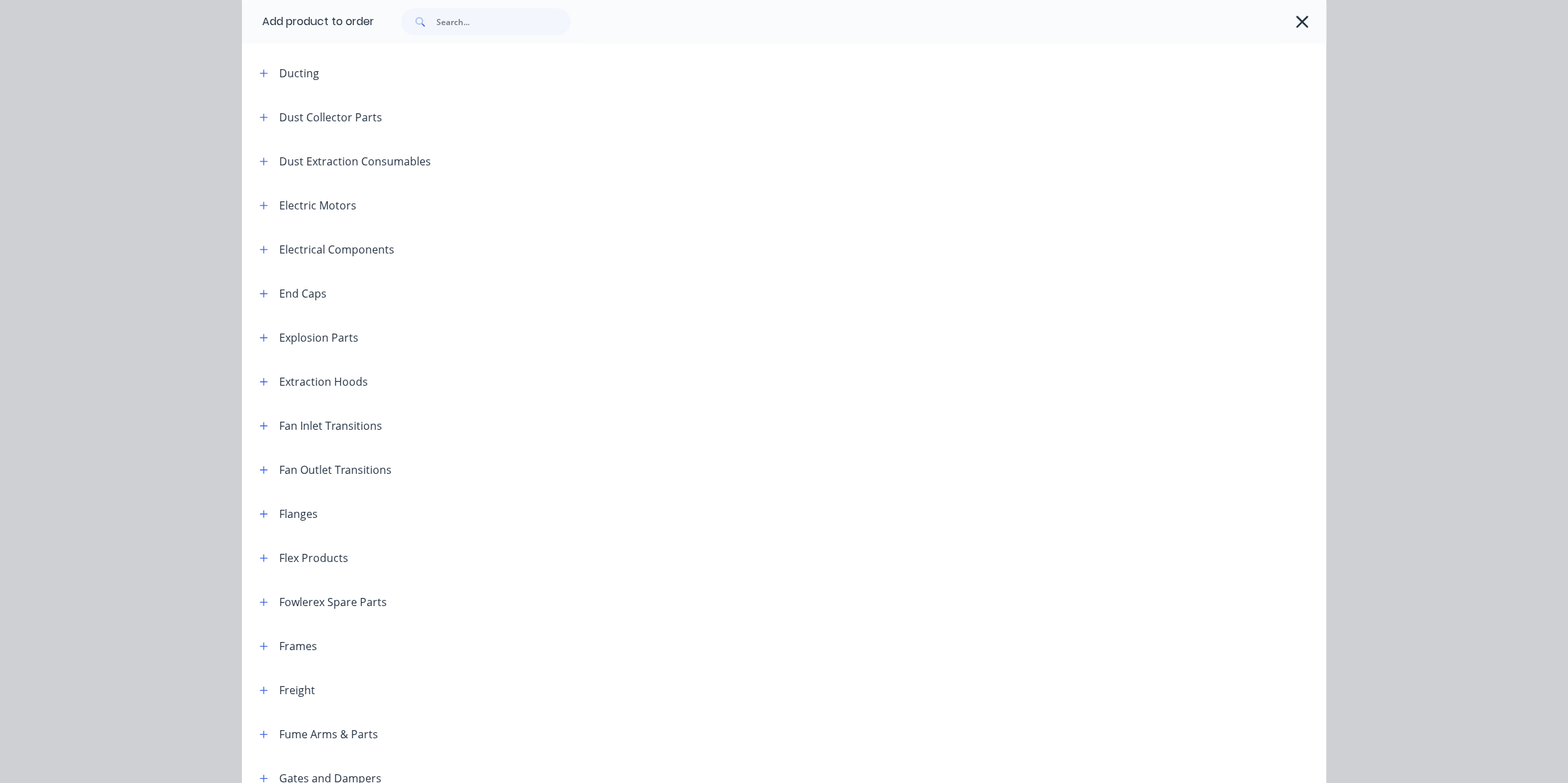
scroll to position [605, 0]
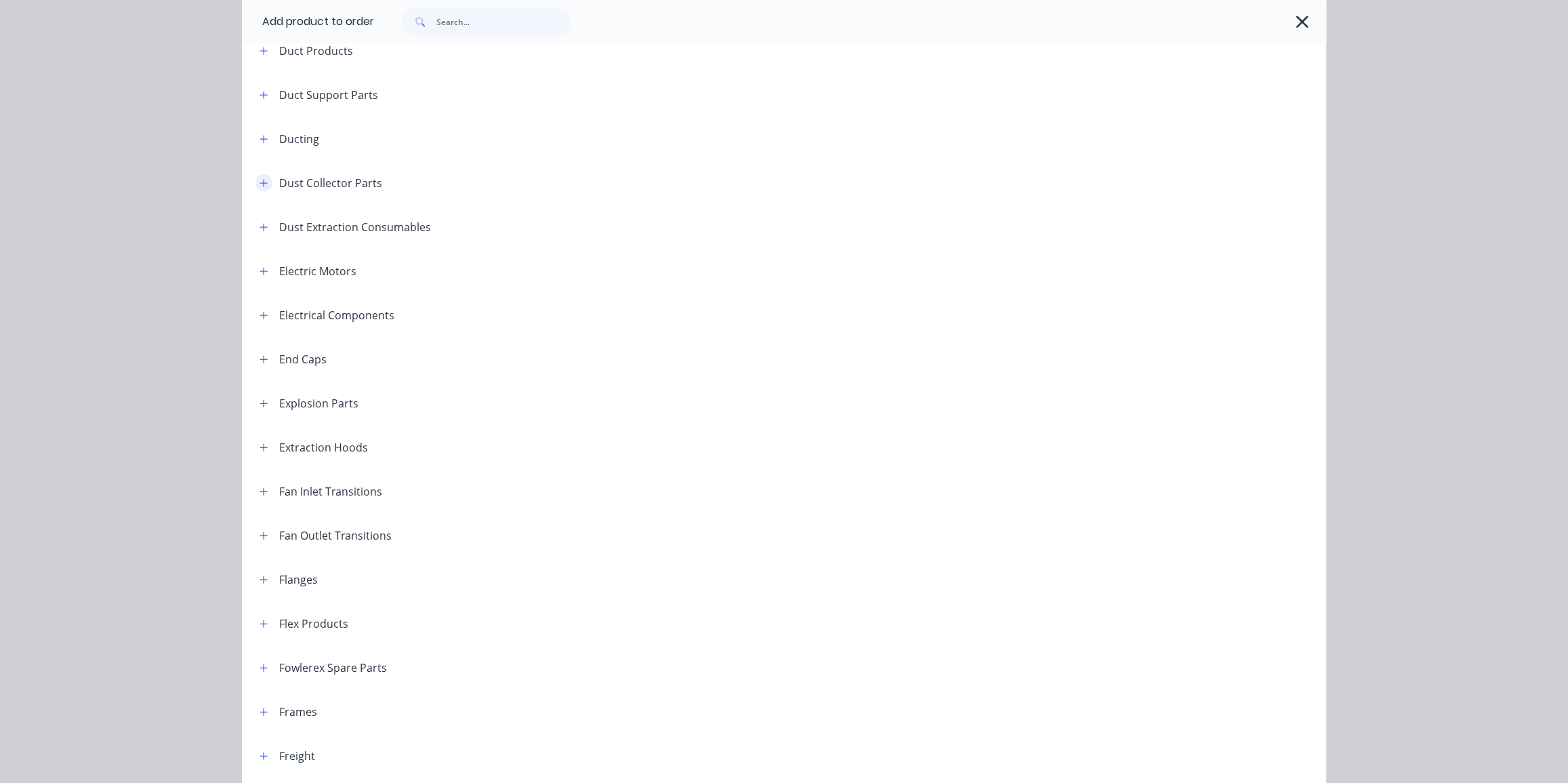
click at [260, 181] on icon "button" at bounding box center [263, 183] width 8 height 9
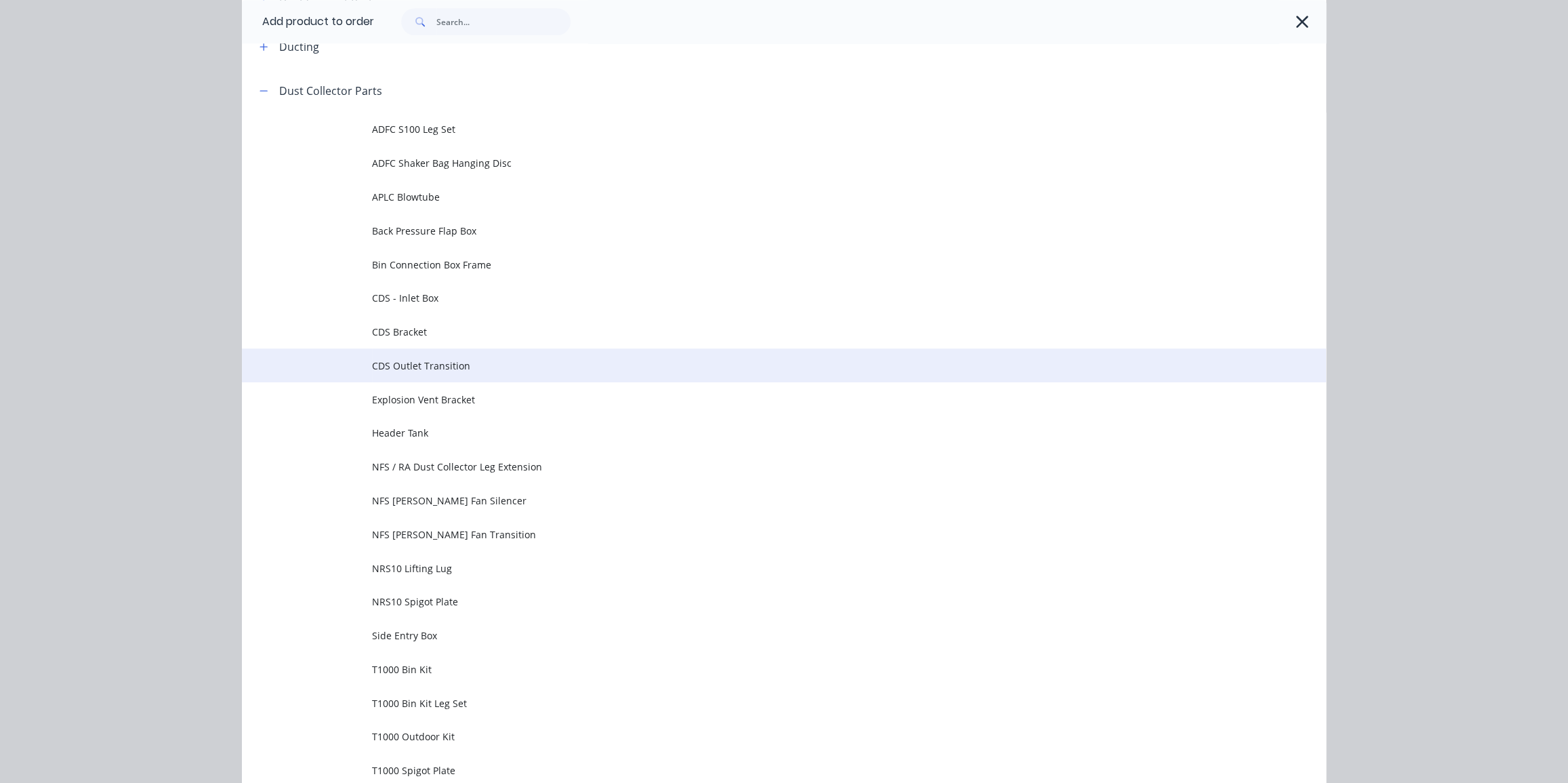
scroll to position [667, 0]
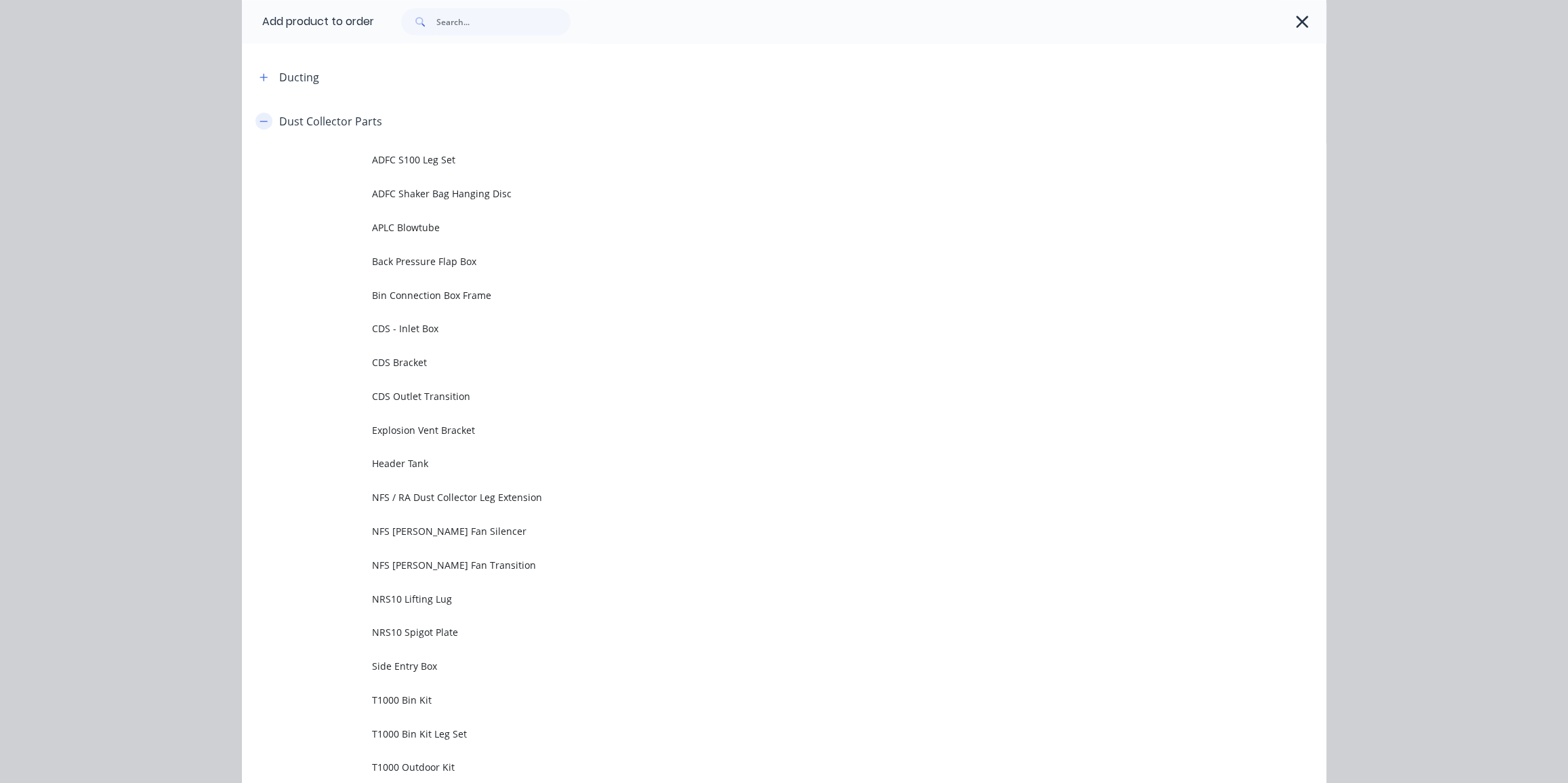
click at [260, 117] on icon "button" at bounding box center [263, 121] width 8 height 9
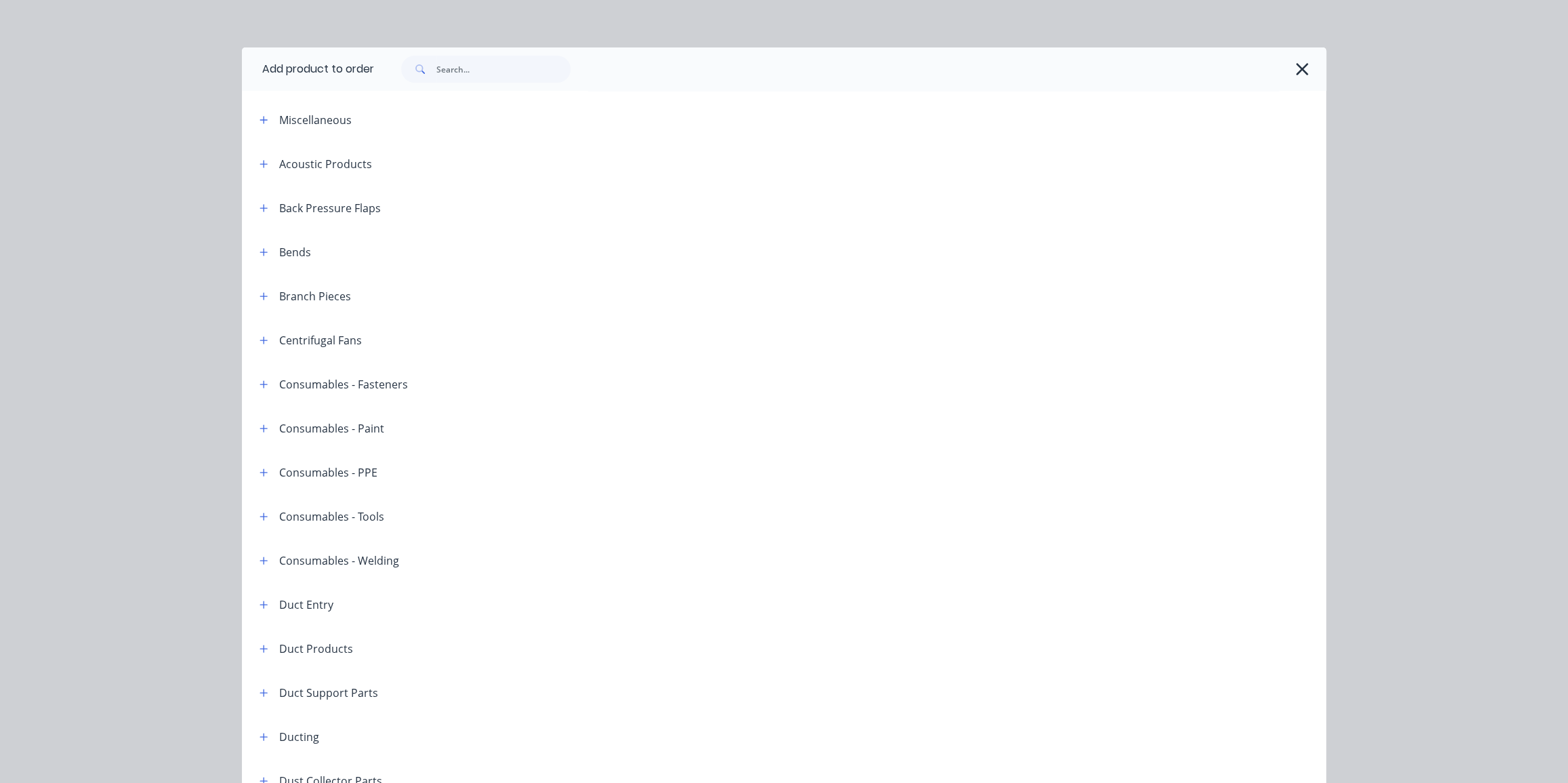
scroll to position [0, 0]
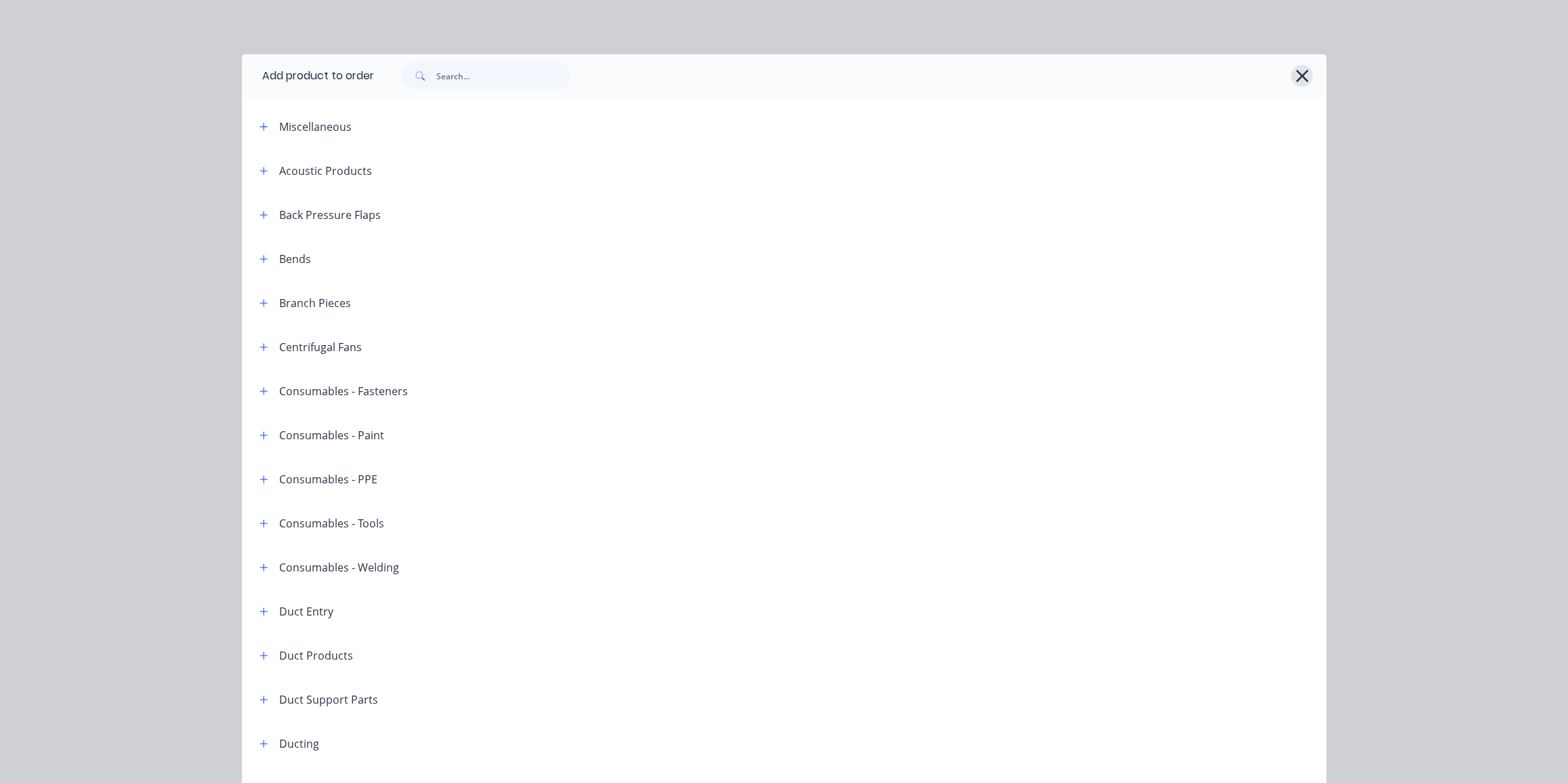
click at [1300, 81] on icon "button" at bounding box center [1302, 75] width 14 height 19
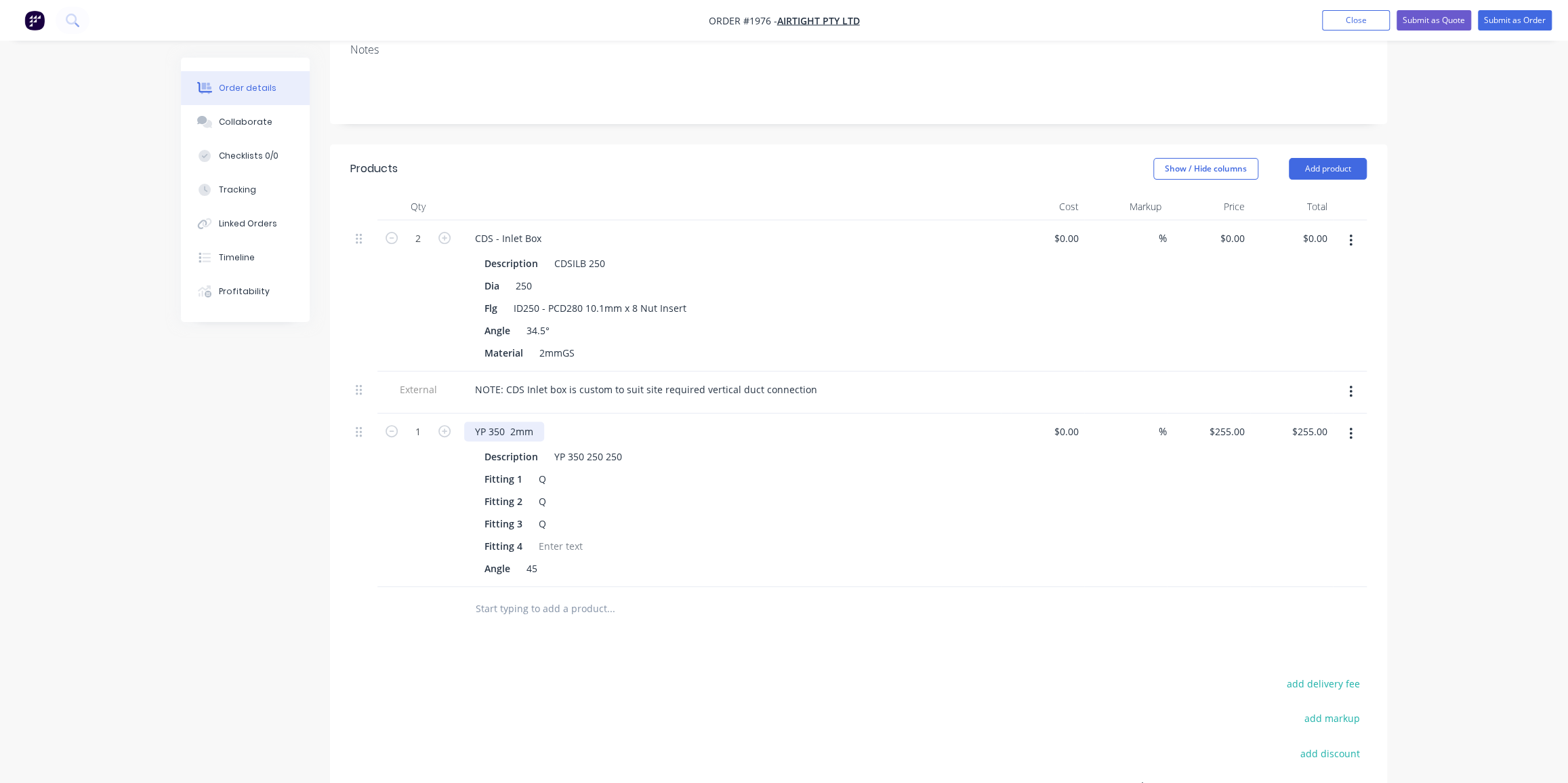
click at [538, 421] on div "YP 350 2mm" at bounding box center [504, 431] width 80 height 19
click at [822, 491] on div "Fitting 2 Q" at bounding box center [727, 500] width 496 height 19
drag, startPoint x: 571, startPoint y: 393, endPoint x: 561, endPoint y: 393, distance: 10.0
click at [513, 421] on div "YP 350 2mm Welded" at bounding box center [523, 431] width 117 height 19
click at [524, 421] on div "YP 350 2mm Welded" at bounding box center [523, 431] width 117 height 19
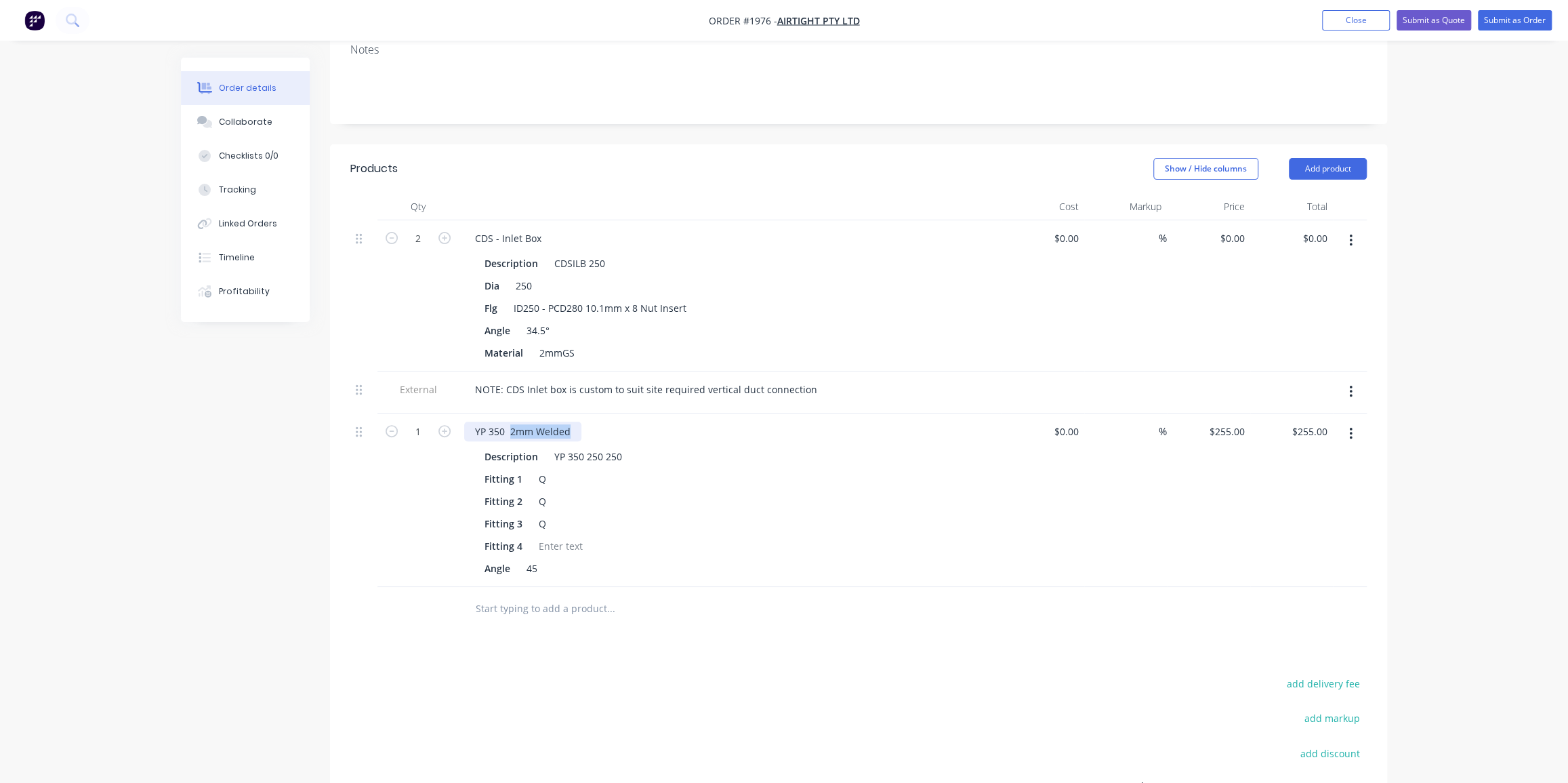
drag, startPoint x: 510, startPoint y: 392, endPoint x: 568, endPoint y: 386, distance: 58.3
click at [568, 421] on div "YP 350 2mm Welded" at bounding box center [523, 431] width 117 height 19
click at [911, 536] on div "Fitting 4" at bounding box center [727, 546] width 496 height 19
click at [1513, 384] on div "Order details Collaborate Checklists 0/0 Tracking Linked Orders Timeline Profit…" at bounding box center [784, 342] width 1568 height 1268
type input "255"
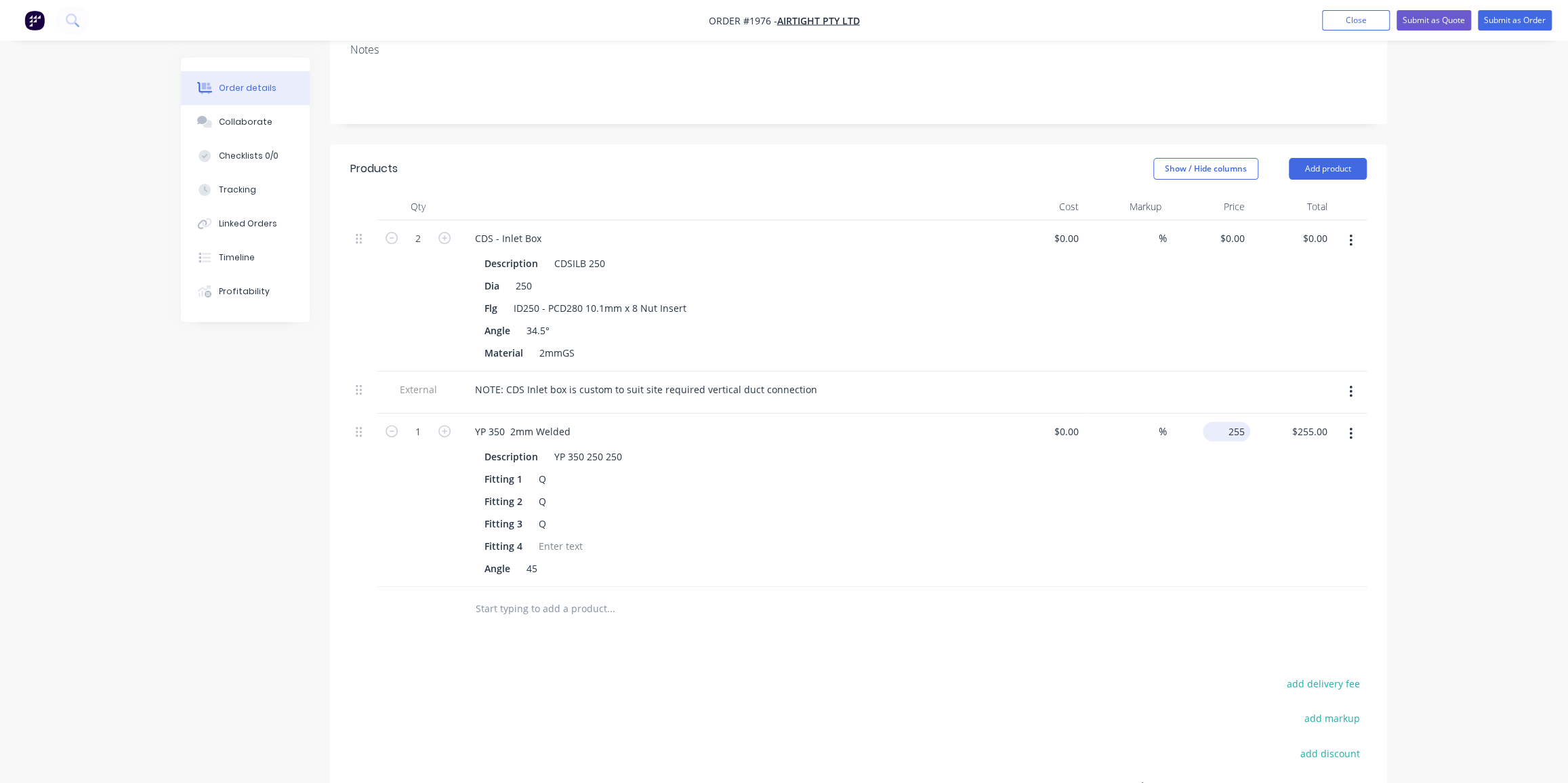
click at [1233, 421] on input "255" at bounding box center [1229, 431] width 42 height 19
click at [1233, 421] on input "255" at bounding box center [1239, 431] width 23 height 19
type input "$0.00"
click at [1389, 362] on div "Order details Collaborate Checklists 0/0 Tracking Linked Orders Timeline Profit…" at bounding box center [784, 371] width 1233 height 1211
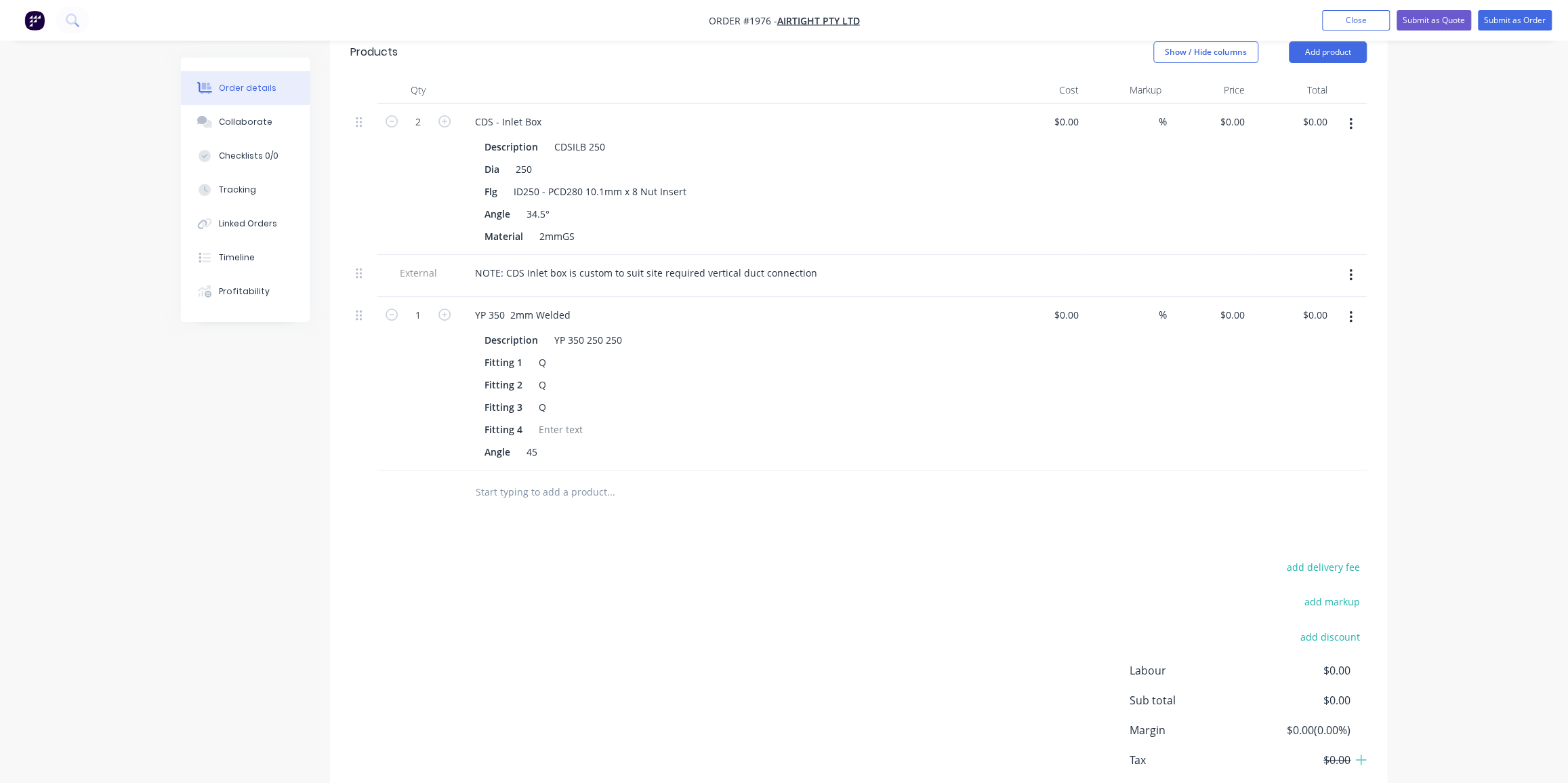
scroll to position [416, 0]
click at [589, 472] on input "text" at bounding box center [610, 485] width 271 height 27
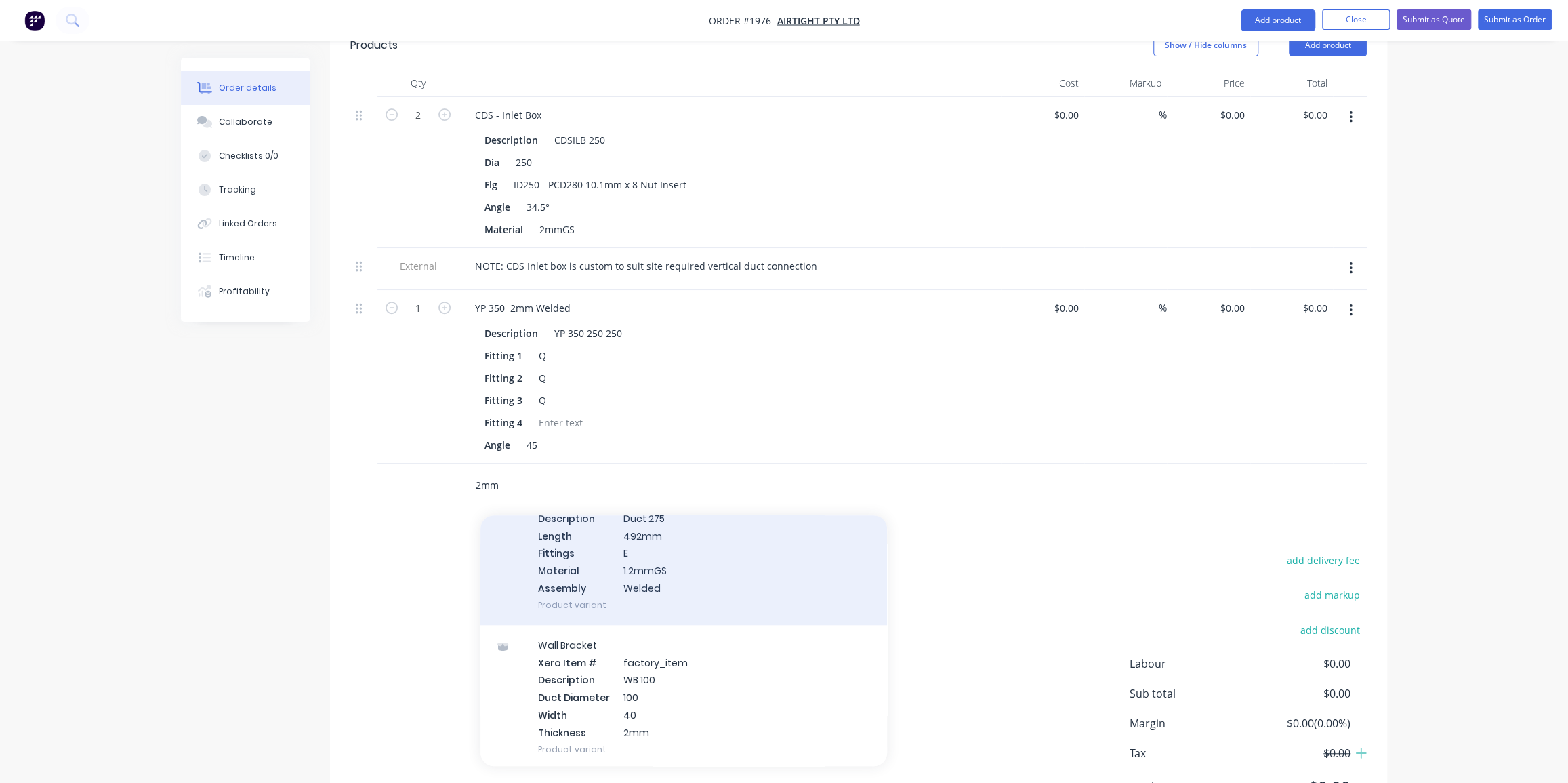
scroll to position [1355, 0]
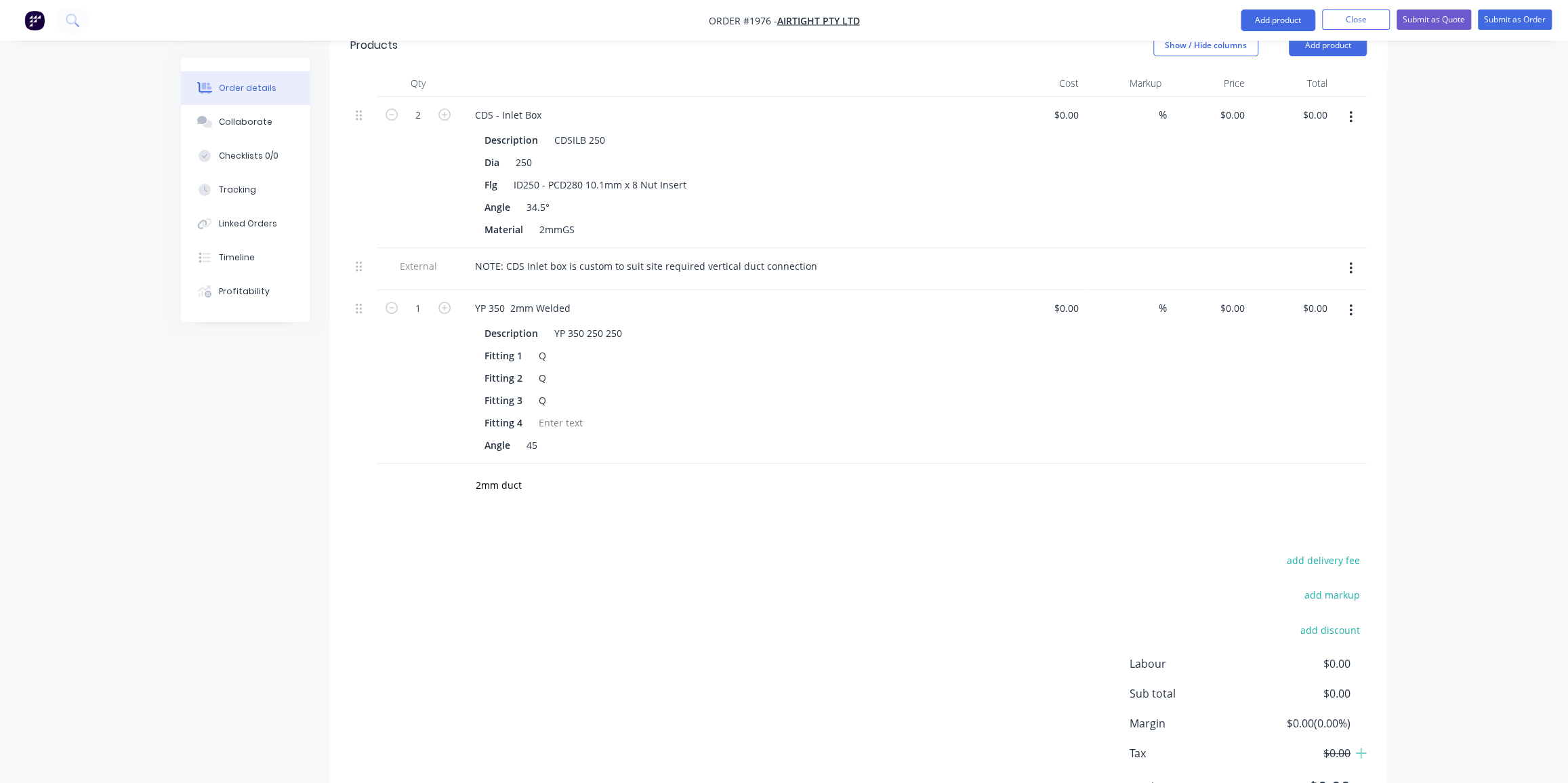
click at [1403, 314] on div "Order details Collaborate Checklists 0/0 Tracking Linked Orders Timeline Profit…" at bounding box center [784, 219] width 1568 height 1268
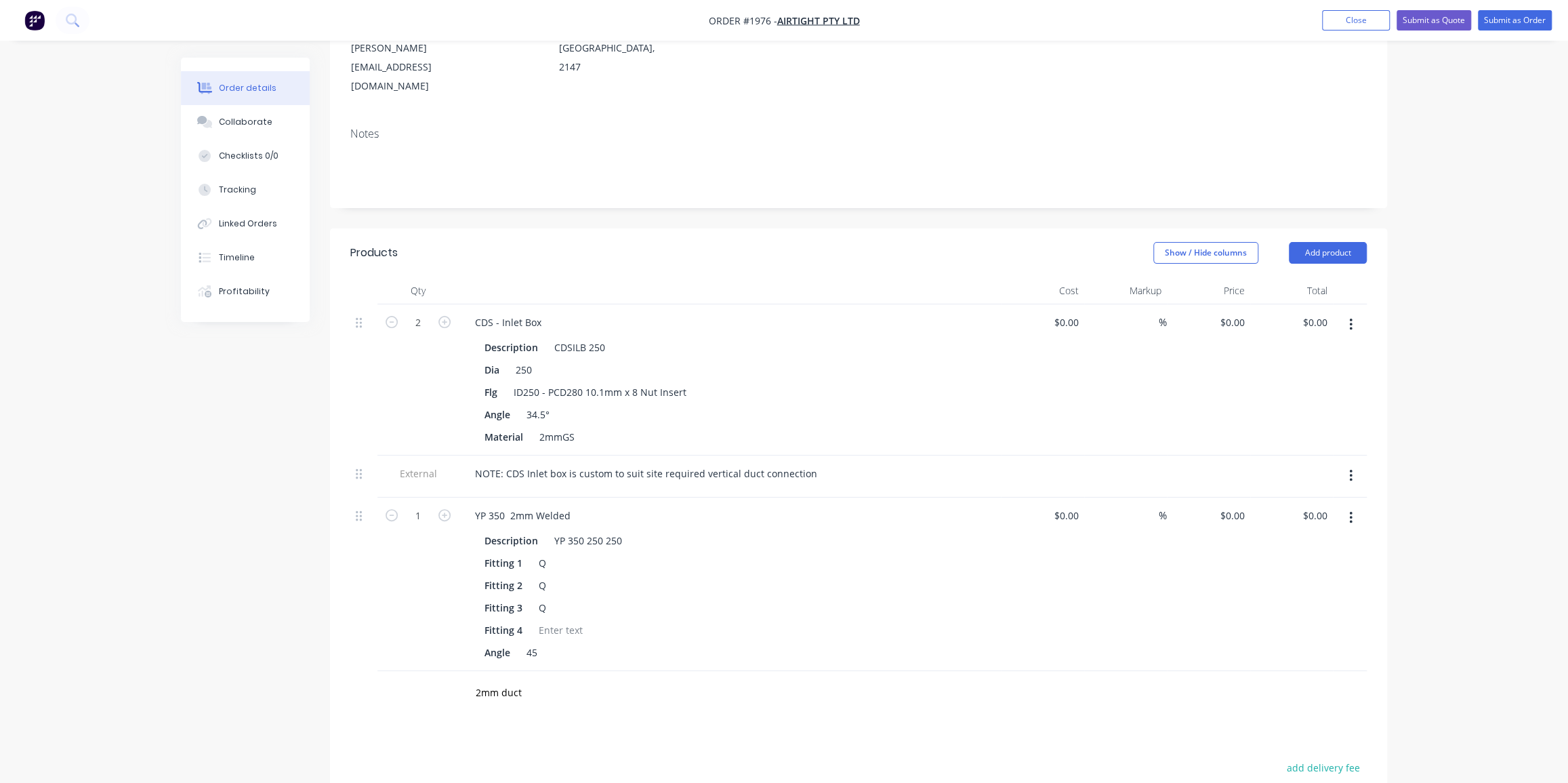
scroll to position [200, 0]
click at [536, 687] on input "2mm duct" at bounding box center [610, 701] width 271 height 27
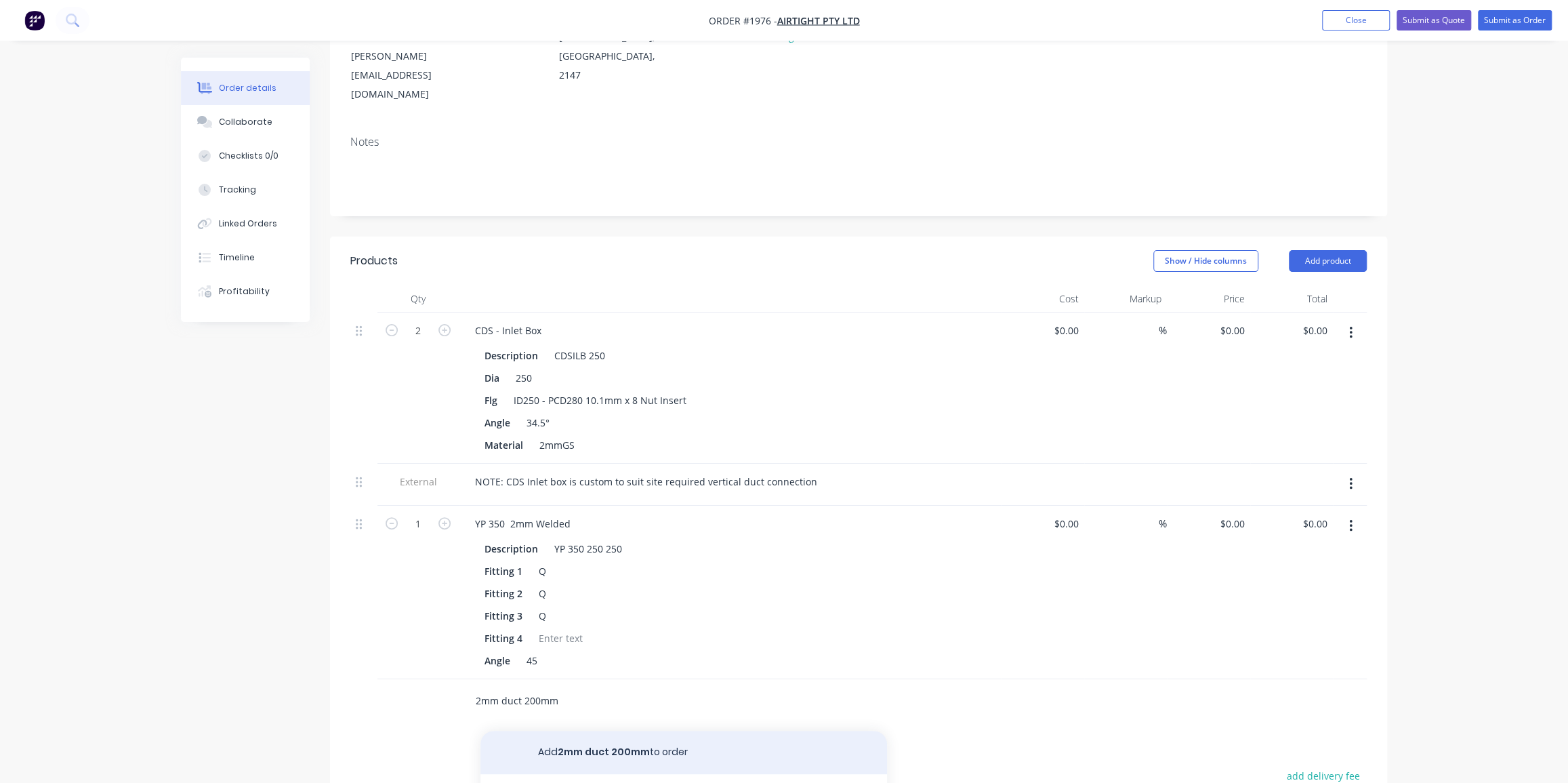
type input "2mm duct 200mm"
click at [698, 731] on button "Add 2mm duct 200mm to order" at bounding box center [684, 752] width 407 height 43
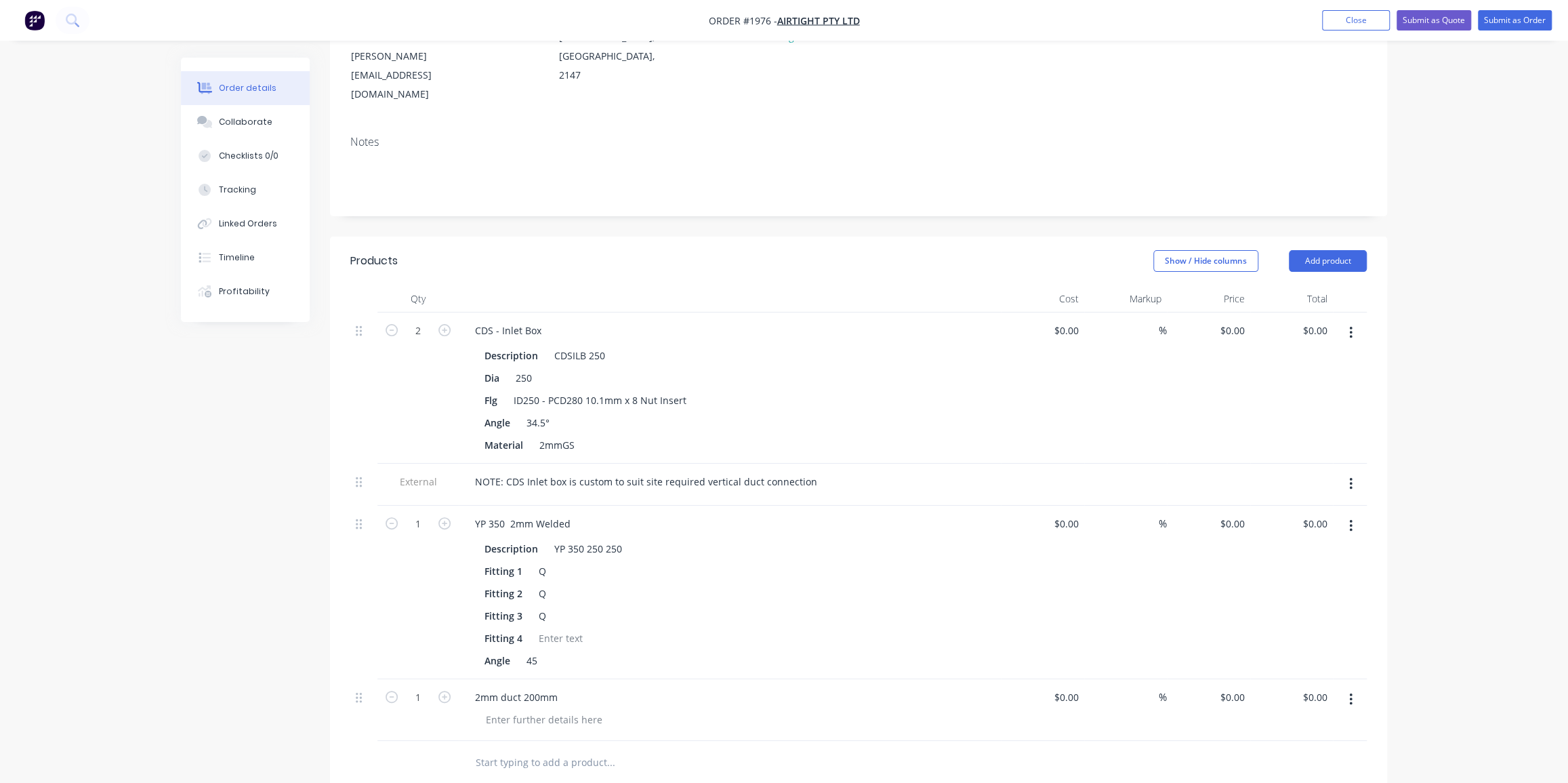
click at [1414, 495] on div "Order details Collaborate Checklists 0/0 Tracking Linked Orders Timeline Profit…" at bounding box center [784, 465] width 1568 height 1330
click at [1464, 462] on div "Order details Collaborate Checklists 0/0 Tracking Linked Orders Timeline Profit…" at bounding box center [784, 465] width 1568 height 1330
click at [444, 690] on icon "button" at bounding box center [444, 696] width 12 height 12
type input "2"
click at [1398, 498] on div "Order details Collaborate Checklists 0/0 Tracking Linked Orders Timeline Profit…" at bounding box center [784, 494] width 1233 height 1273
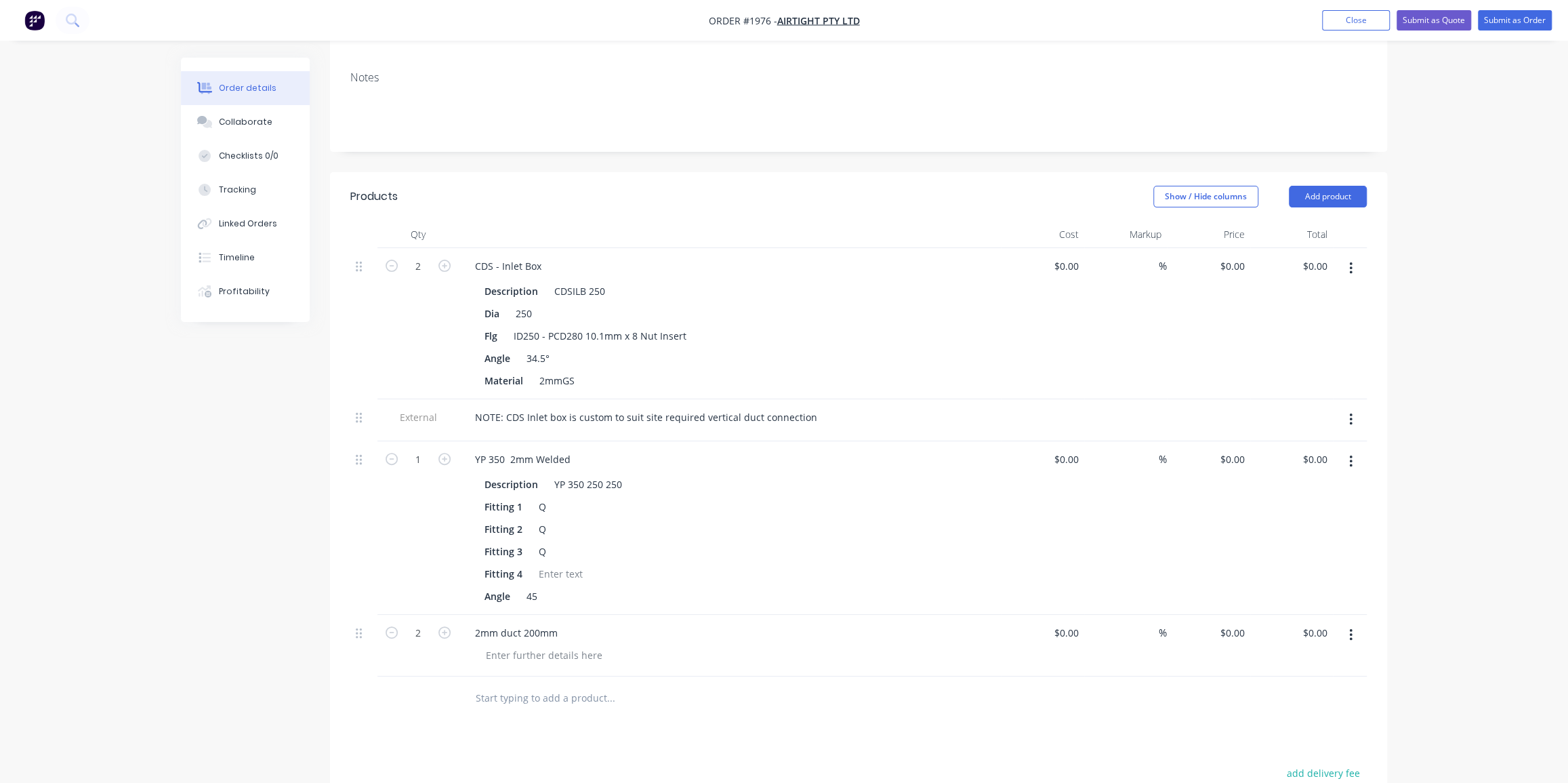
scroll to position [262, 0]
click at [248, 121] on div "Collaborate" at bounding box center [245, 122] width 53 height 12
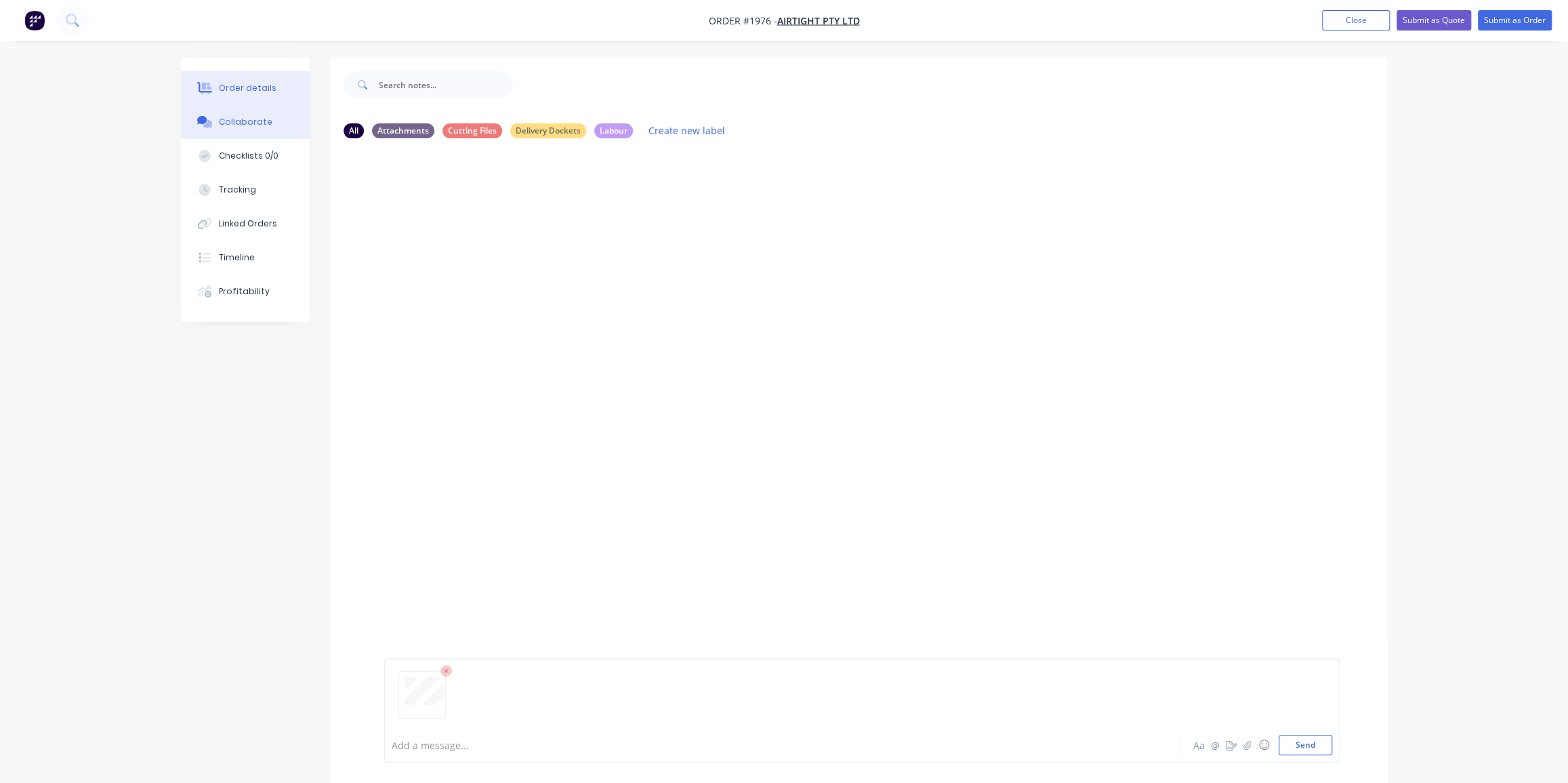
click at [251, 91] on div "Order details" at bounding box center [247, 88] width 58 height 12
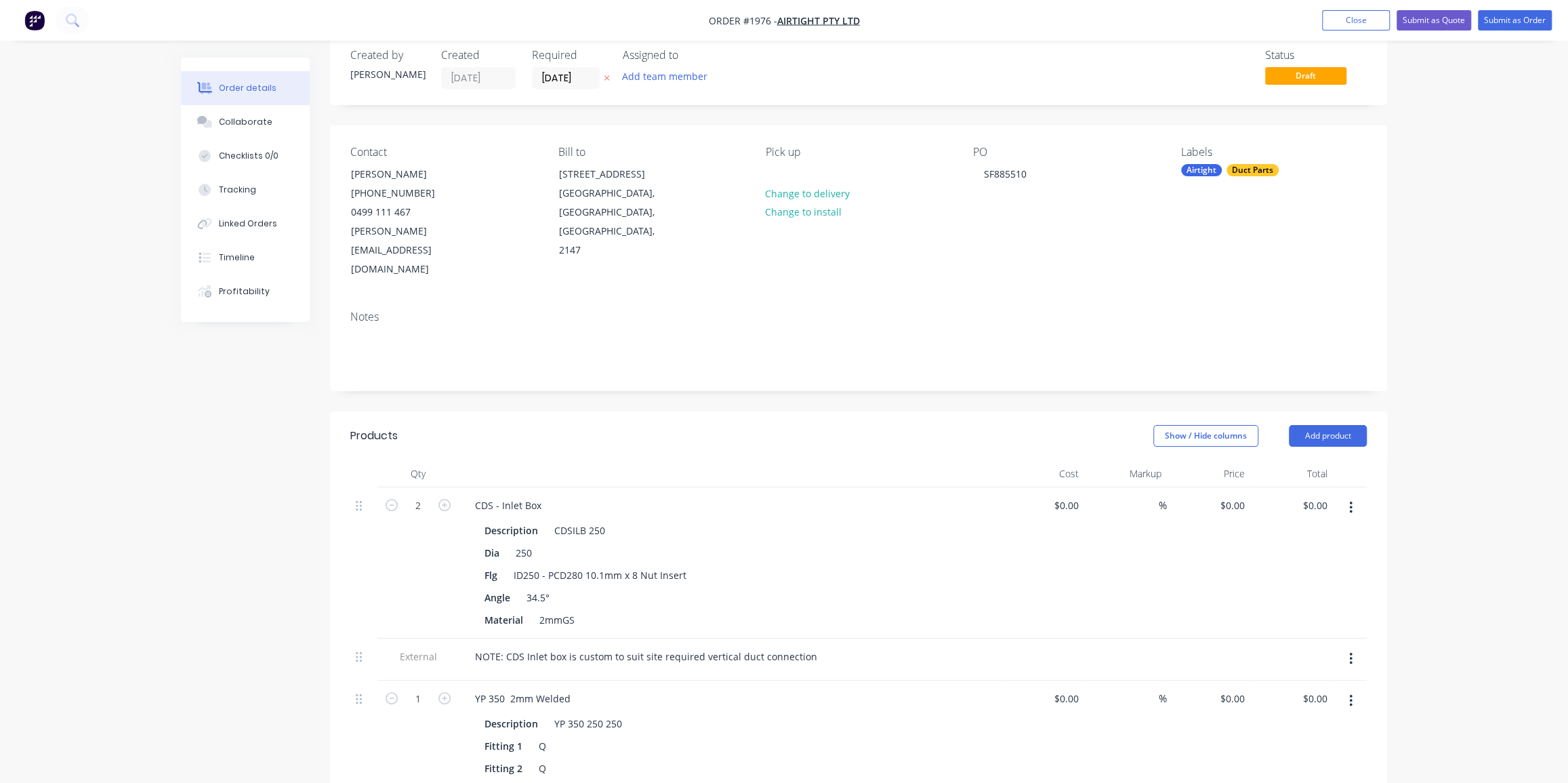
scroll to position [61, 0]
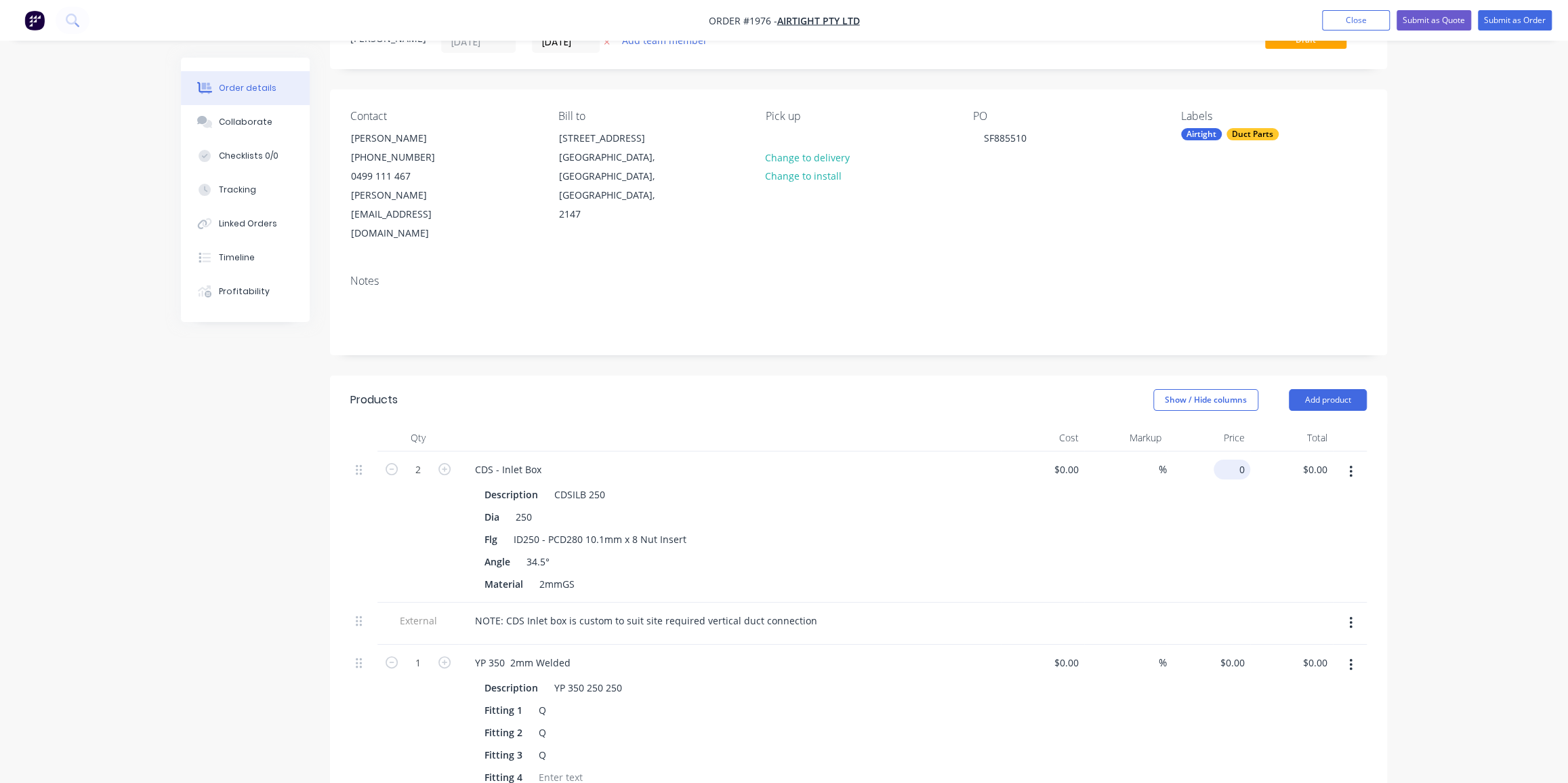
click at [1241, 459] on input "0" at bounding box center [1234, 469] width 31 height 19
type input "$390.00"
type input "$780.00"
click at [1447, 306] on div "Order details Collaborate Checklists 0/0 Tracking Linked Orders Timeline Profit…" at bounding box center [784, 604] width 1568 height 1330
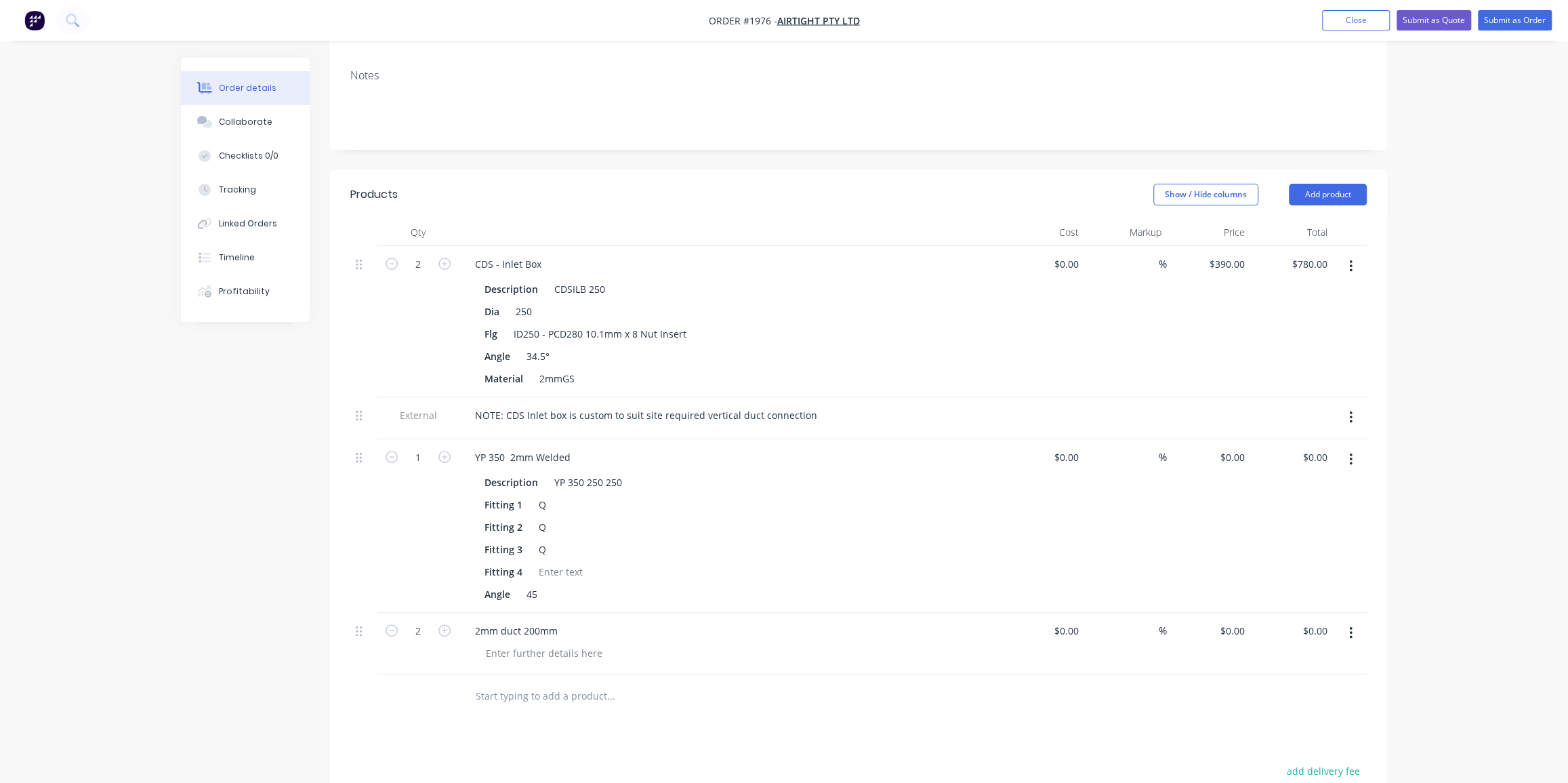
scroll to position [308, 0]
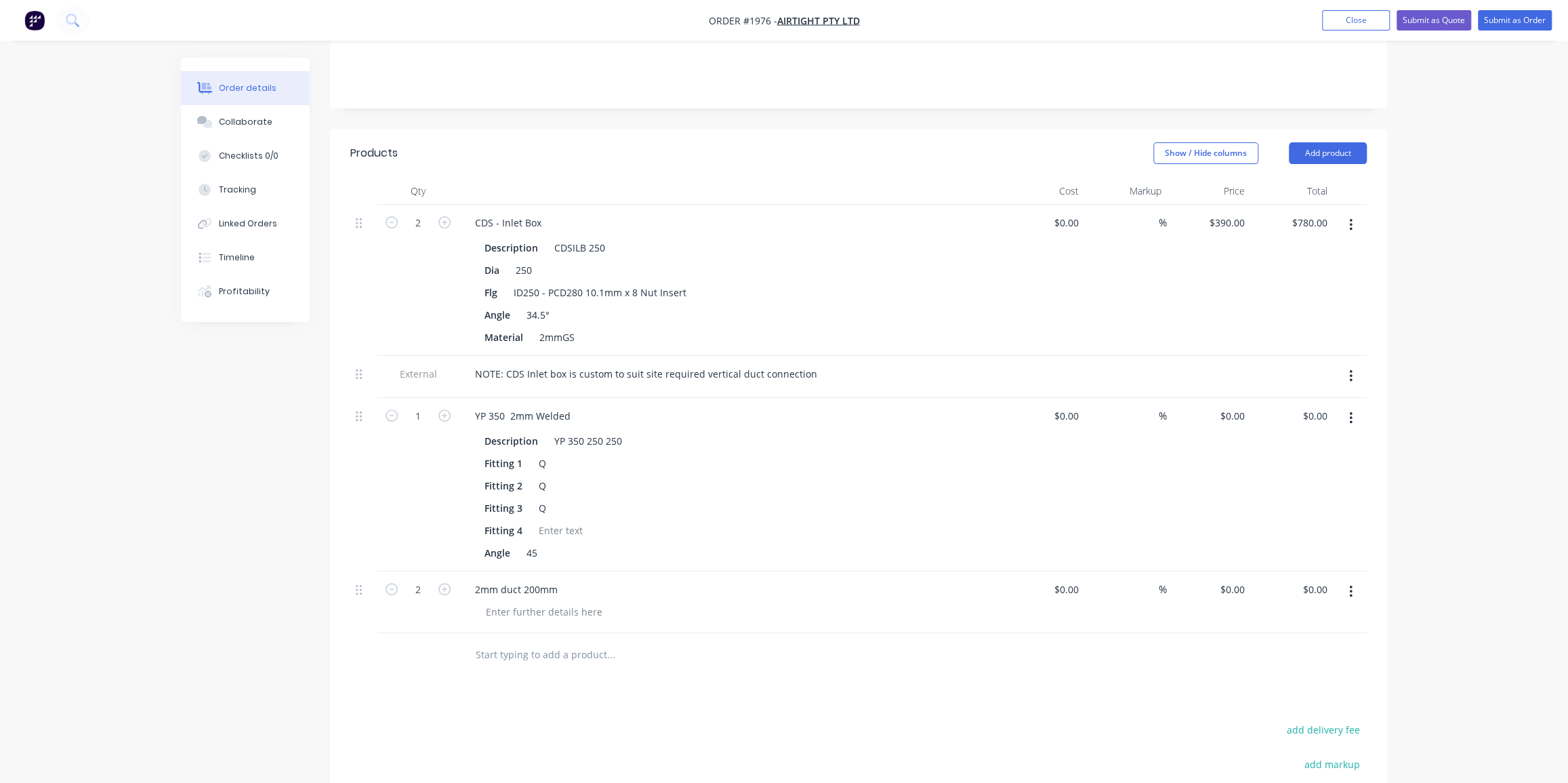
click at [1505, 270] on div "Order details Collaborate Checklists 0/0 Tracking Linked Orders Timeline Profit…" at bounding box center [784, 357] width 1568 height 1330
click at [1446, 265] on div "Order details Collaborate Checklists 0/0 Tracking Linked Orders Timeline Profit…" at bounding box center [784, 357] width 1568 height 1330
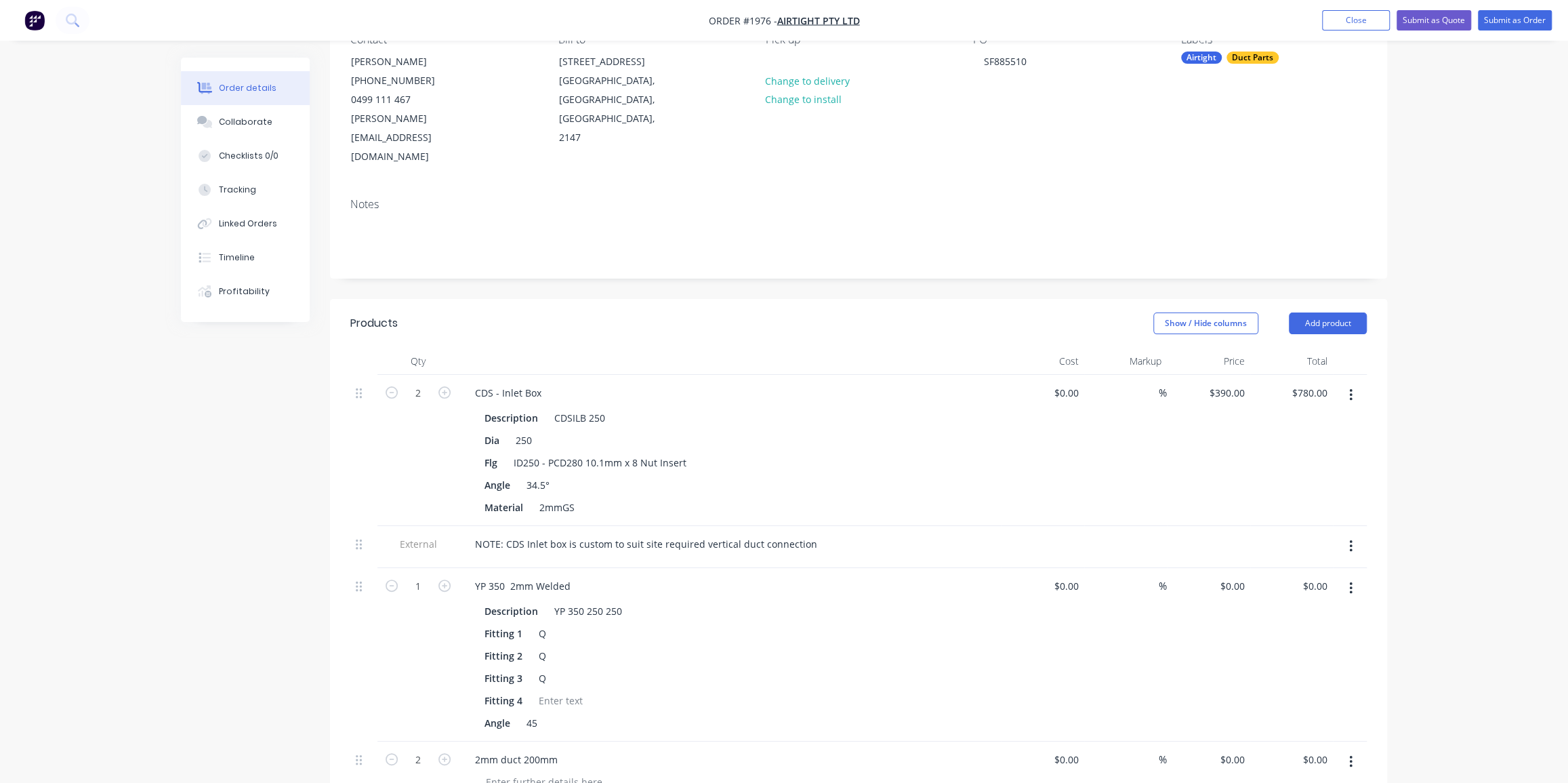
scroll to position [0, 0]
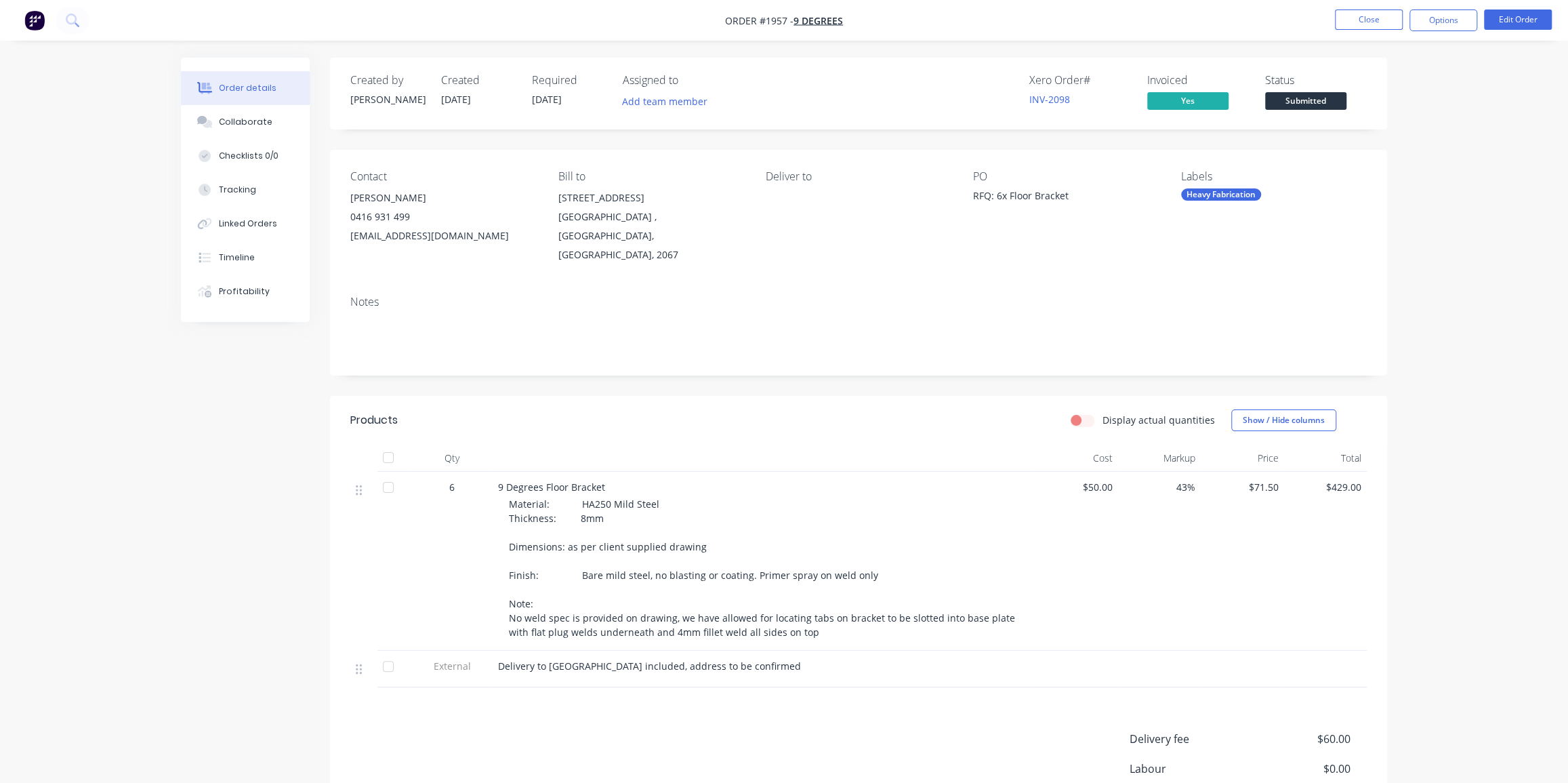
click at [38, 24] on img "button" at bounding box center [35, 20] width 20 height 20
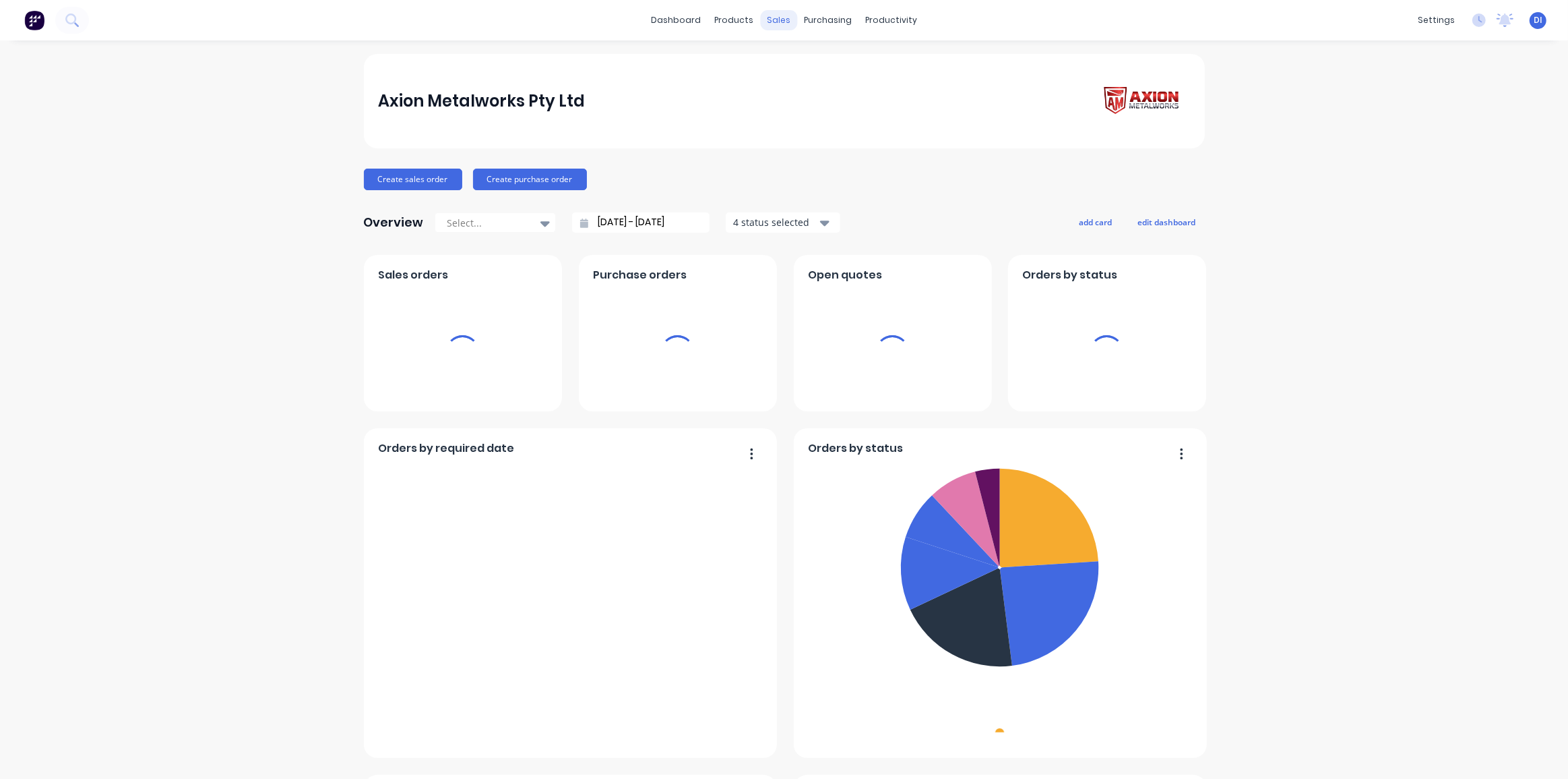
click at [769, 21] on div "sales" at bounding box center [779, 20] width 37 height 20
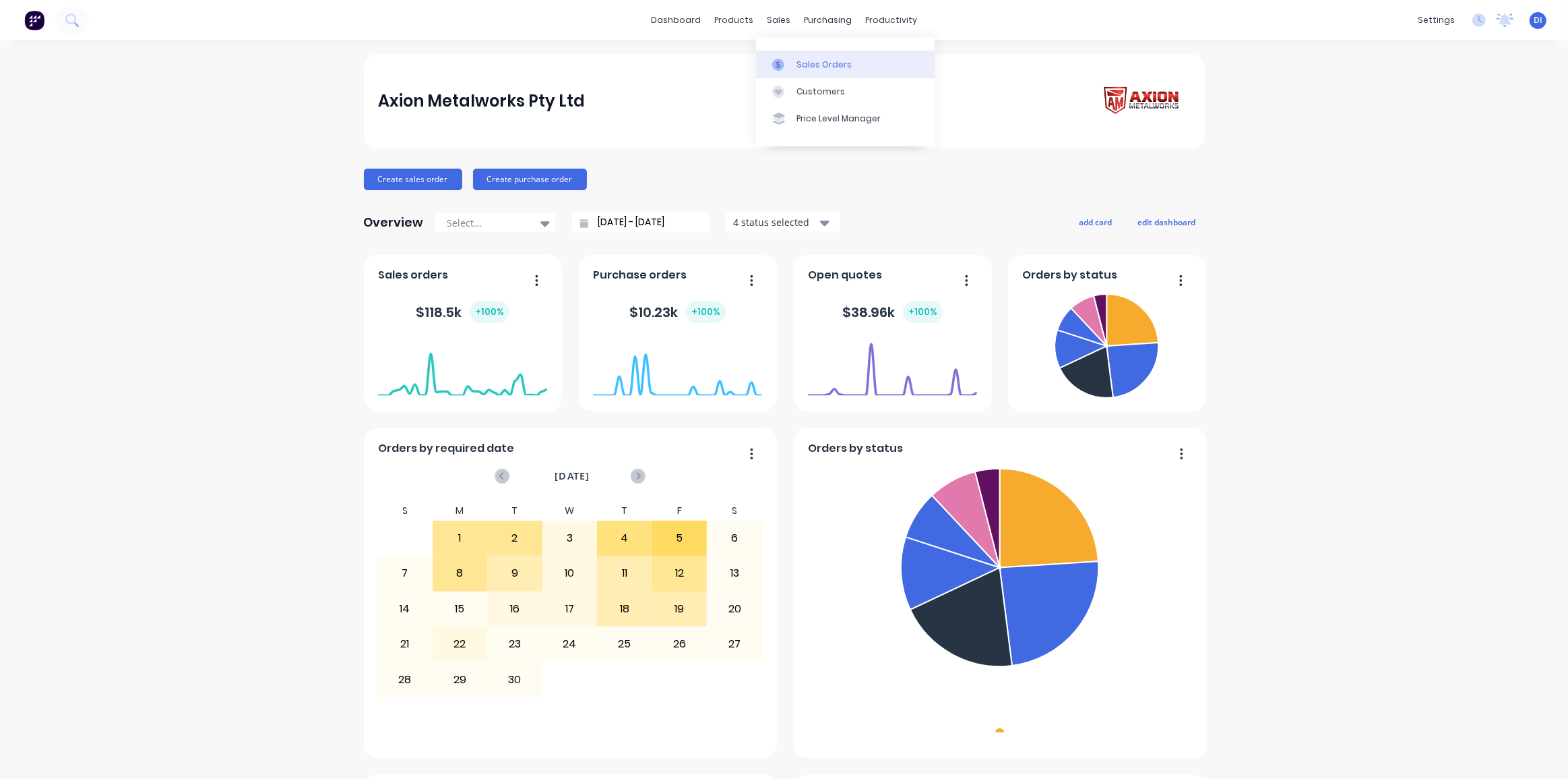
click at [805, 72] on link "Sales Orders" at bounding box center [846, 64] width 179 height 27
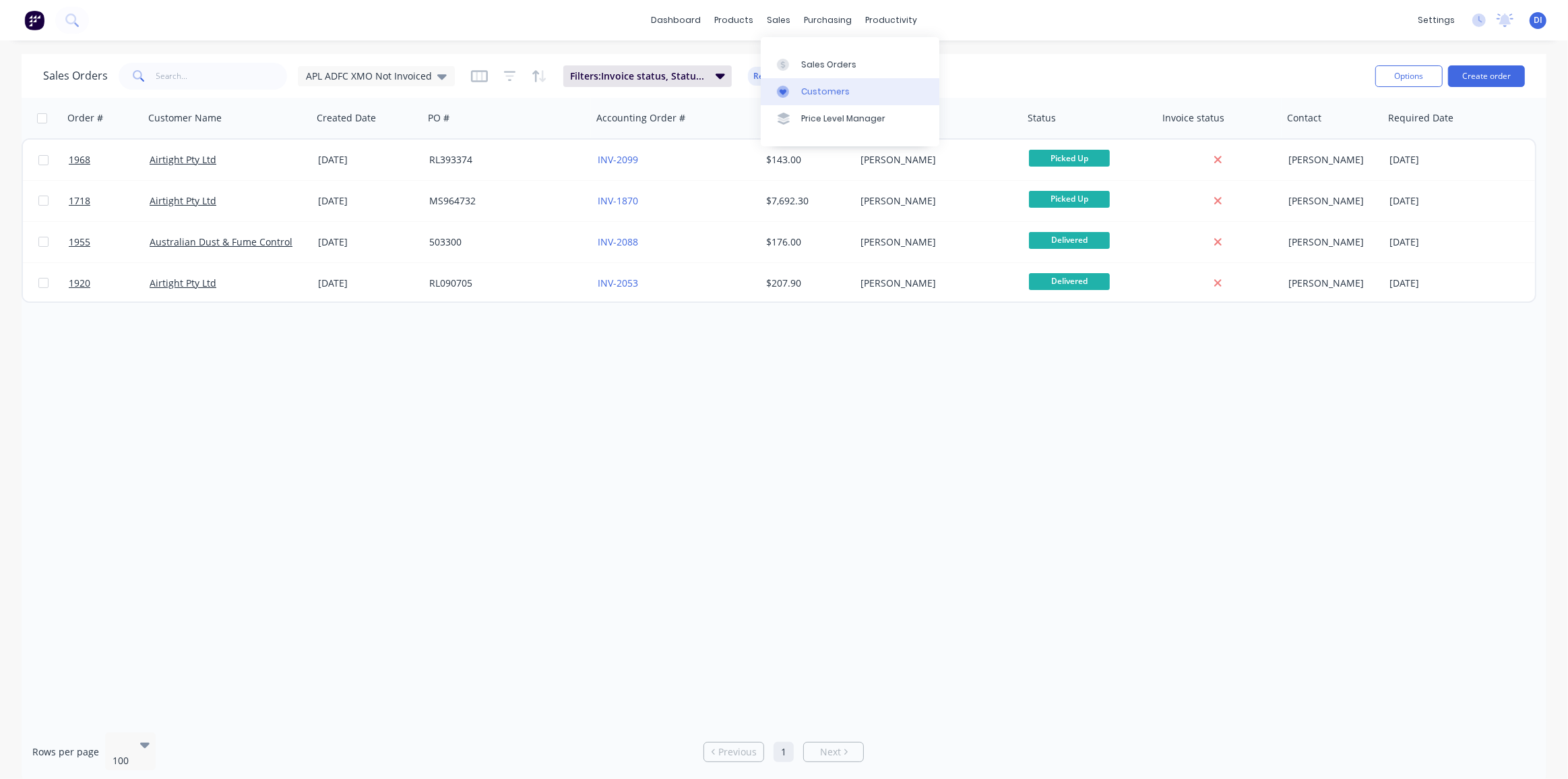
click at [823, 87] on div "Customers" at bounding box center [826, 92] width 49 height 12
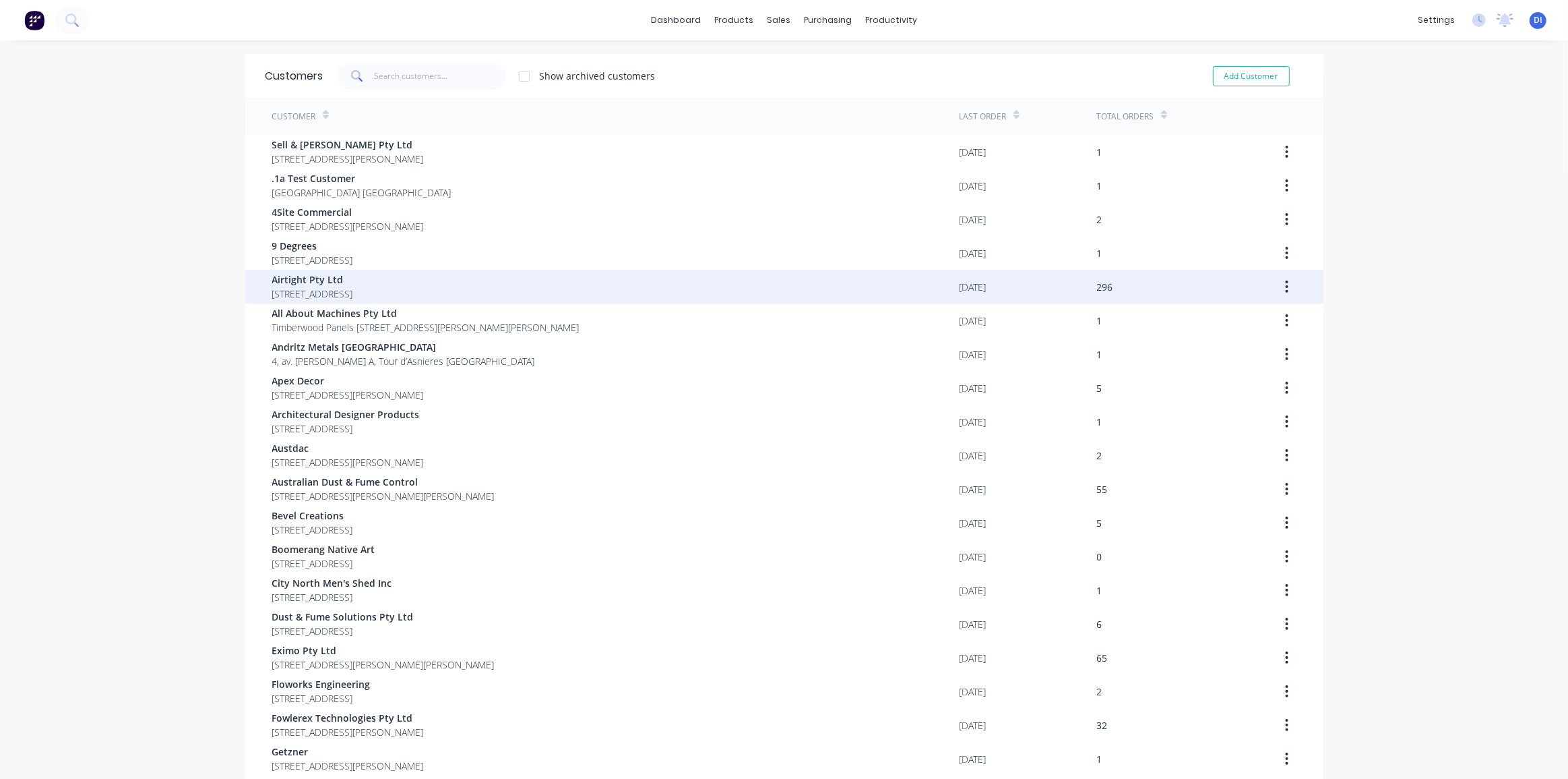
click at [353, 288] on span "[STREET_ADDRESS]" at bounding box center [312, 294] width 81 height 14
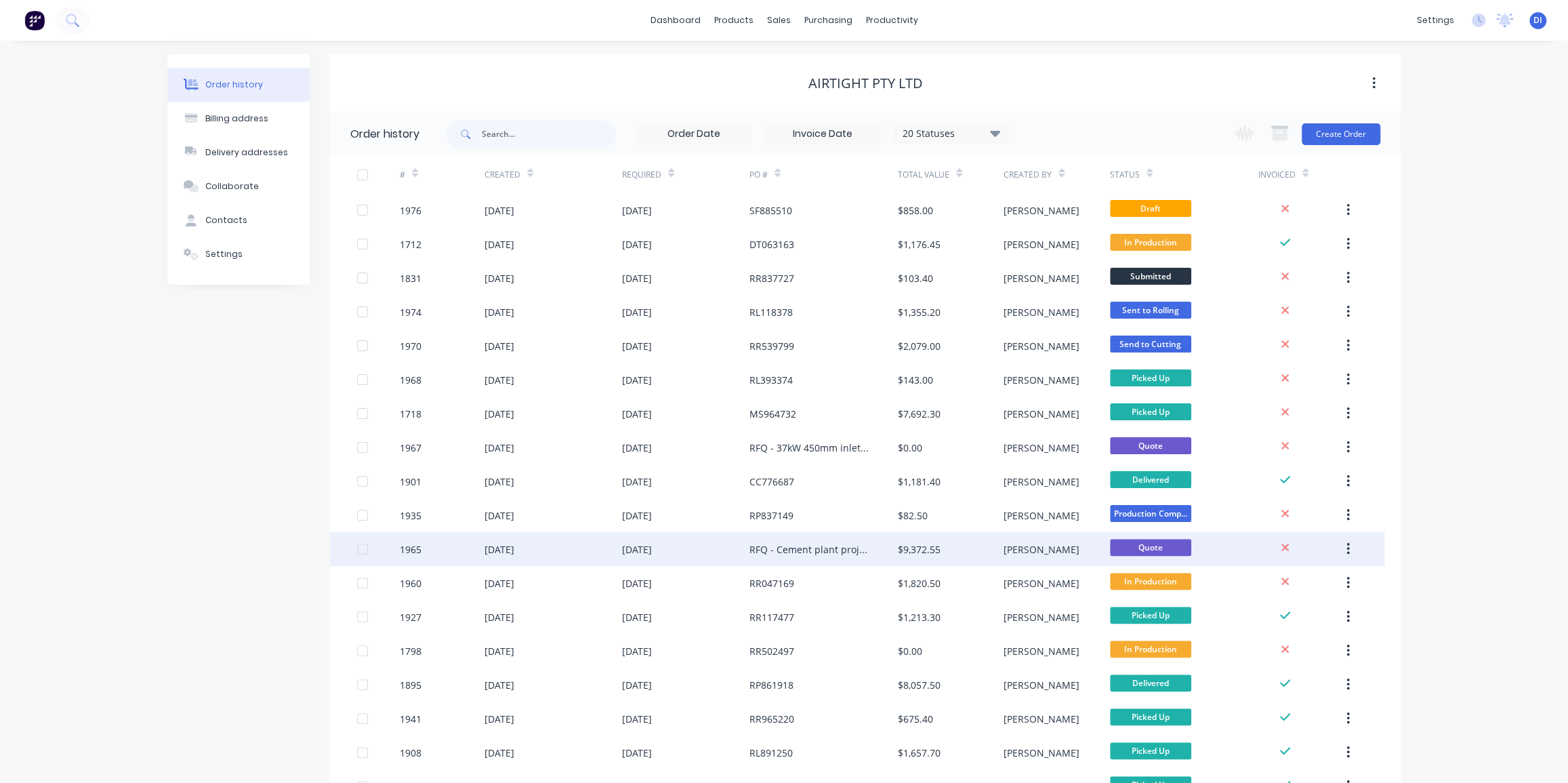
click at [826, 547] on div "RFQ - Cement plant project" at bounding box center [810, 549] width 122 height 14
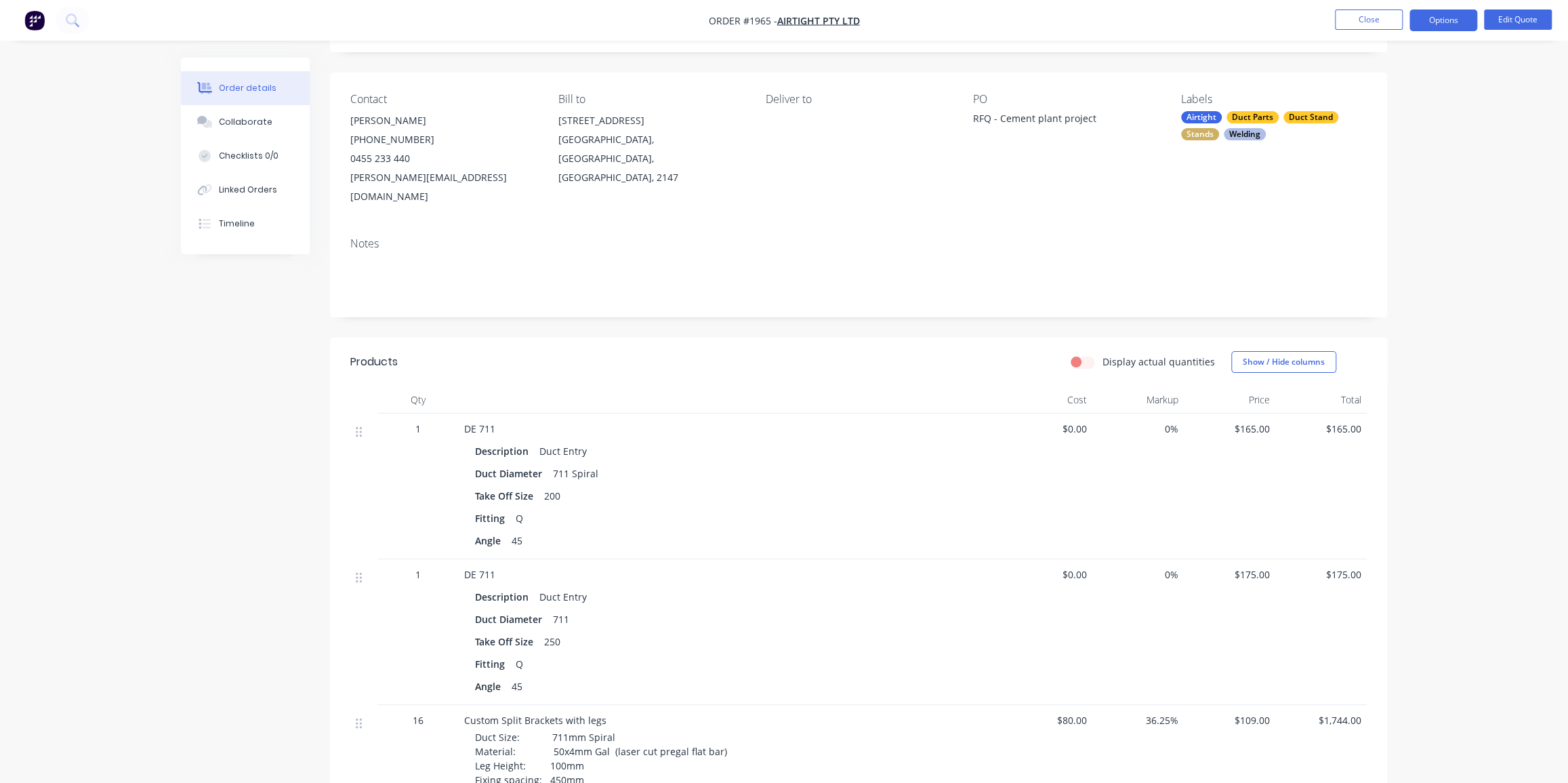
scroll to position [61, 0]
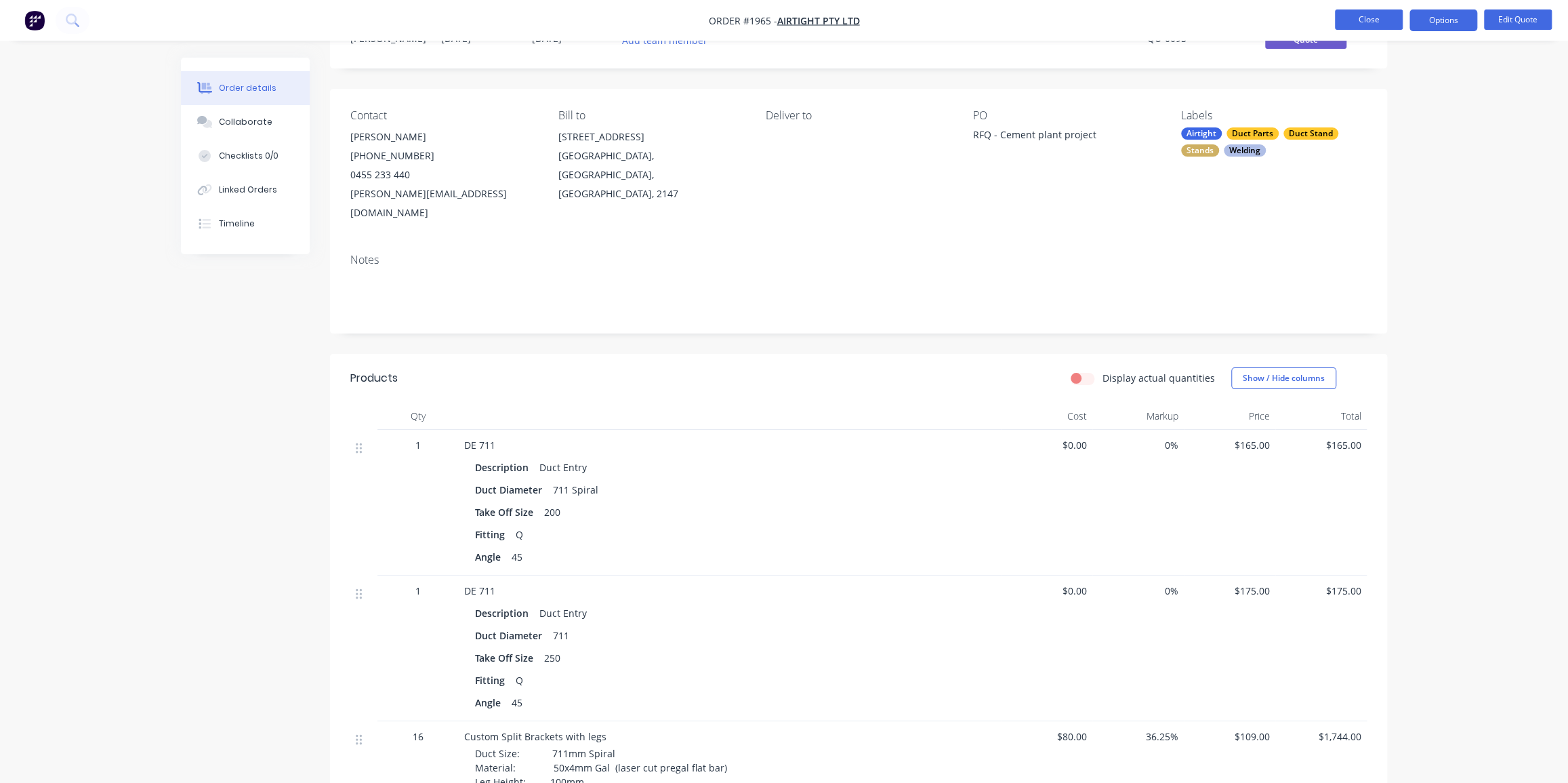
click at [1346, 17] on button "Close" at bounding box center [1369, 19] width 68 height 20
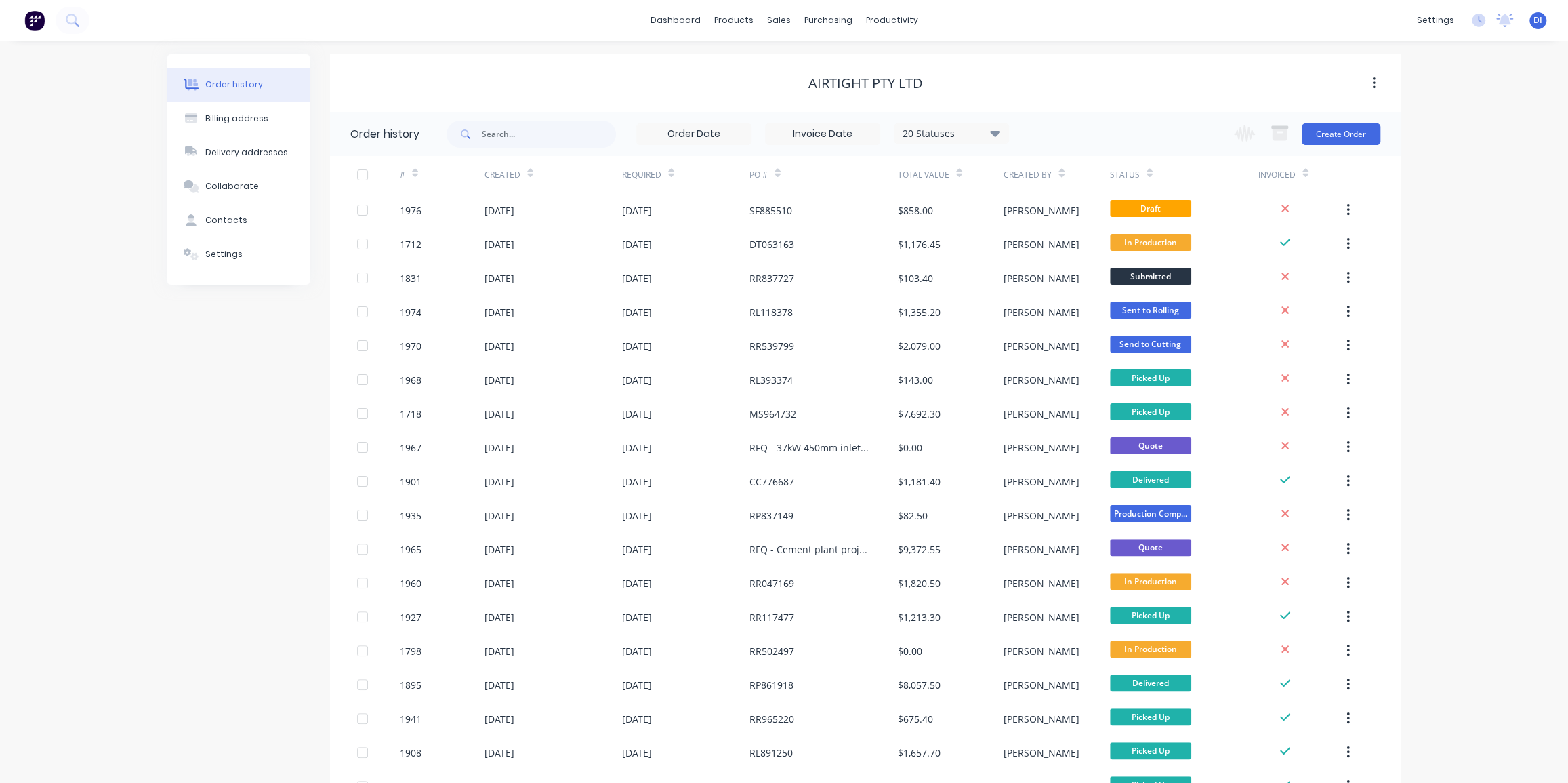
click at [37, 25] on img at bounding box center [35, 20] width 20 height 20
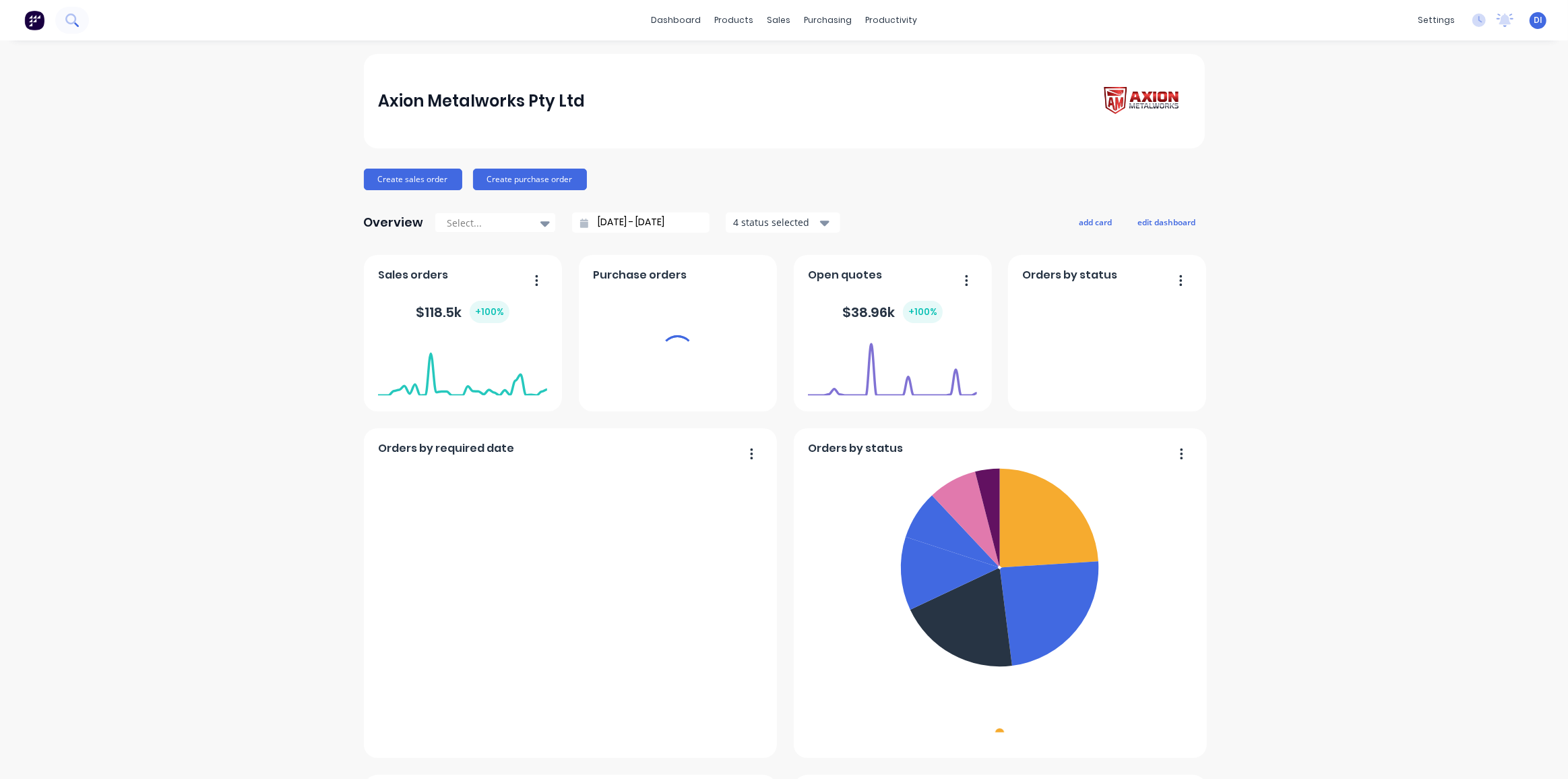
click at [82, 19] on button at bounding box center [72, 20] width 34 height 27
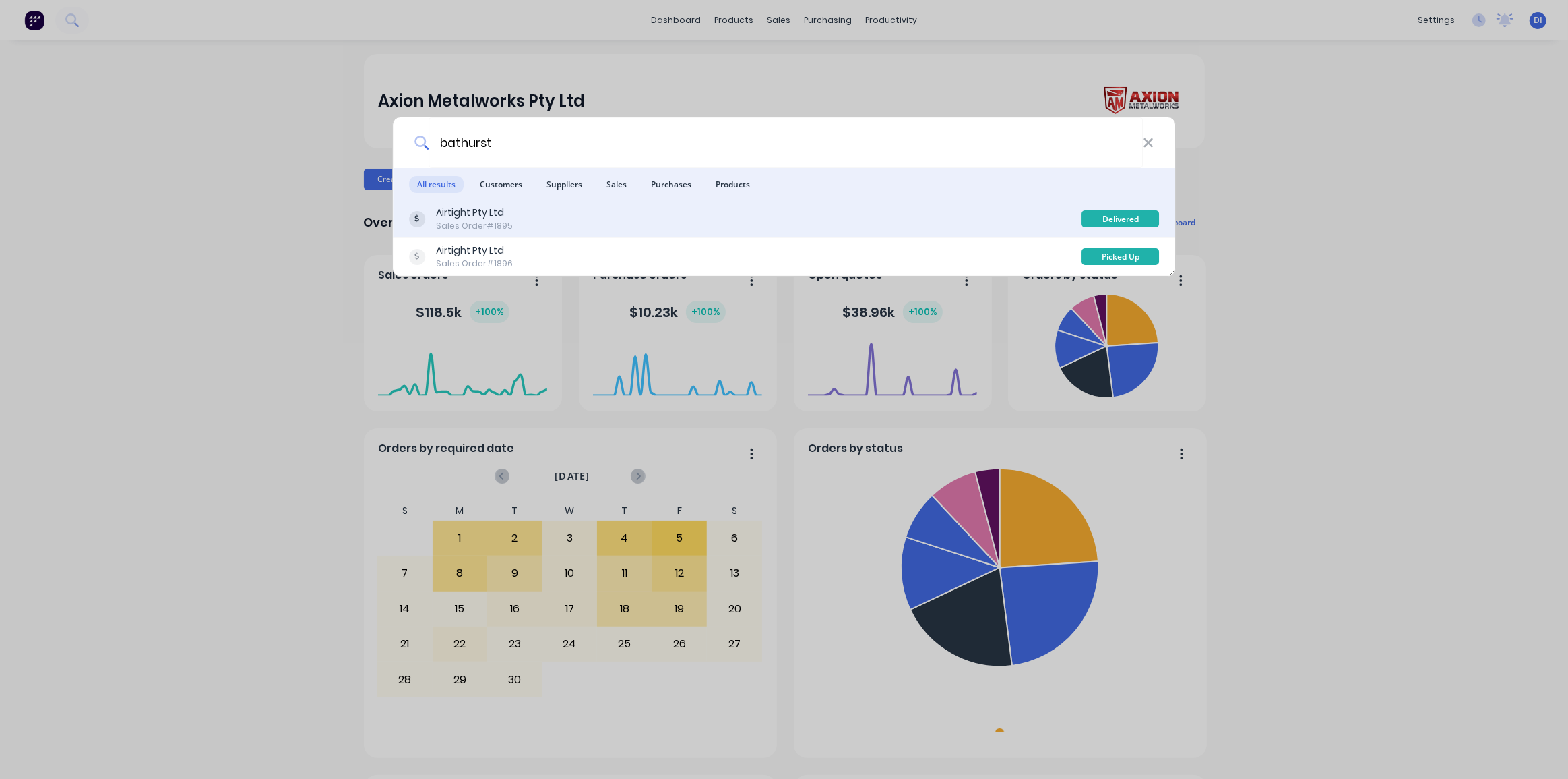
type input "bathurst"
click at [620, 224] on div "Airtight Pty Ltd Sales Order #1895" at bounding box center [746, 218] width 674 height 26
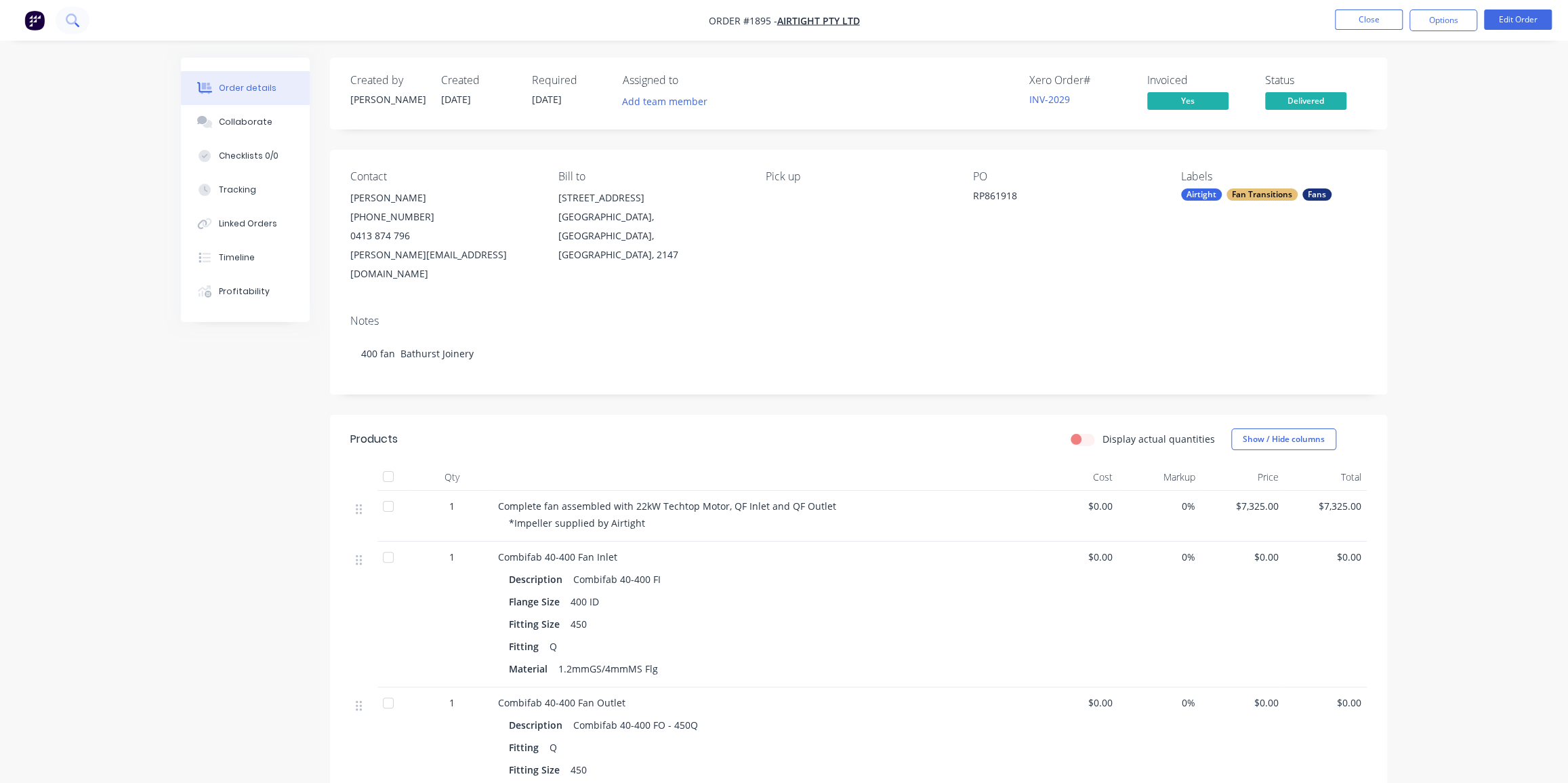
click at [77, 24] on icon at bounding box center [77, 24] width 5 height 5
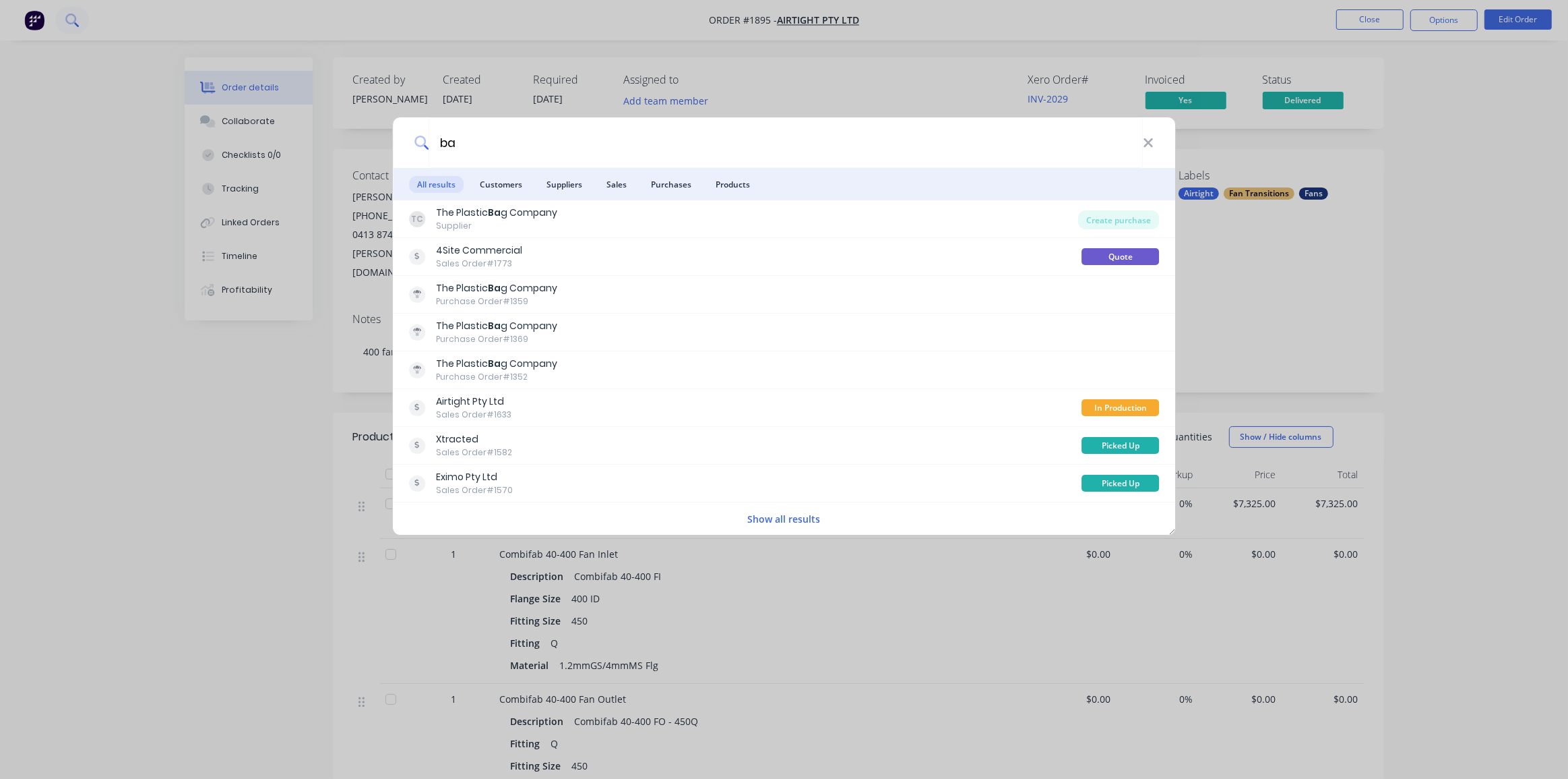
type input "b"
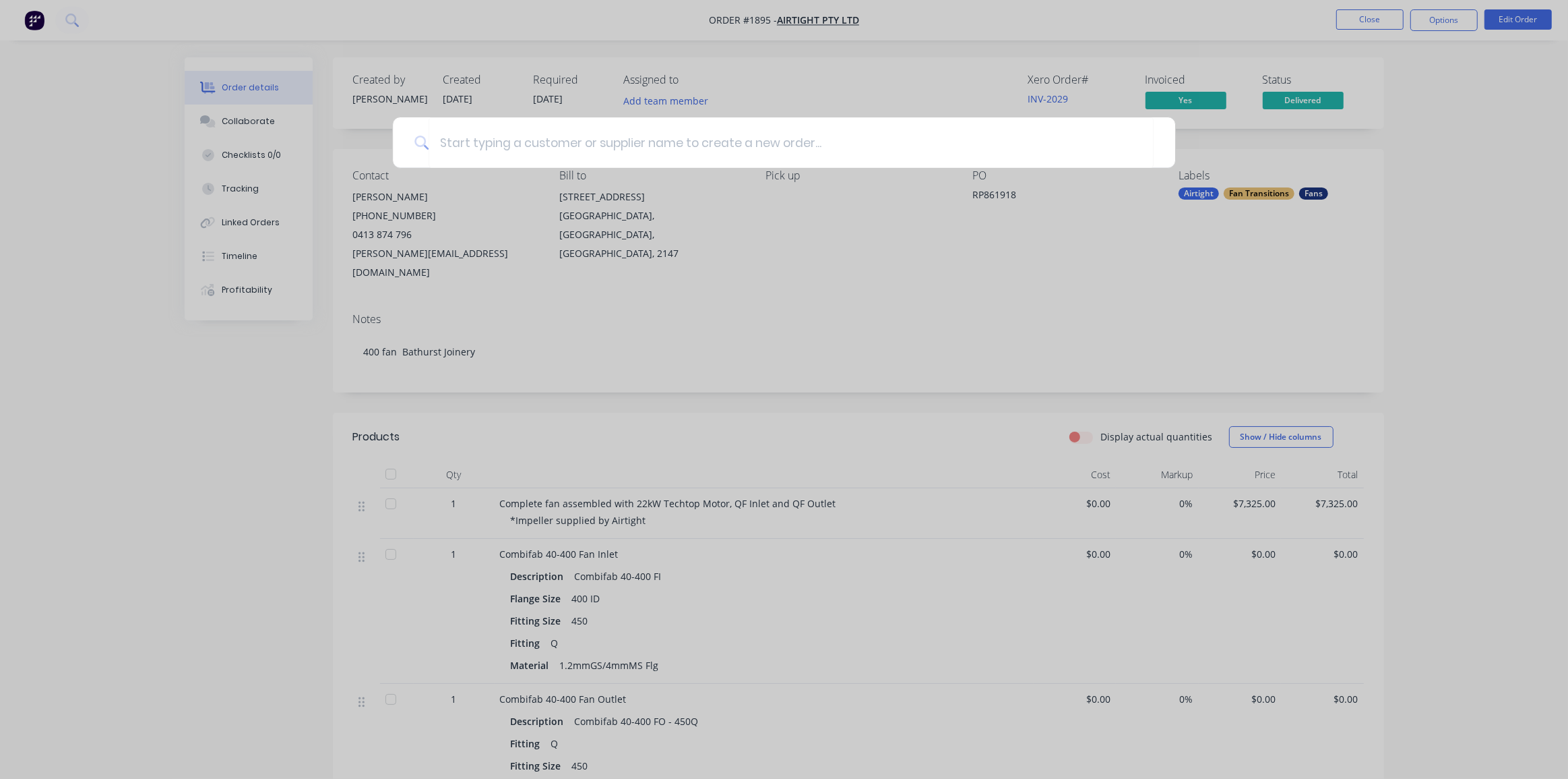
click at [66, 22] on div at bounding box center [784, 389] width 1568 height 779
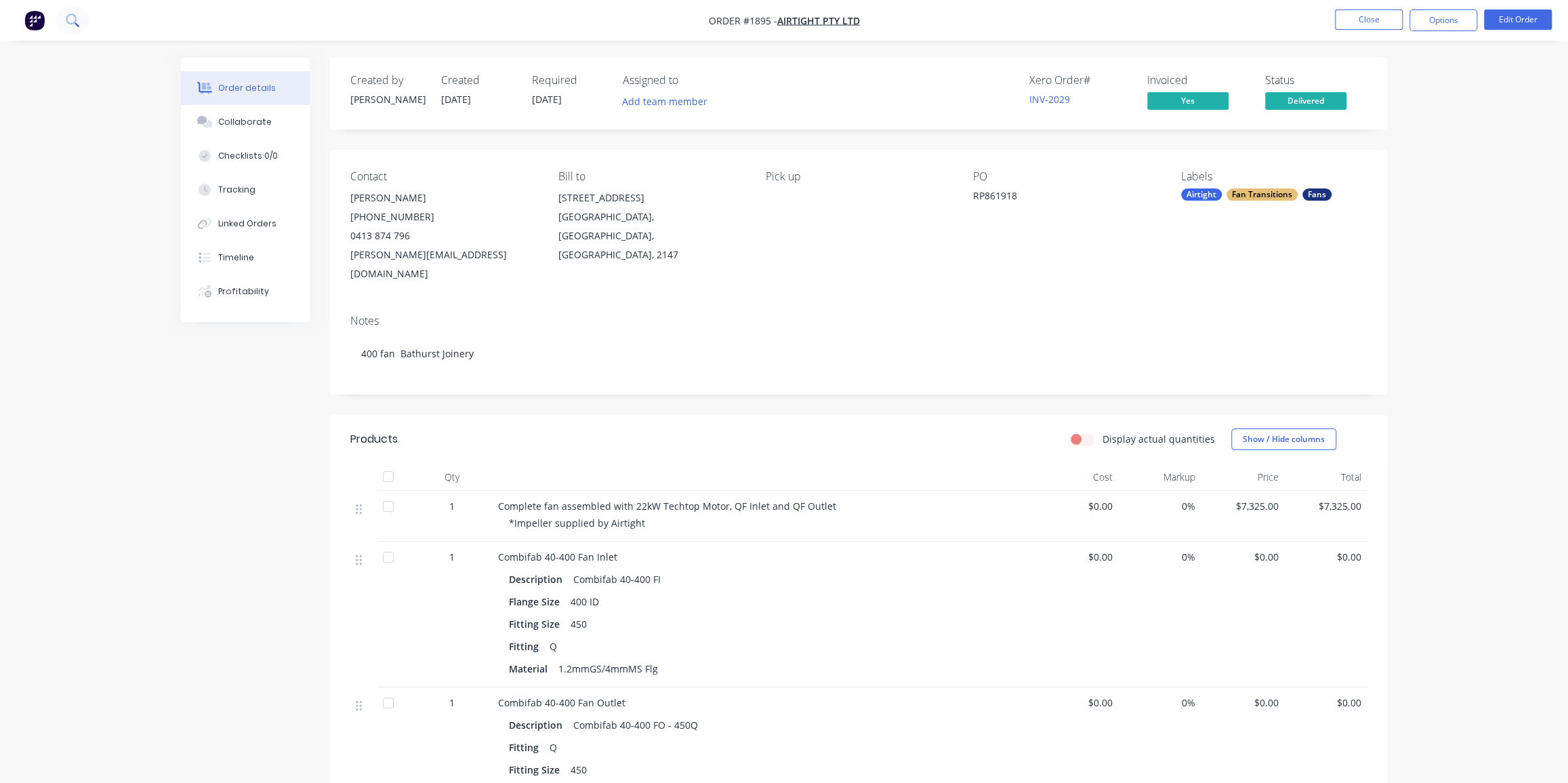
click at [75, 22] on icon at bounding box center [70, 19] width 11 height 11
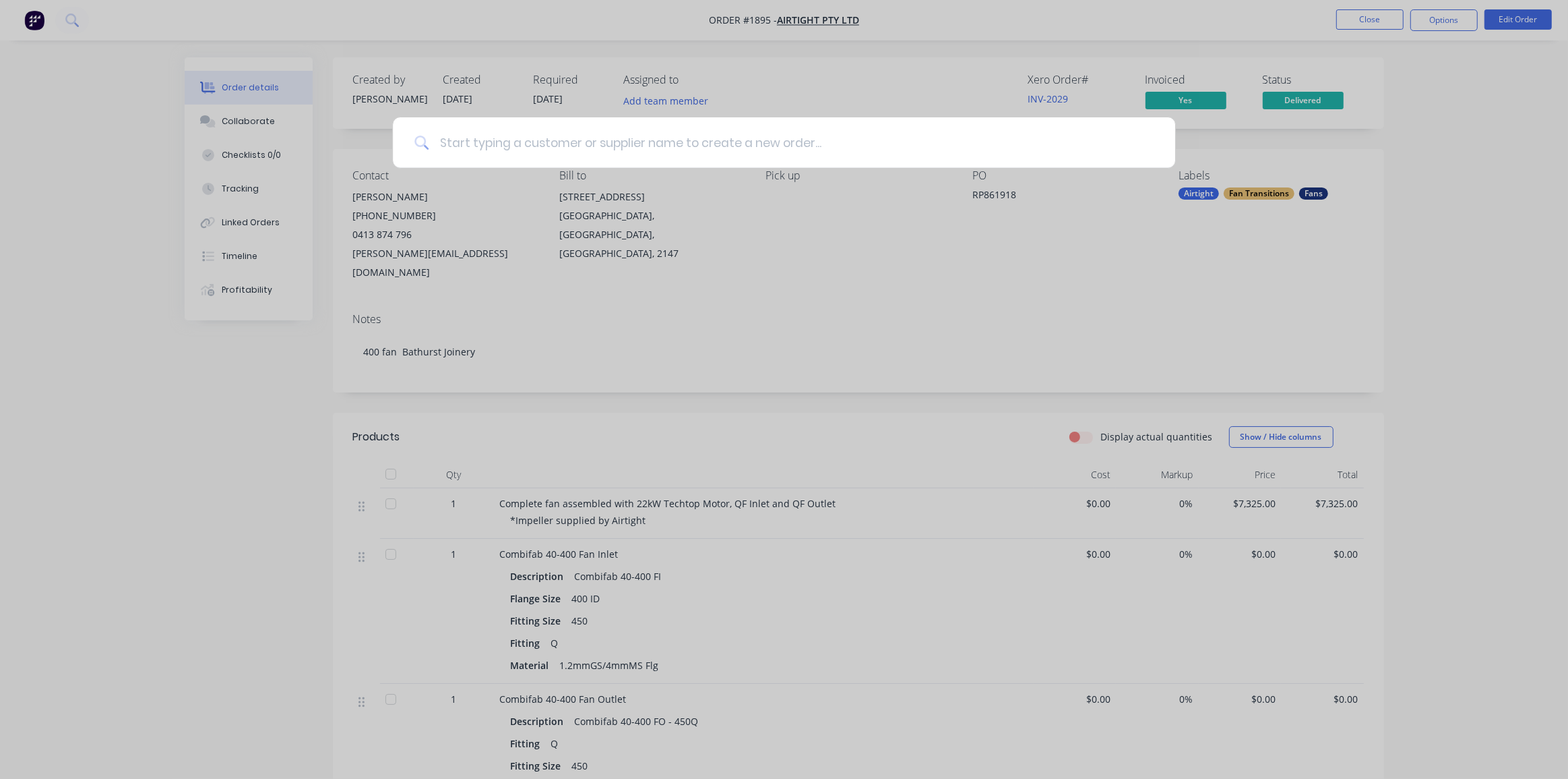
type input "+"
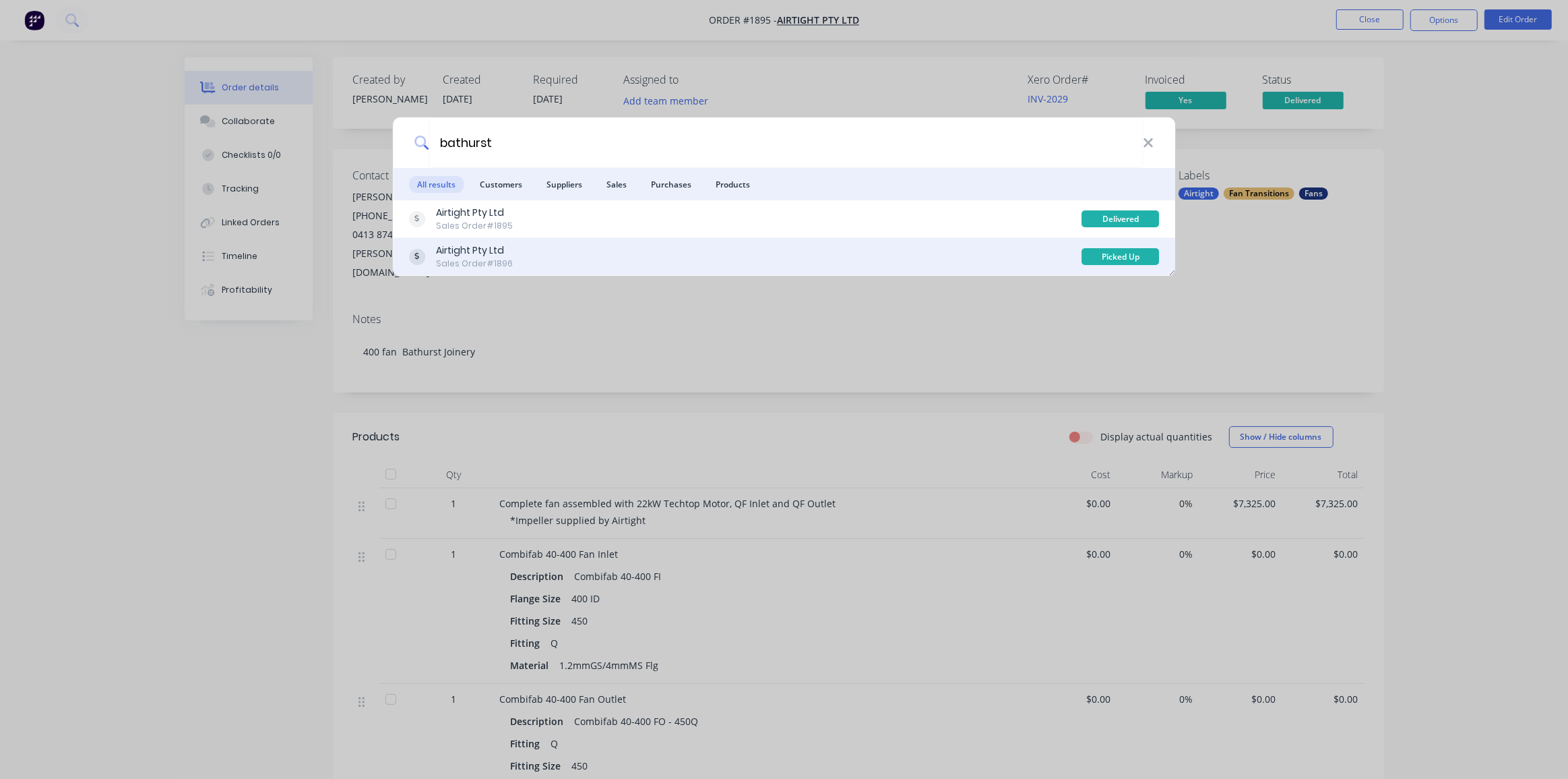
type input "bathurst"
click at [524, 250] on div "Airtight Pty Ltd Sales Order #1896" at bounding box center [746, 256] width 674 height 26
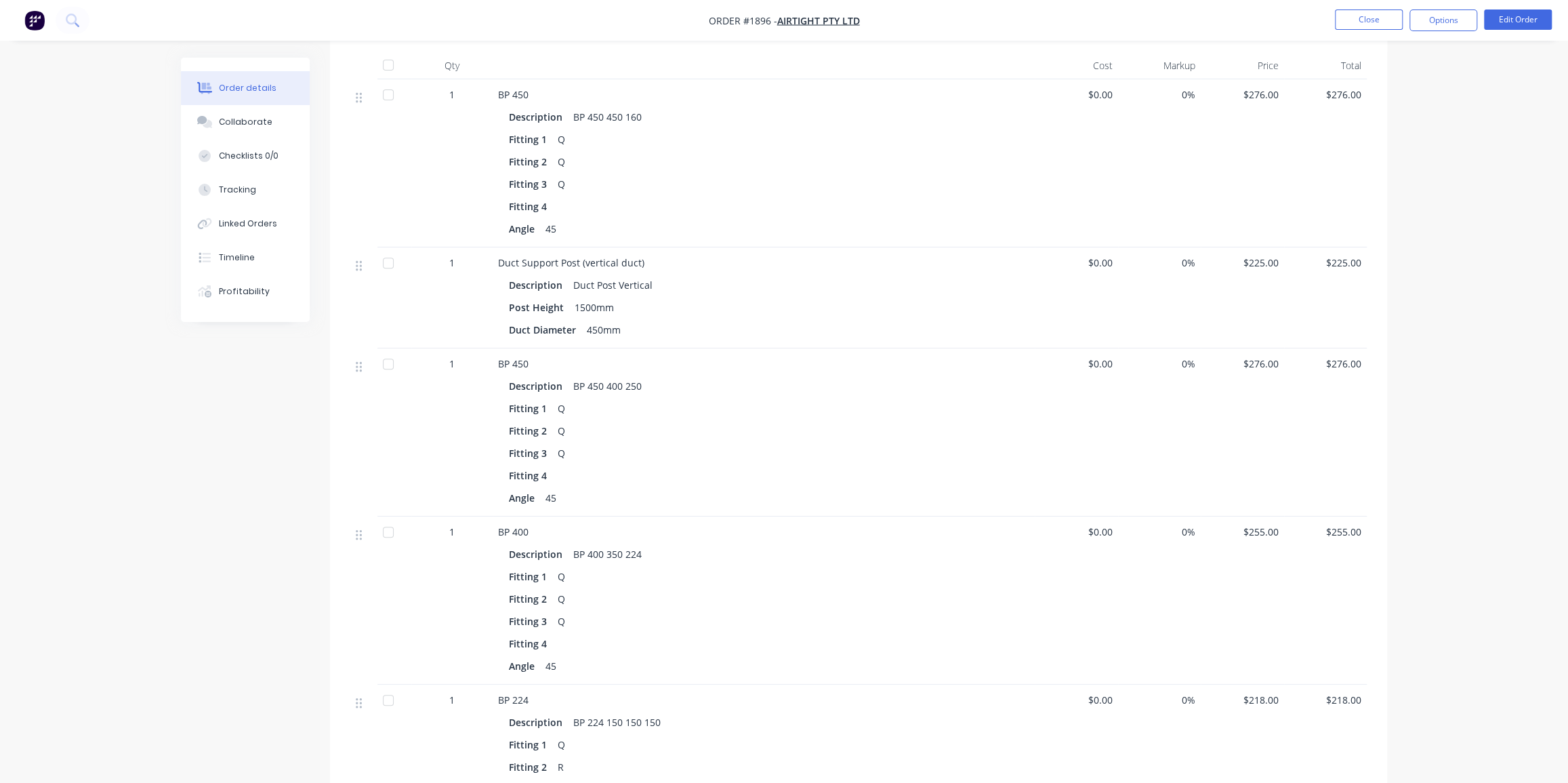
scroll to position [431, 0]
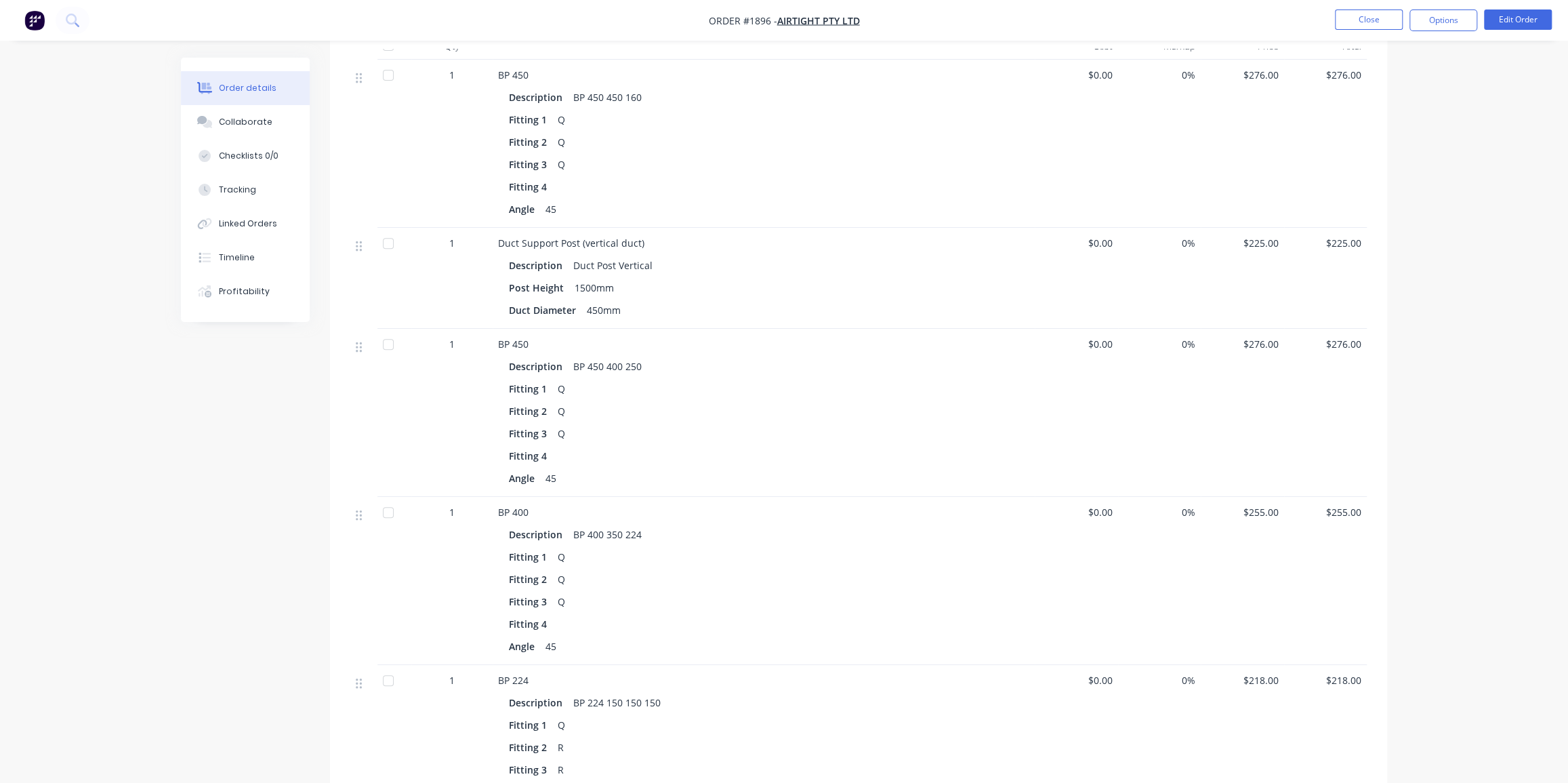
drag, startPoint x: 253, startPoint y: 118, endPoint x: 170, endPoint y: 201, distance: 117.4
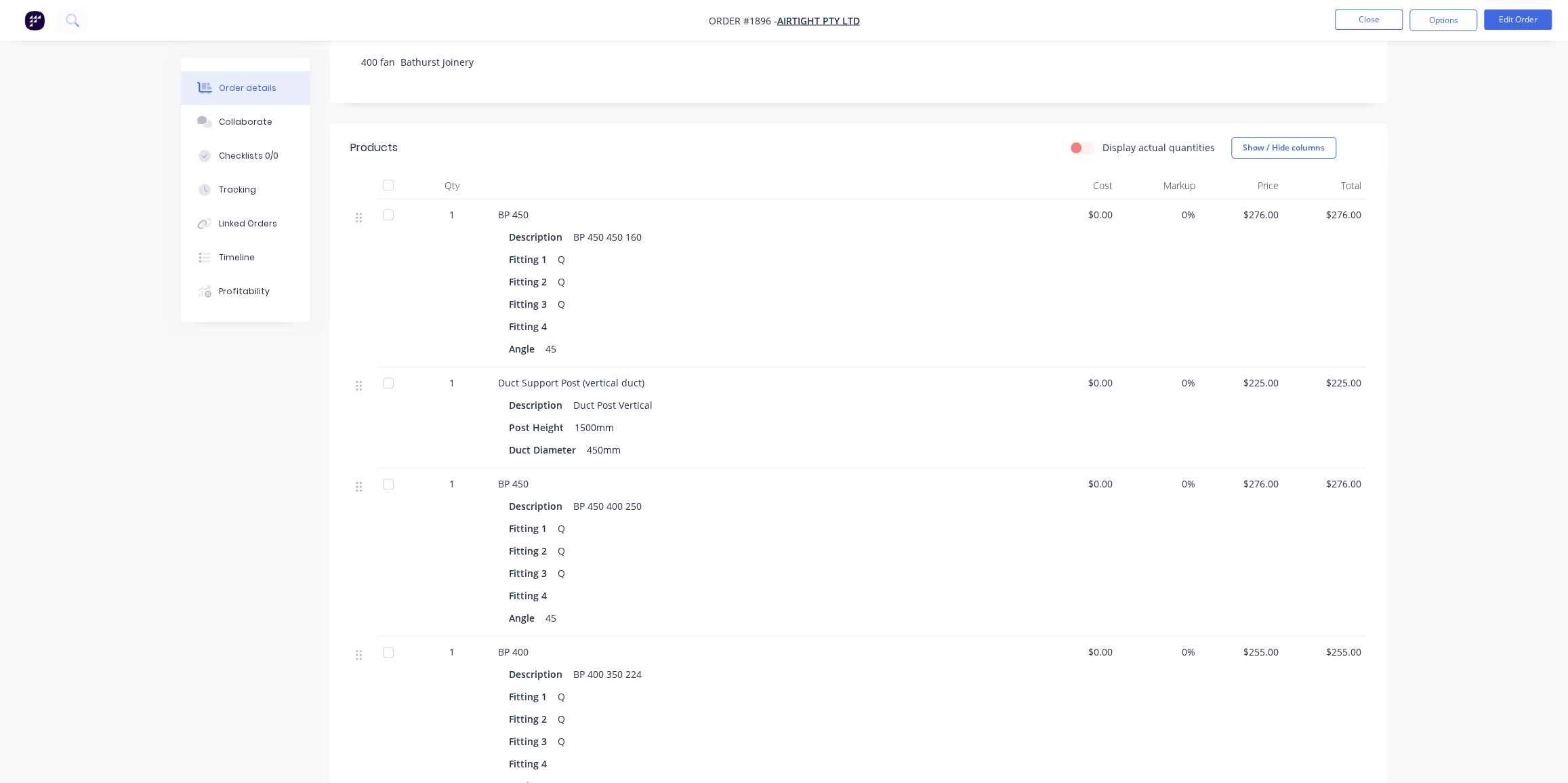
scroll to position [123, 0]
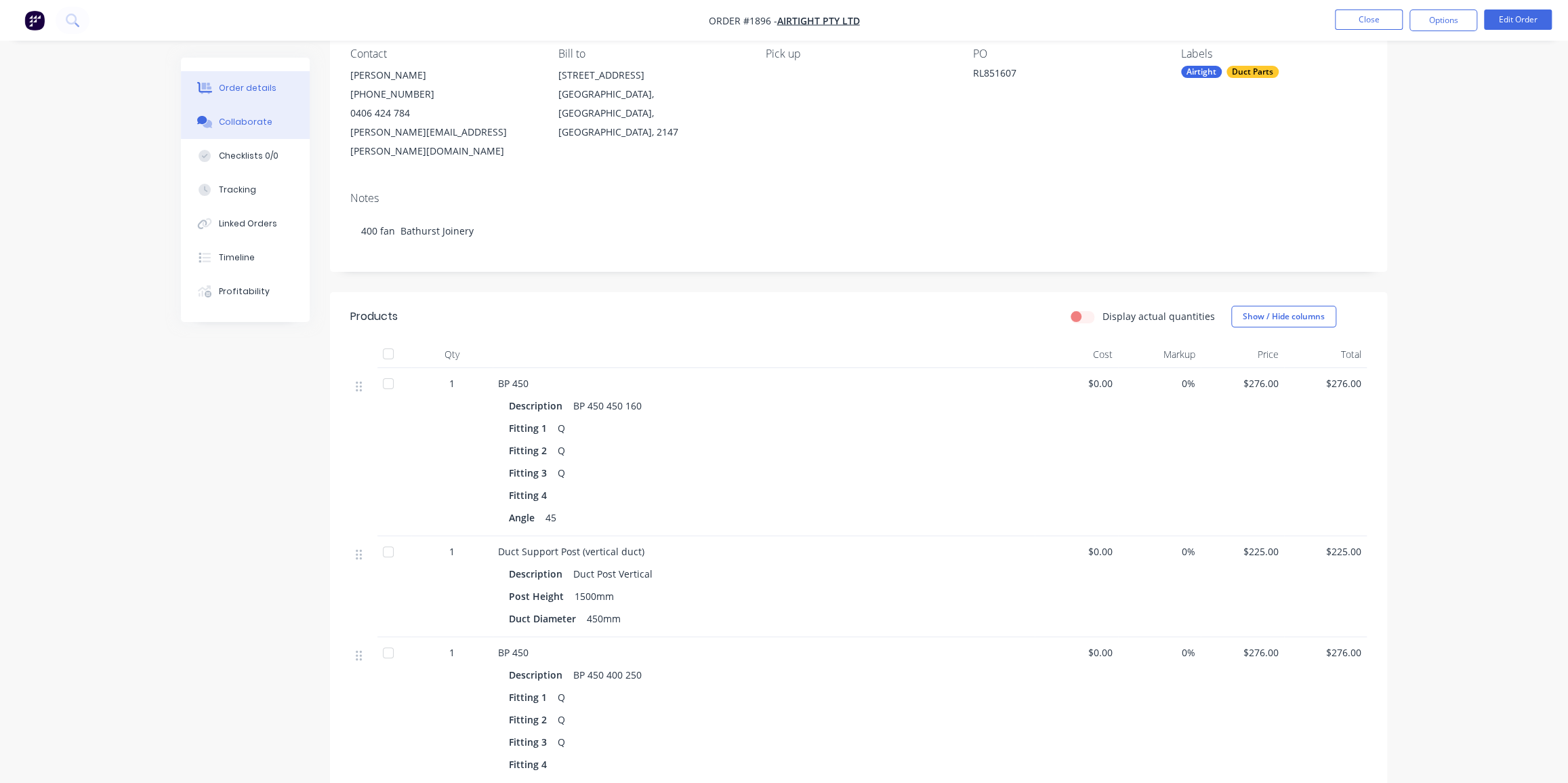
click at [247, 136] on button "Collaborate" at bounding box center [245, 122] width 129 height 34
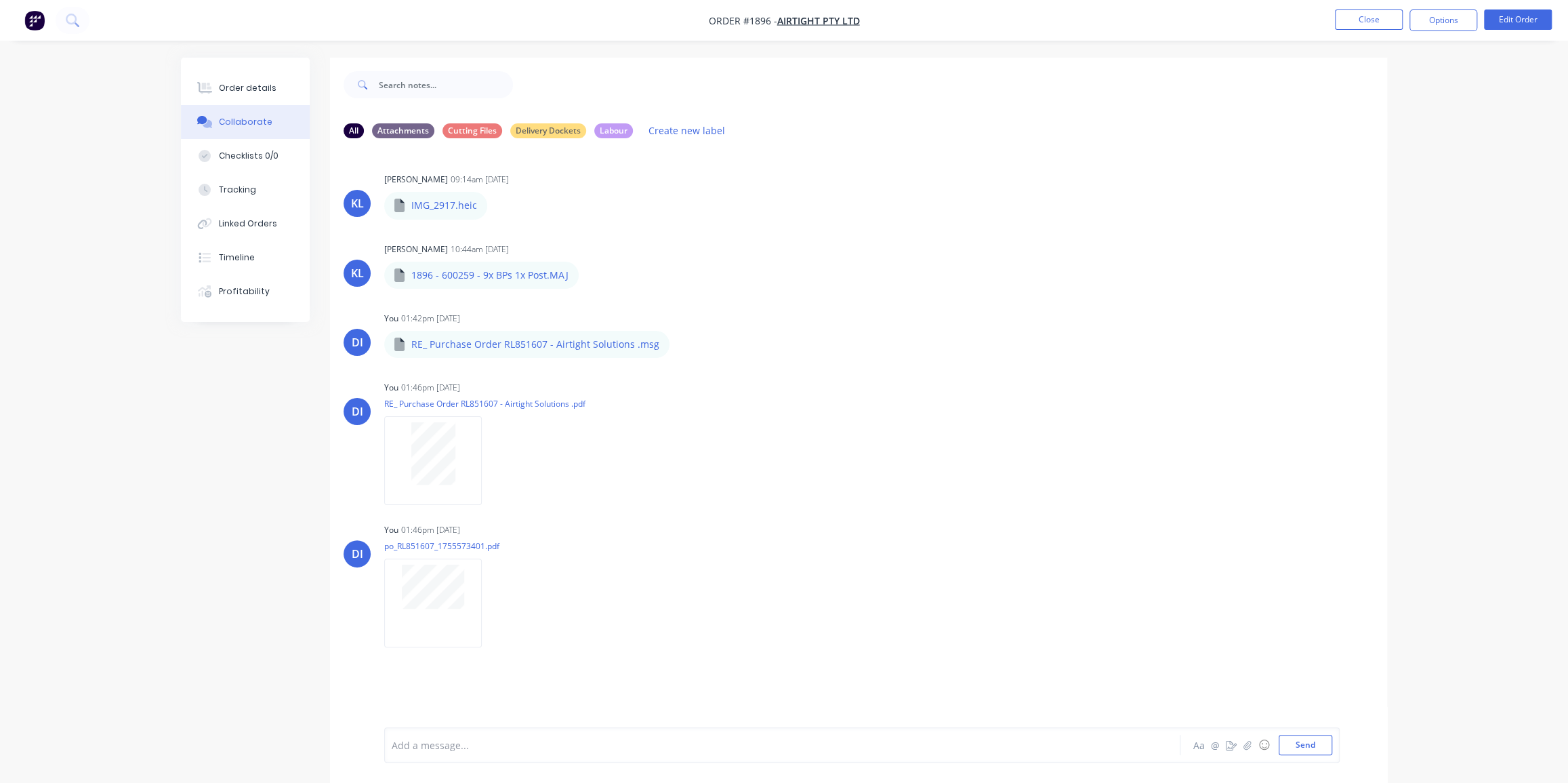
click at [40, 24] on img "button" at bounding box center [35, 20] width 20 height 20
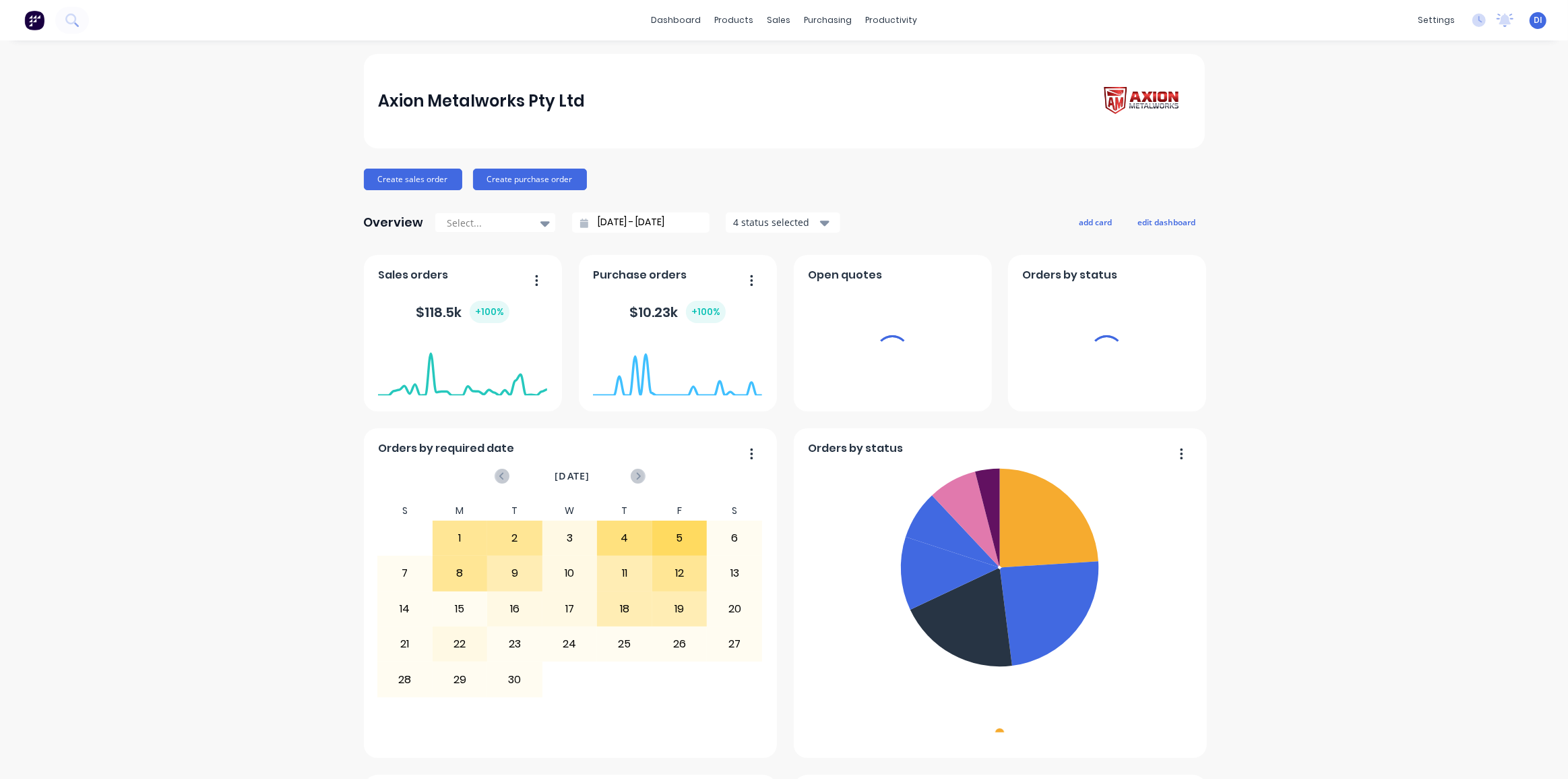
click at [1278, 258] on div "Axion Metalworks Pty Ltd Create sales order Create purchase order Overview Sele…" at bounding box center [784, 752] width 1568 height 1397
click at [399, 96] on div "Axion Metalworks Pty Ltd" at bounding box center [481, 102] width 207 height 27
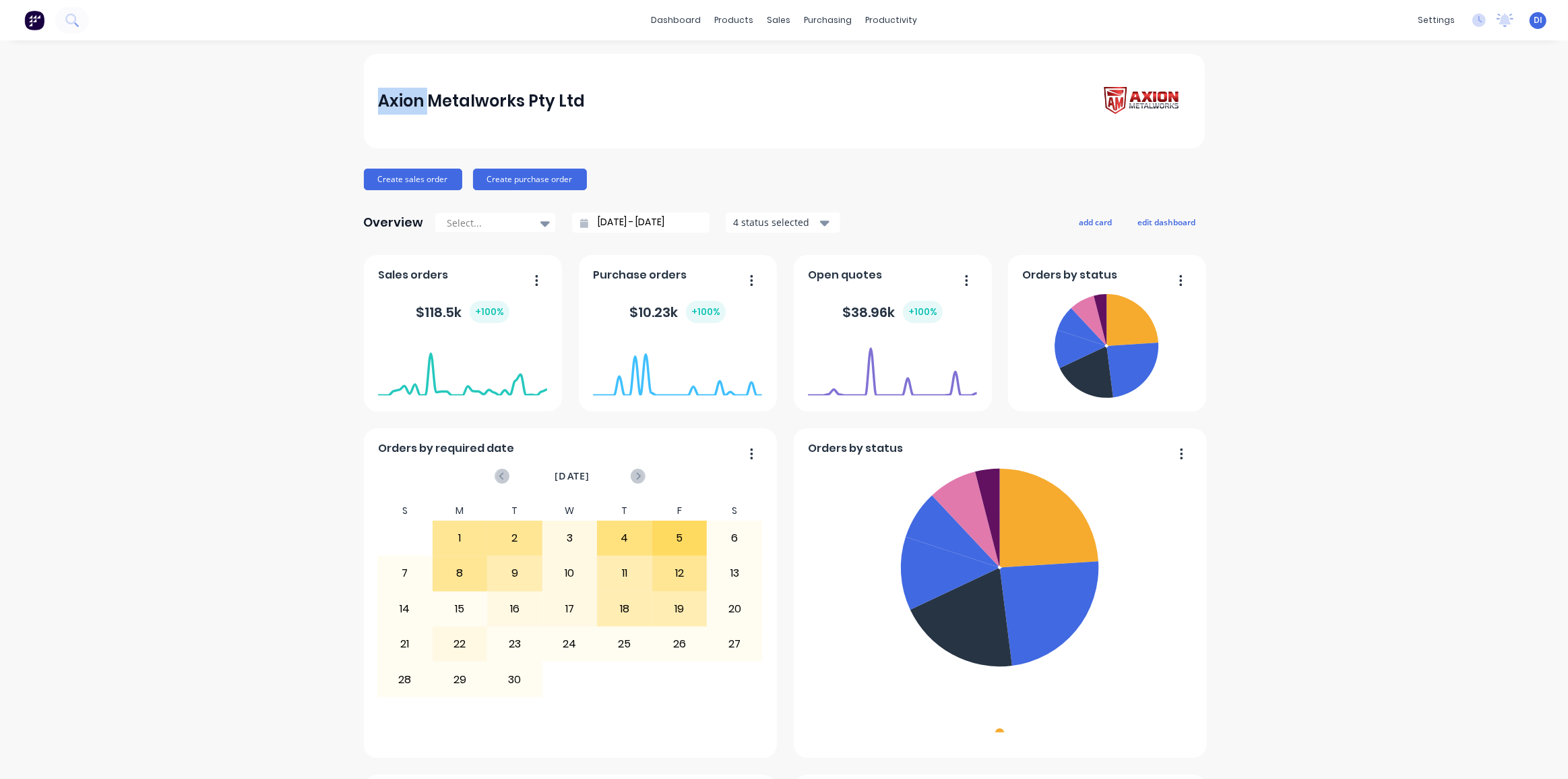
click at [399, 96] on div "Axion Metalworks Pty Ltd" at bounding box center [481, 102] width 207 height 27
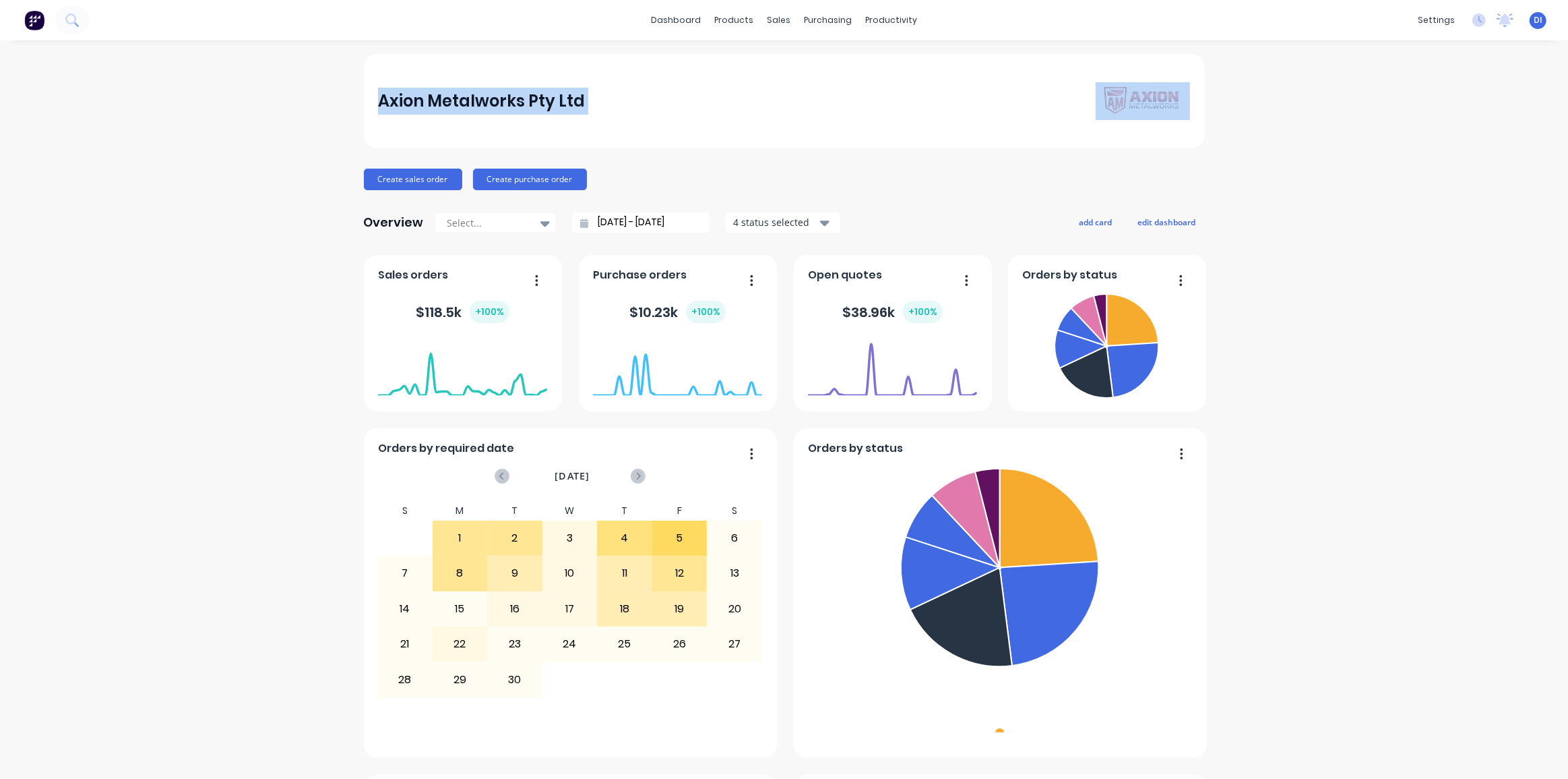
click at [306, 142] on div "Axion Metalworks Pty Ltd Create sales order Create purchase order Overview Sele…" at bounding box center [784, 752] width 1568 height 1397
drag, startPoint x: 577, startPoint y: 100, endPoint x: 373, endPoint y: 104, distance: 204.0
click at [378, 104] on div "Axion Metalworks Pty Ltd" at bounding box center [784, 102] width 812 height 39
click at [792, 107] on div "Axion Metalworks Pty Ltd" at bounding box center [784, 102] width 812 height 39
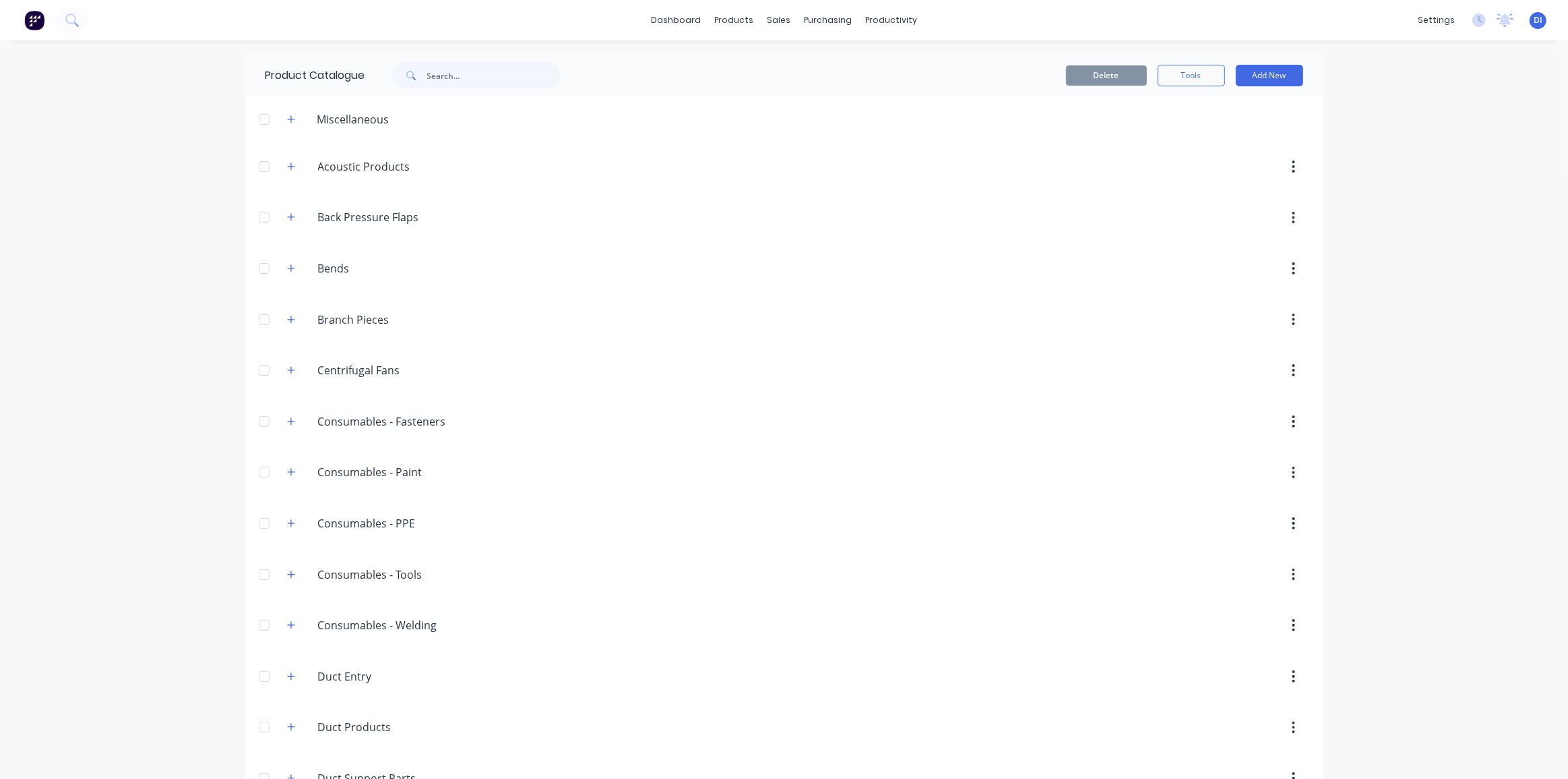
click at [32, 26] on img at bounding box center [34, 20] width 20 height 20
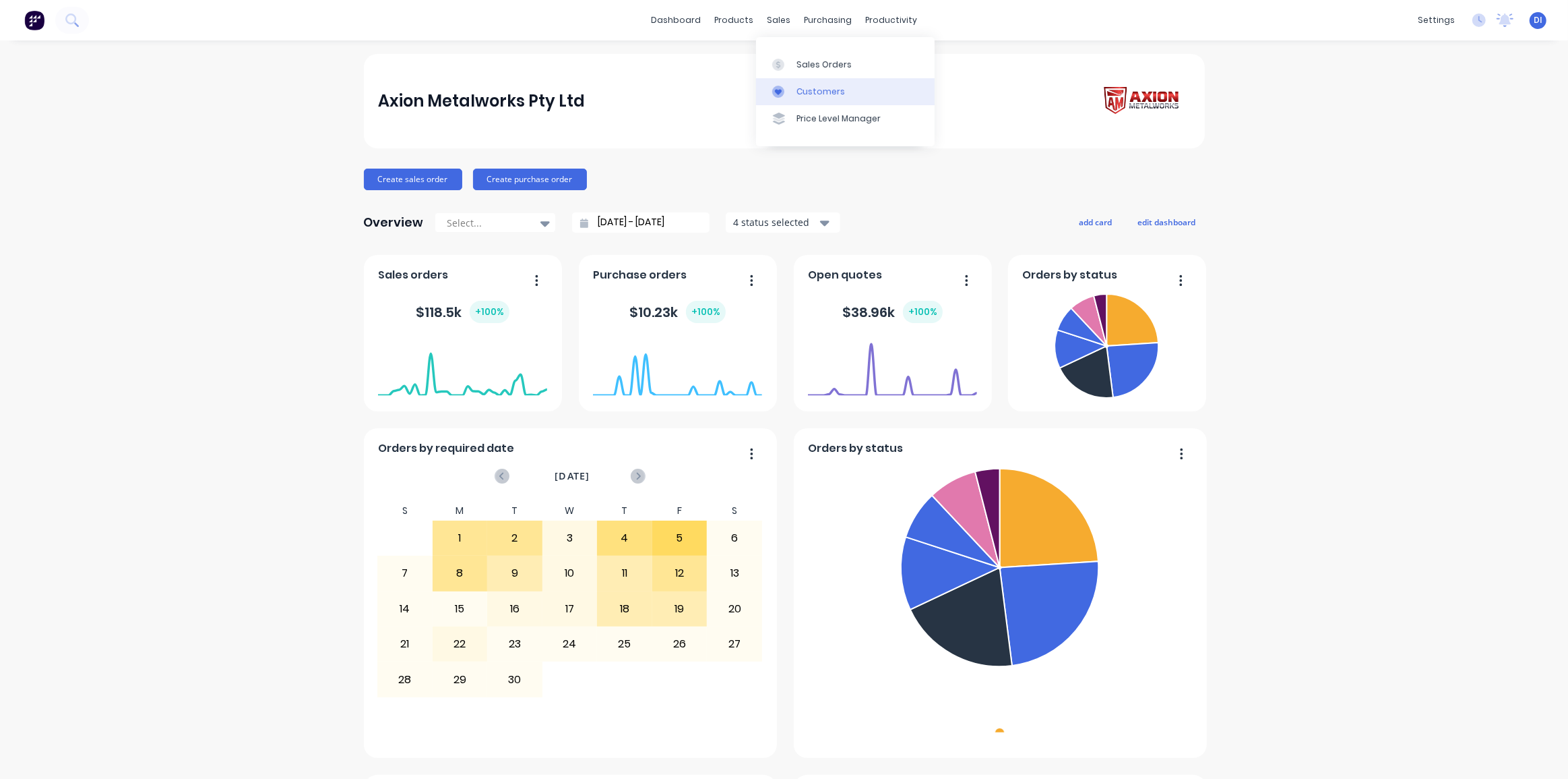
click at [815, 93] on div "Customers" at bounding box center [821, 92] width 49 height 12
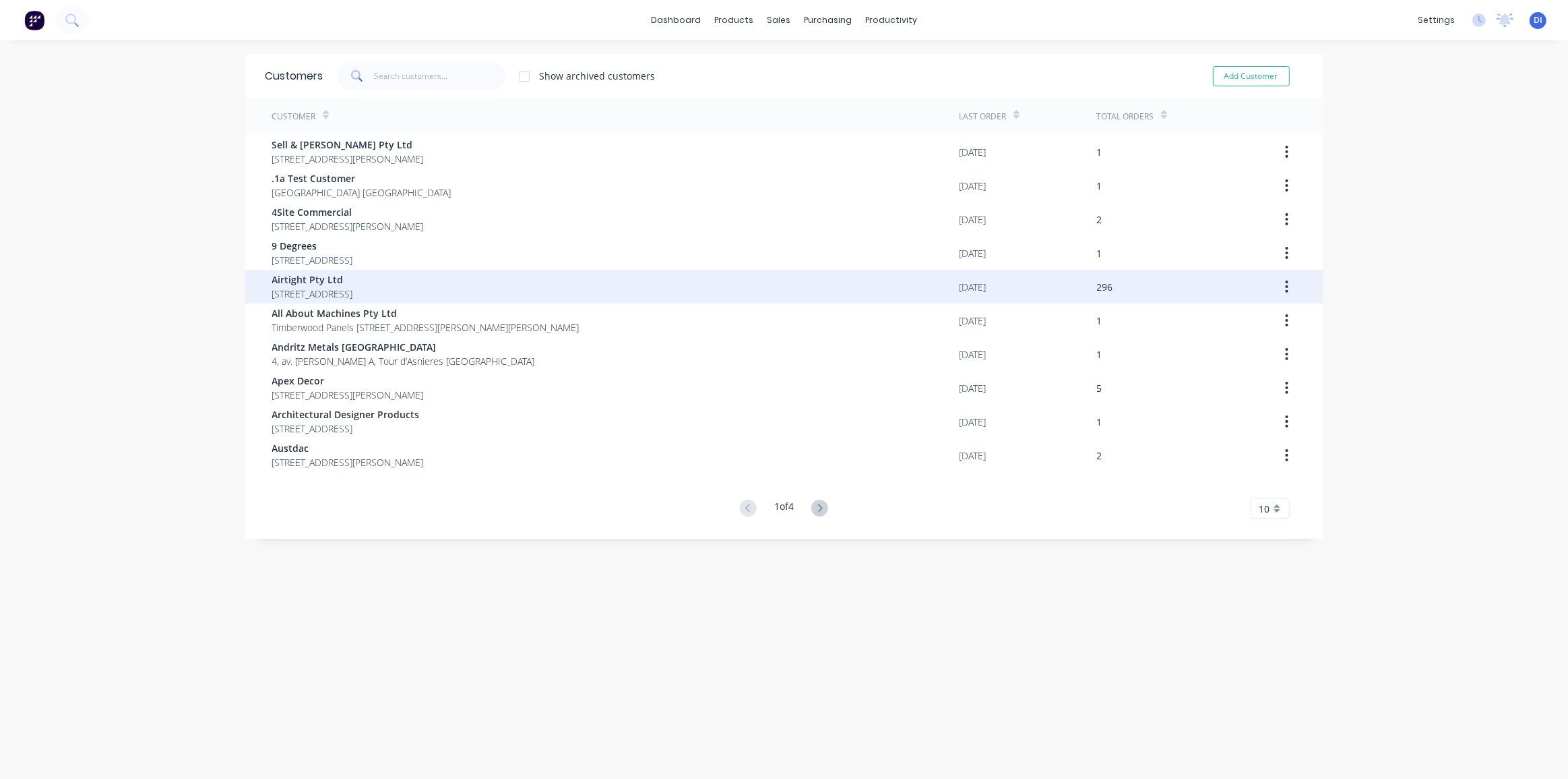
click at [353, 287] on span "[STREET_ADDRESS]" at bounding box center [312, 294] width 81 height 14
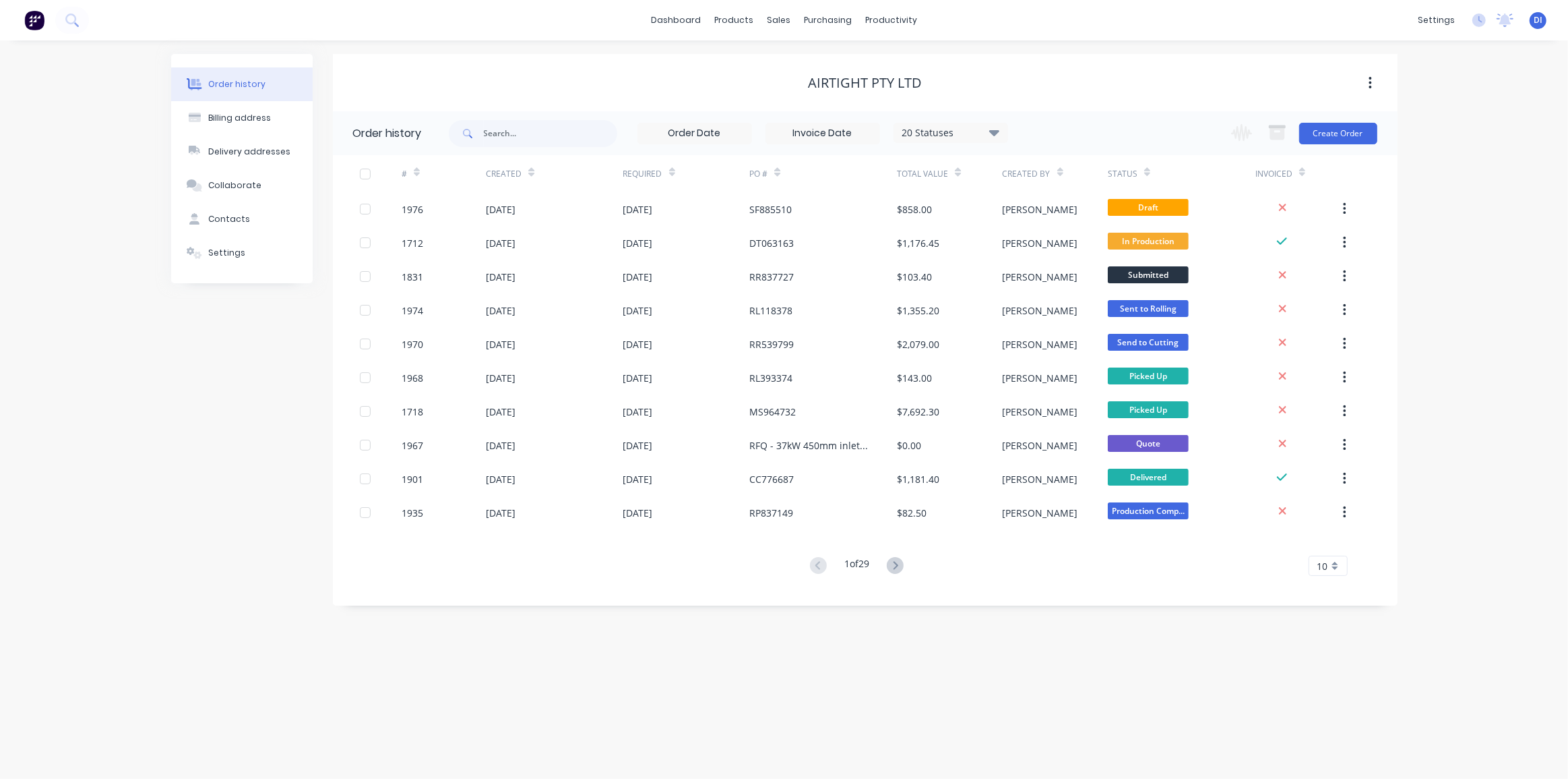
click at [1406, 300] on div "Order history Billing address Delivery addresses Collaborate Contacts Settings …" at bounding box center [784, 410] width 1568 height 738
click at [1323, 564] on span "10" at bounding box center [1323, 566] width 11 height 14
click at [1327, 728] on div "35" at bounding box center [1328, 733] width 38 height 24
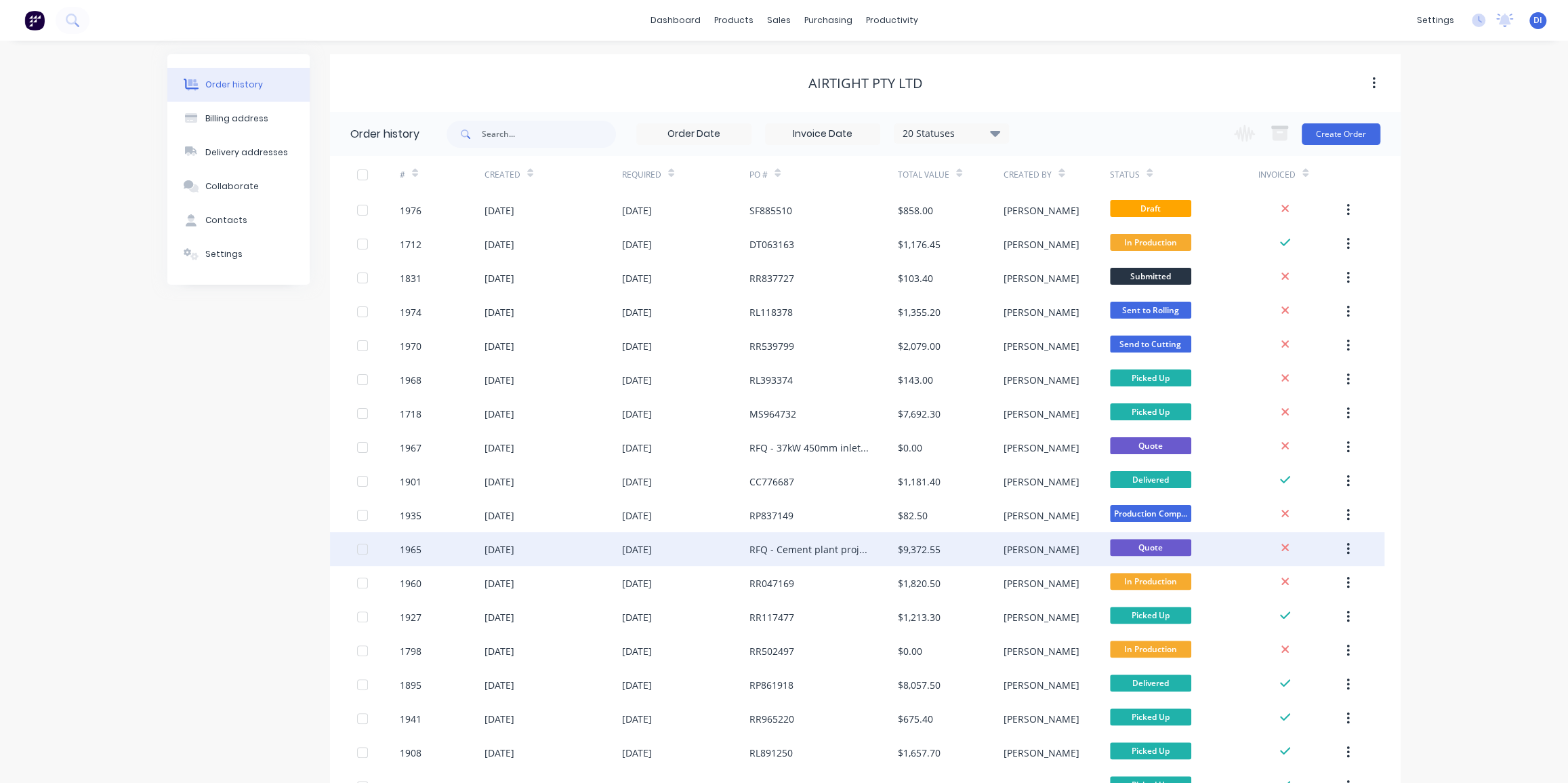
click at [891, 541] on div "RFQ - Cement plant project" at bounding box center [823, 549] width 148 height 34
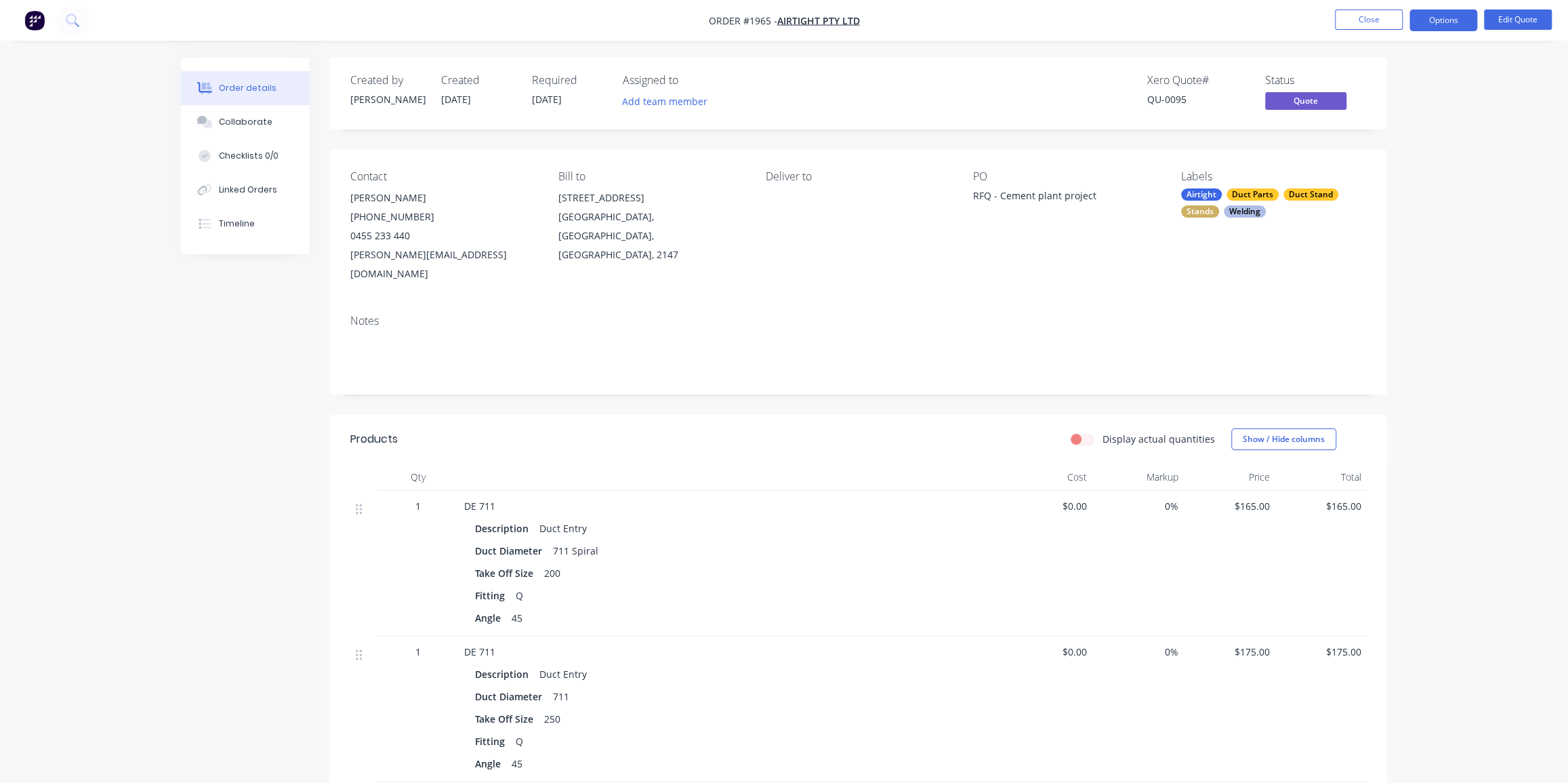
drag, startPoint x: 1410, startPoint y: 360, endPoint x: 1413, endPoint y: 344, distance: 16.3
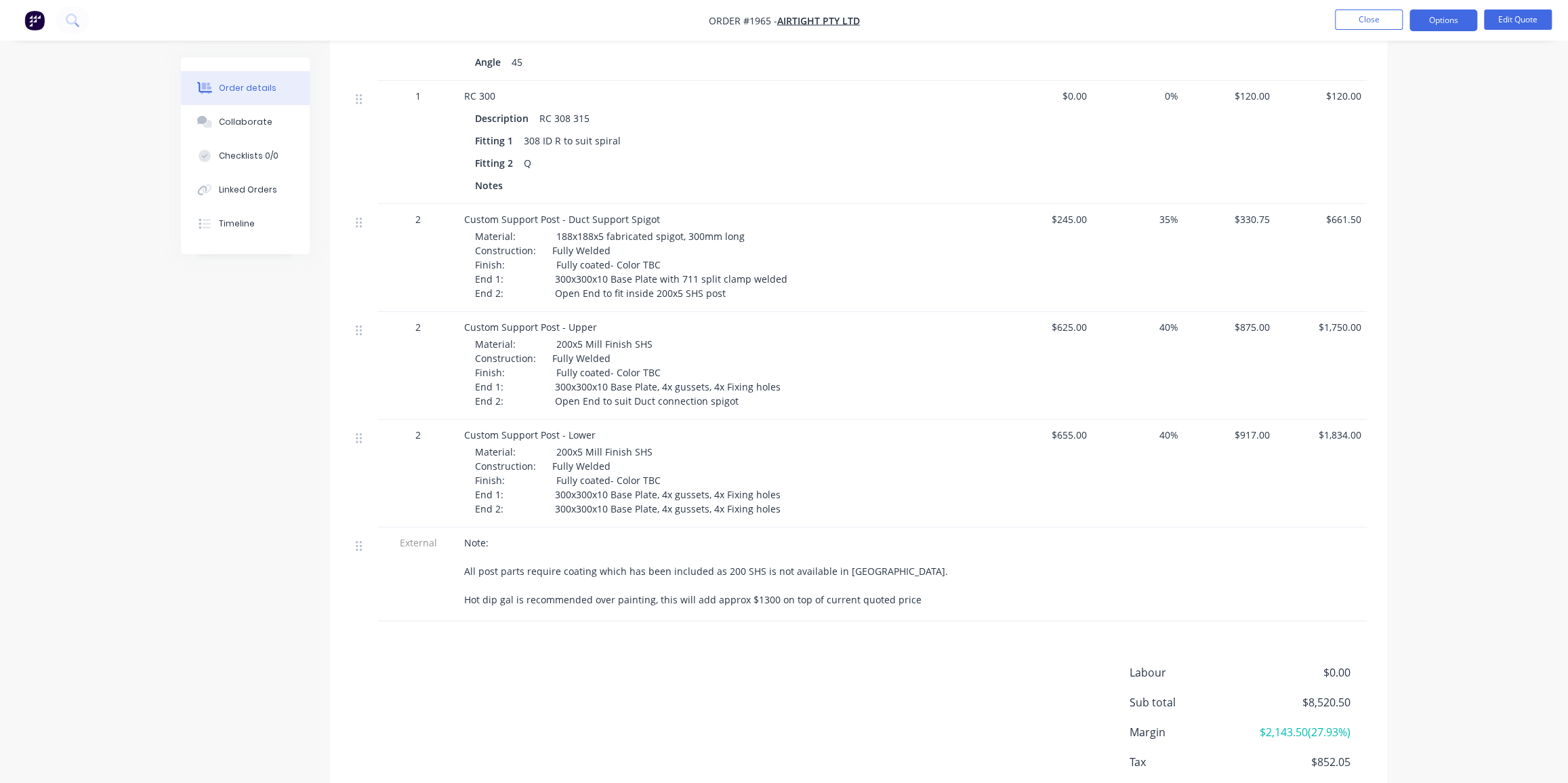
scroll to position [1083, 0]
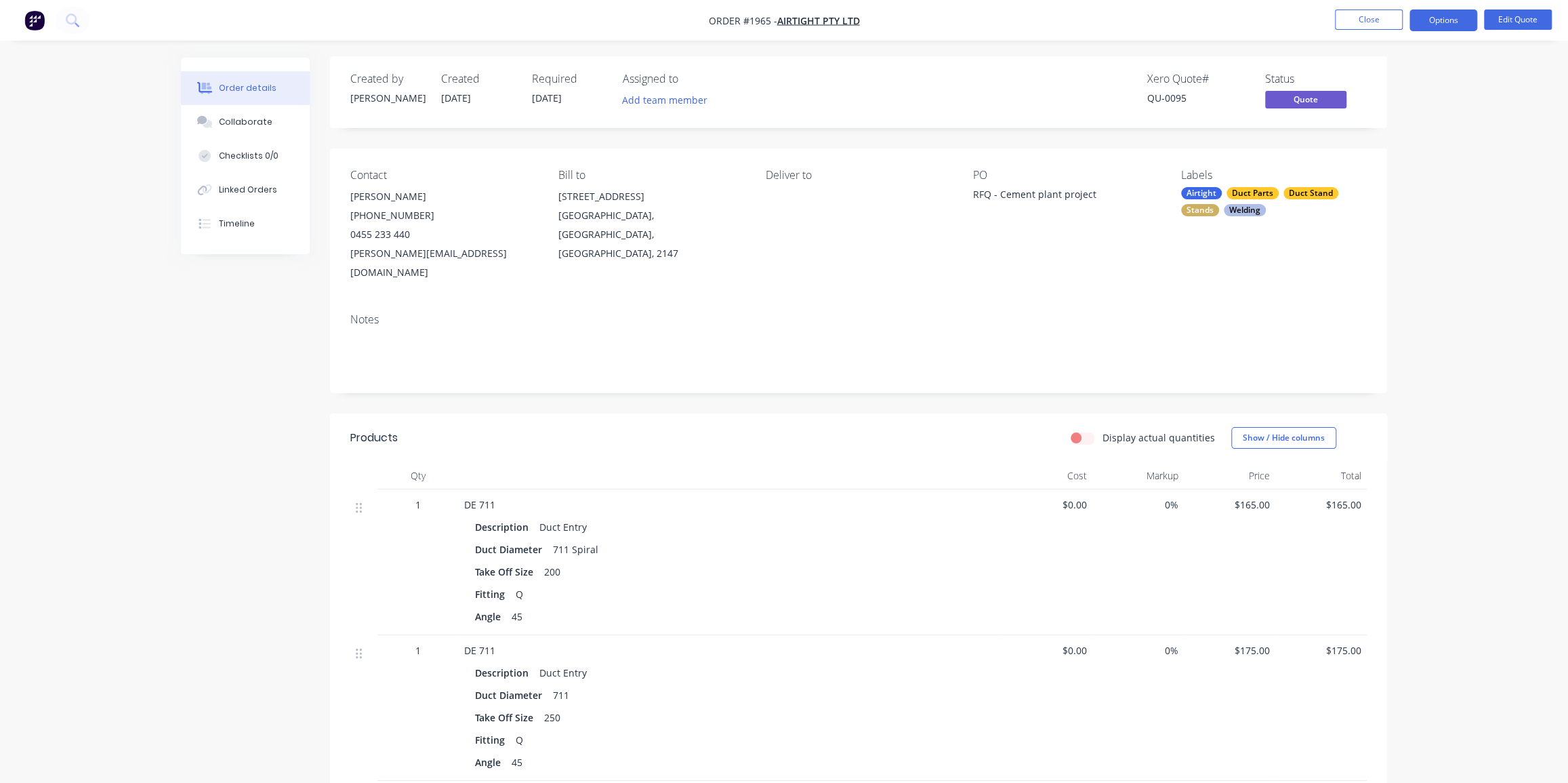
scroll to position [0, 0]
click at [319, 88] on div "Order details Collaborate Checklists 0/0 Linked Orders Timeline" at bounding box center [255, 155] width 149 height 196
